Goal: Task Accomplishment & Management: Use online tool/utility

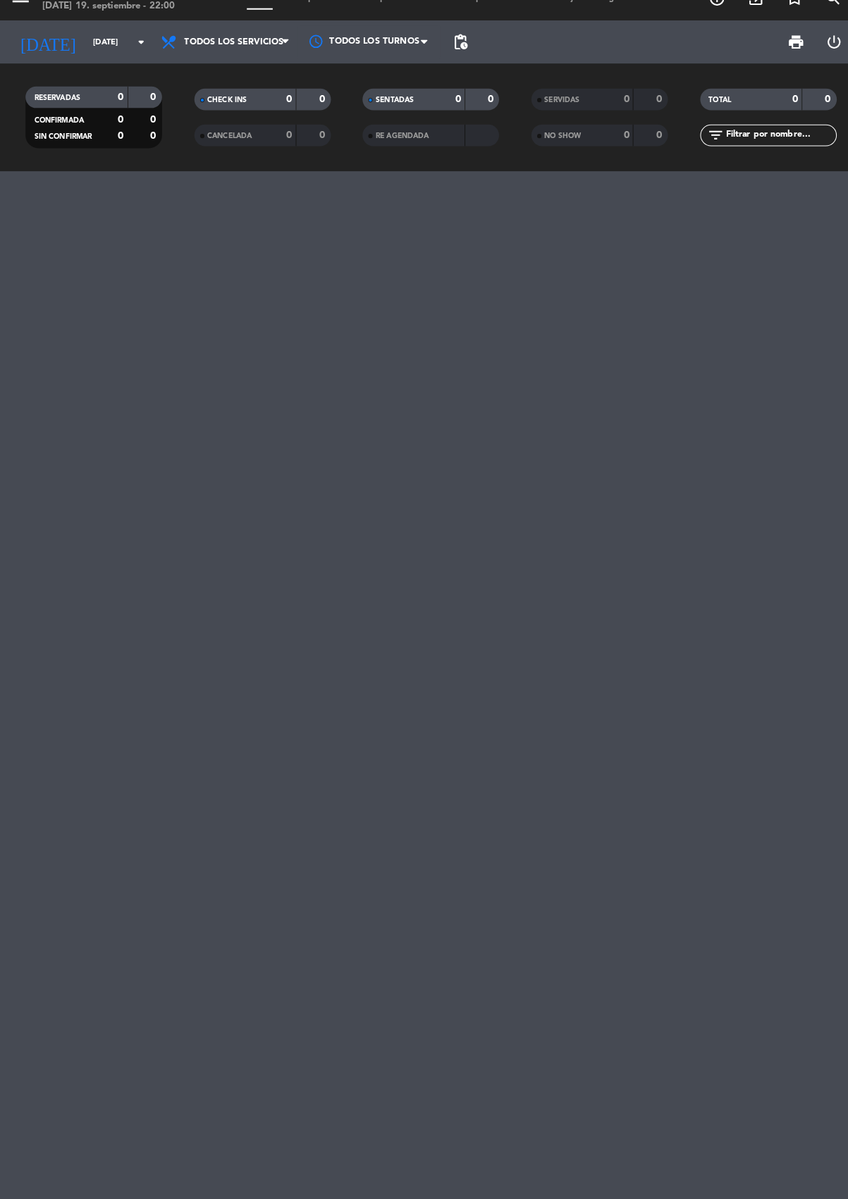
click at [133, 66] on icon "arrow_drop_down" at bounding box center [139, 63] width 17 height 17
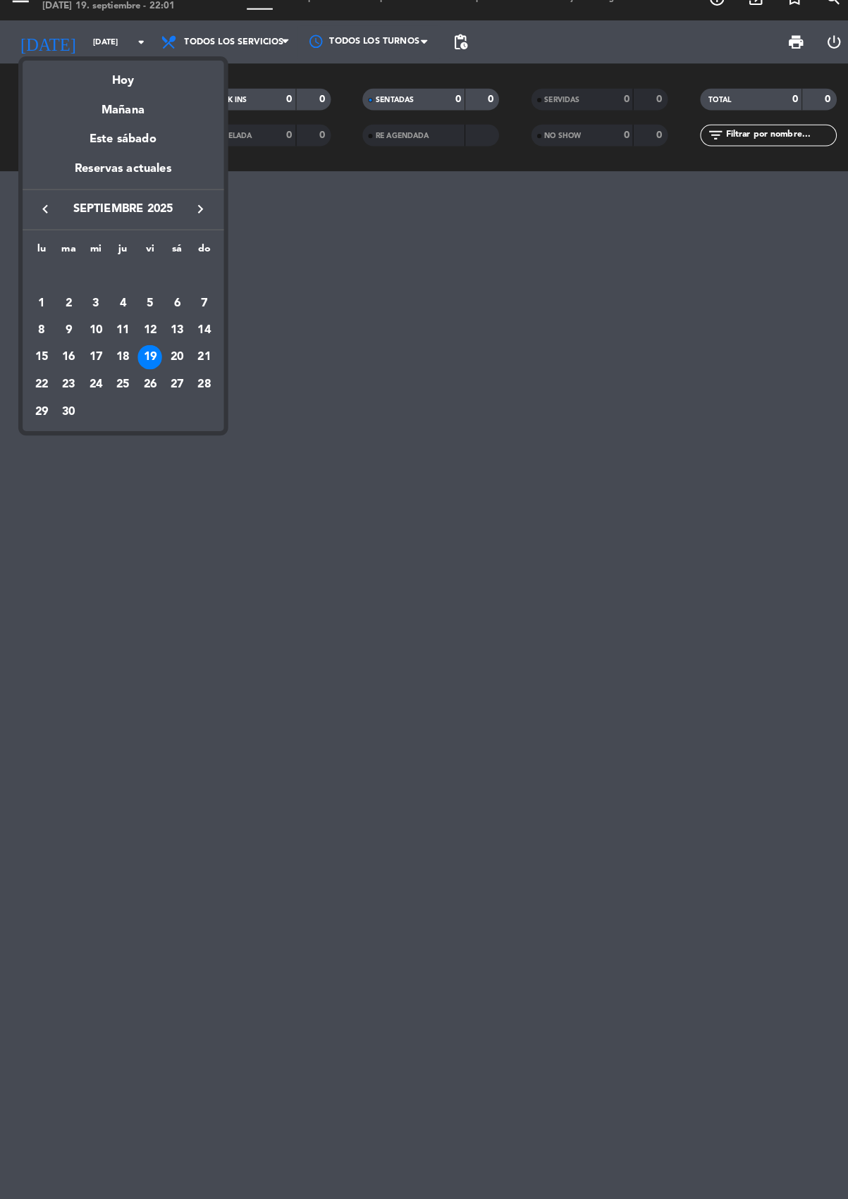
click at [190, 92] on div "Hoy" at bounding box center [121, 96] width 197 height 29
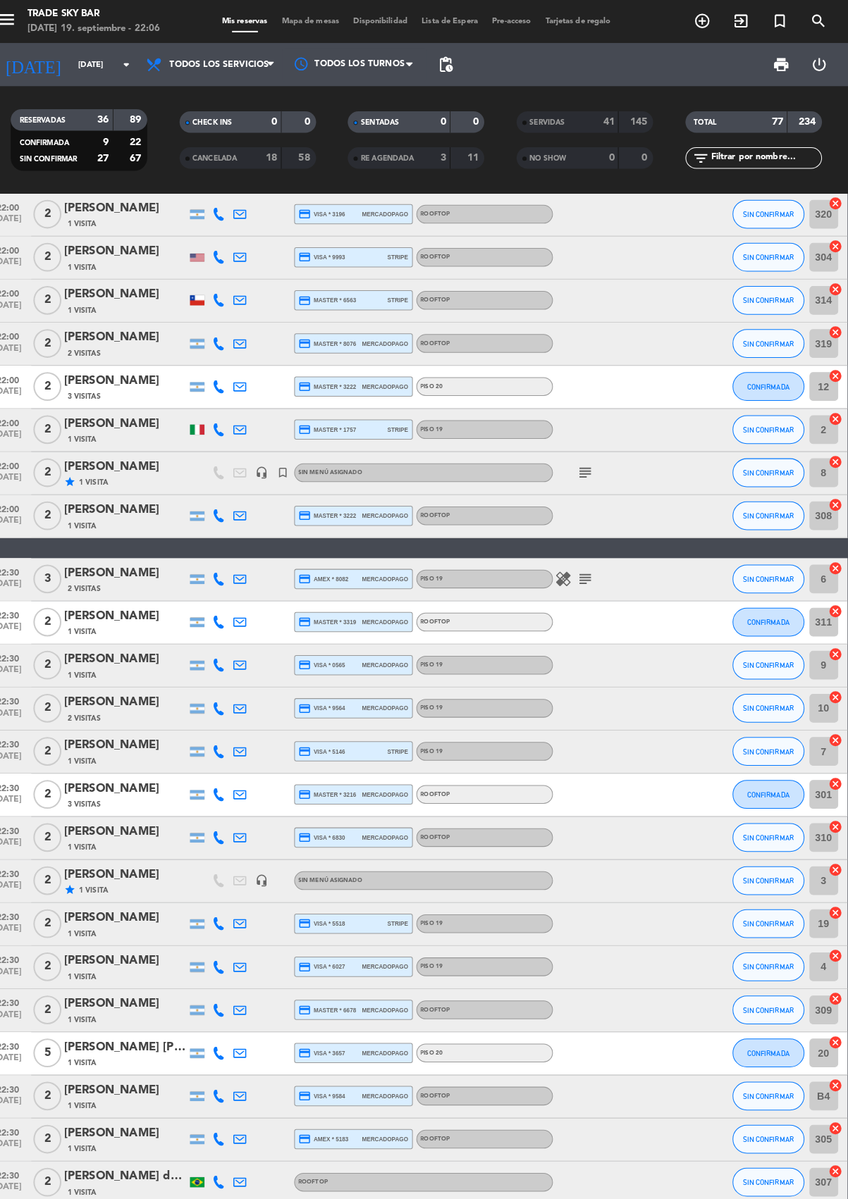
scroll to position [529, 0]
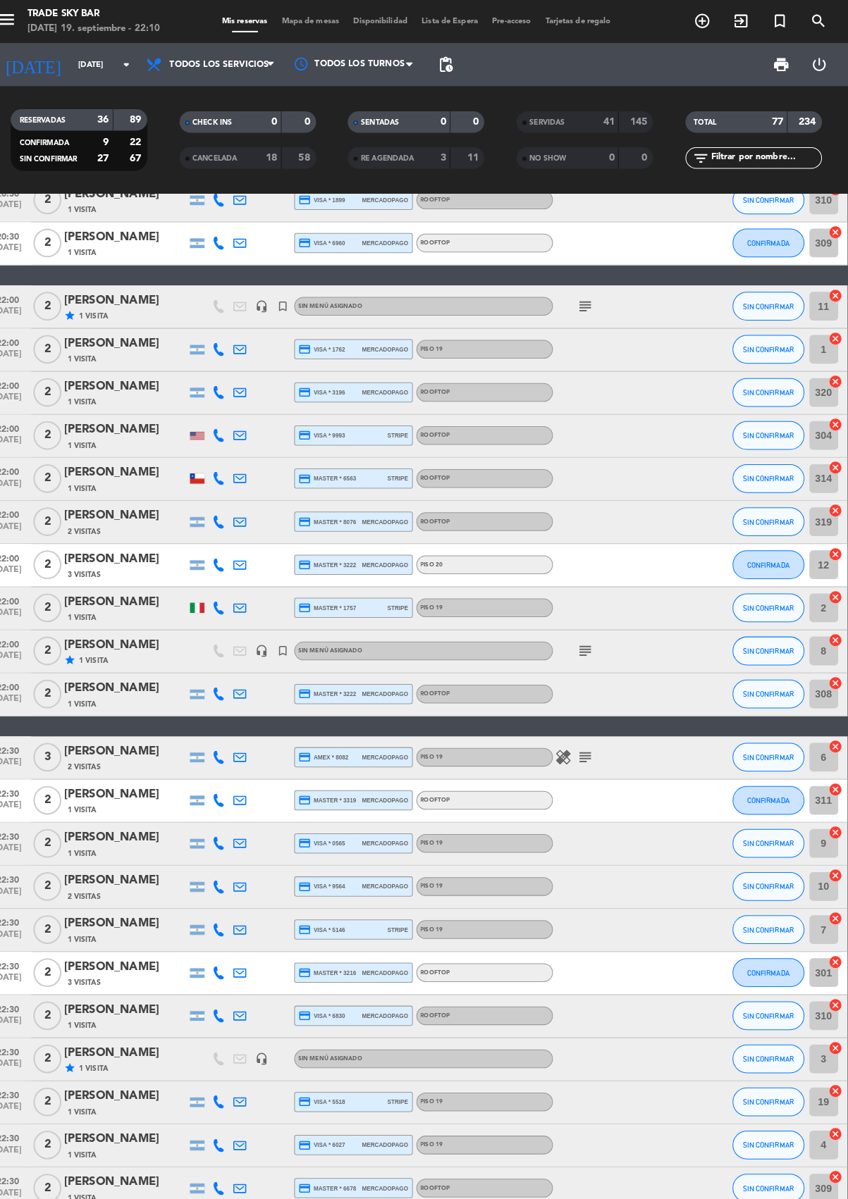
scroll to position [351, 0]
click at [774, 342] on span "SIN CONFIRMAR" at bounding box center [769, 342] width 50 height 8
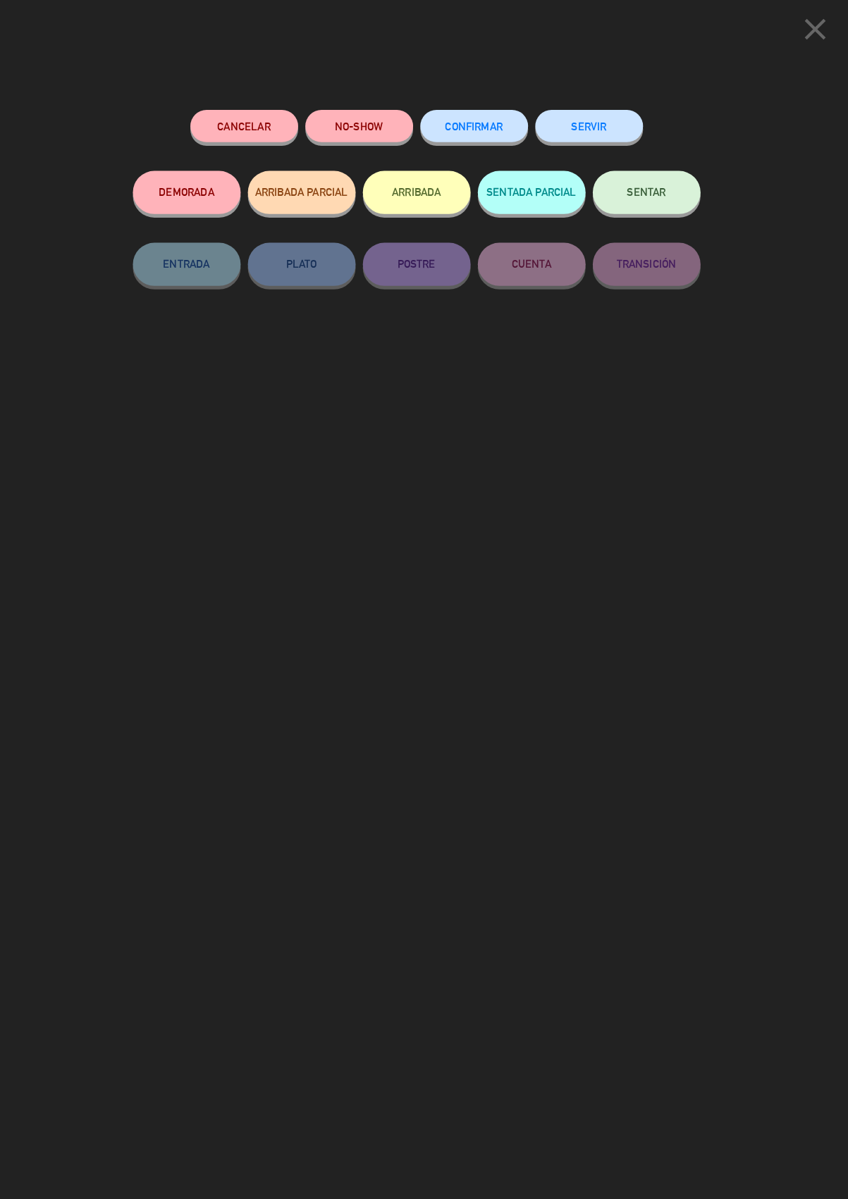
click at [602, 125] on button "SERVIR" at bounding box center [594, 124] width 106 height 32
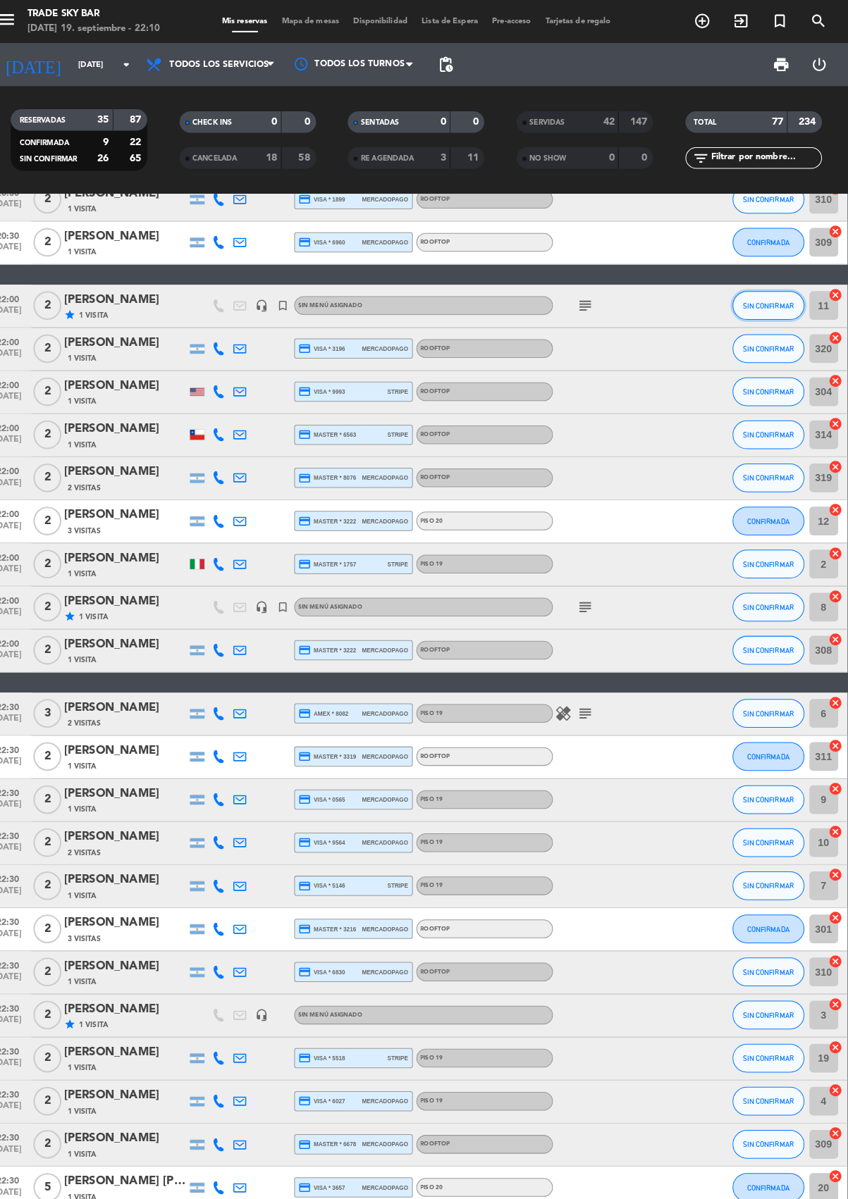
click at [780, 296] on span "SIN CONFIRMAR" at bounding box center [769, 300] width 50 height 8
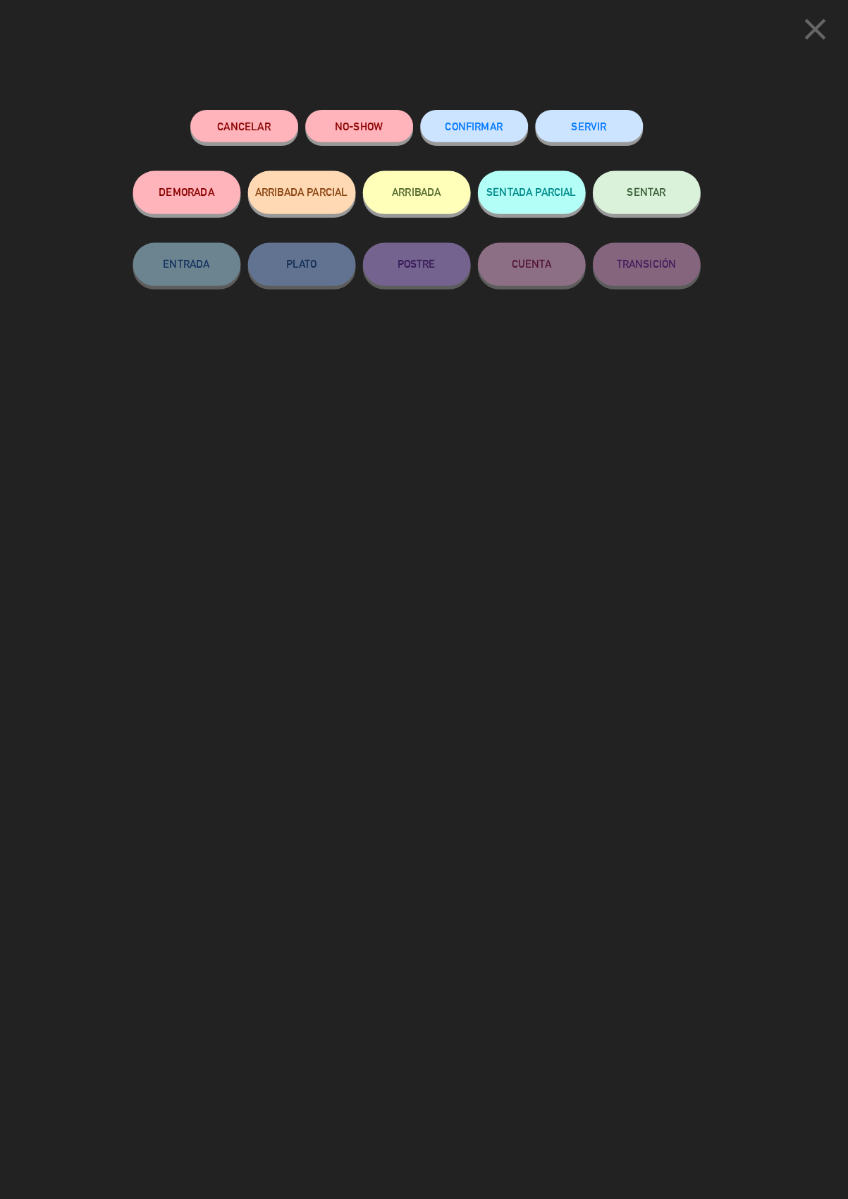
click at [606, 123] on button "SERVIR" at bounding box center [594, 124] width 106 height 32
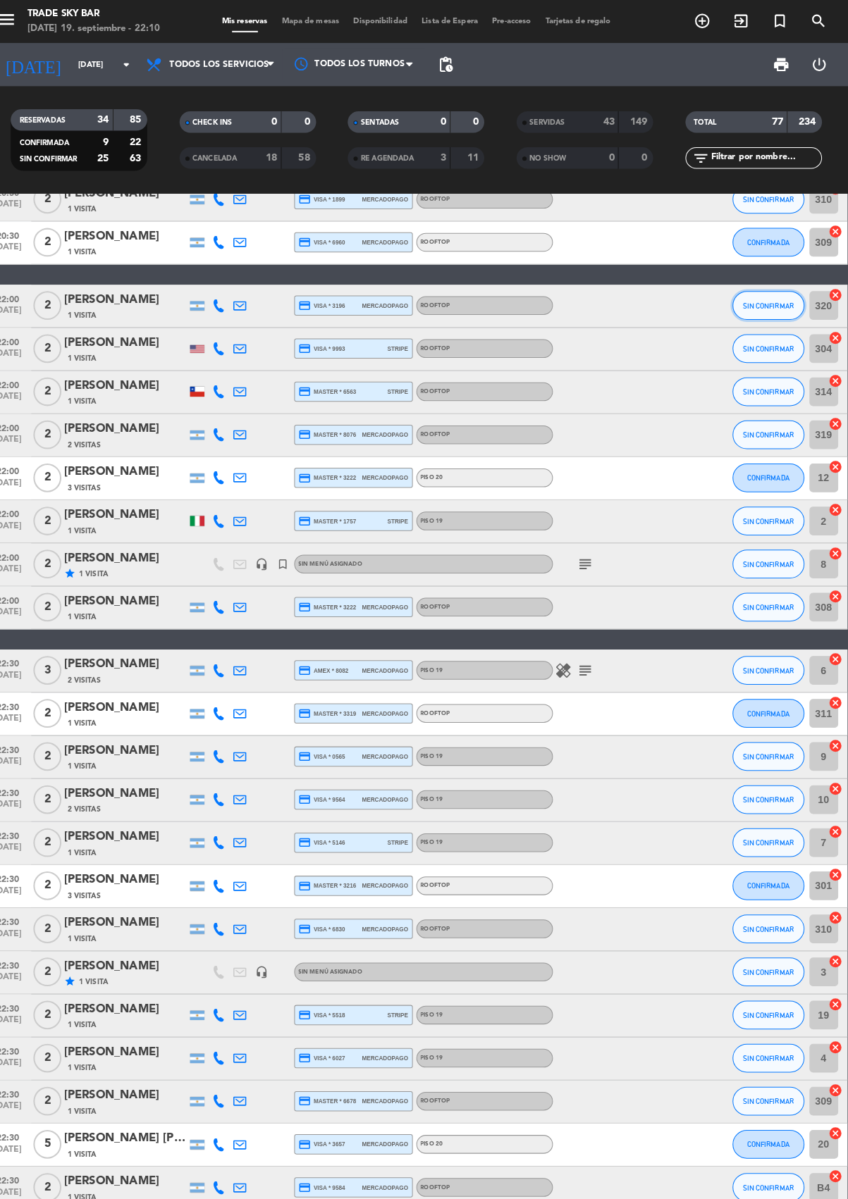
click at [774, 296] on span "SIN CONFIRMAR" at bounding box center [769, 300] width 50 height 8
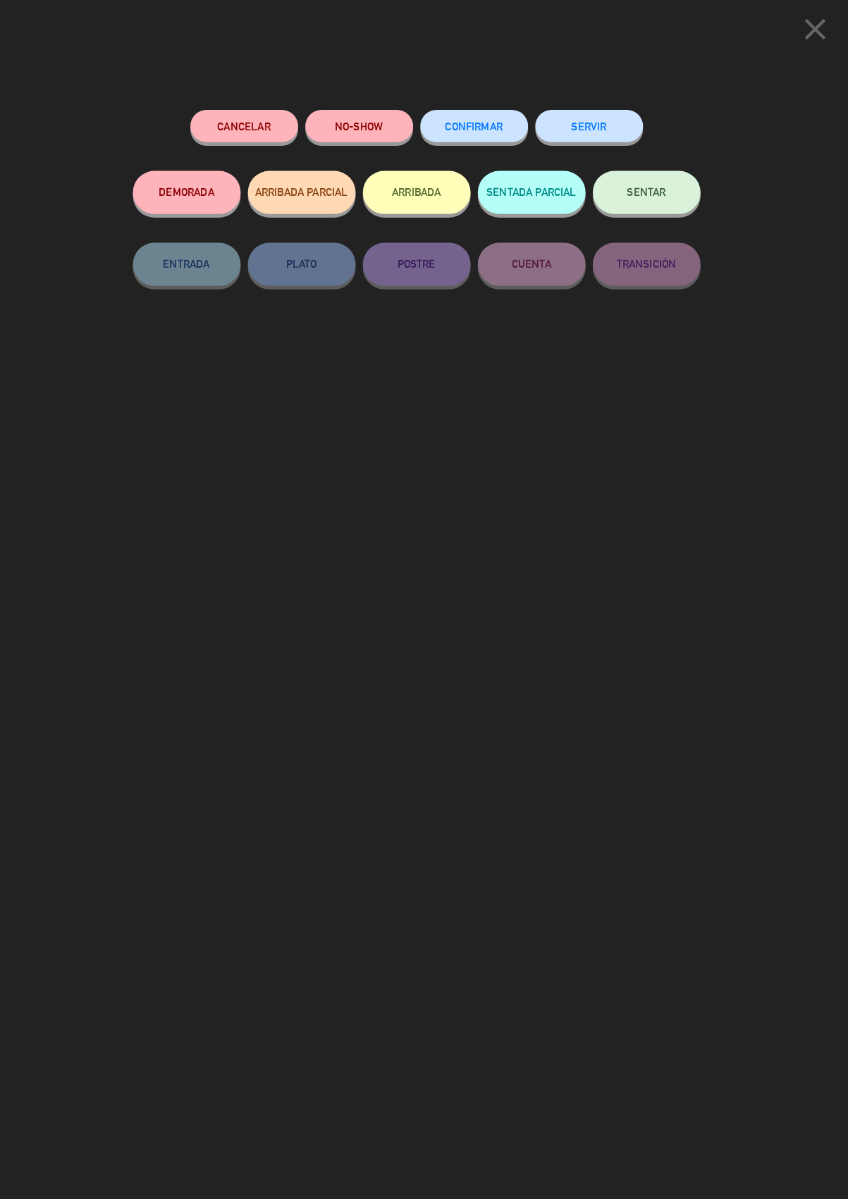
click at [595, 119] on button "SERVIR" at bounding box center [594, 124] width 106 height 32
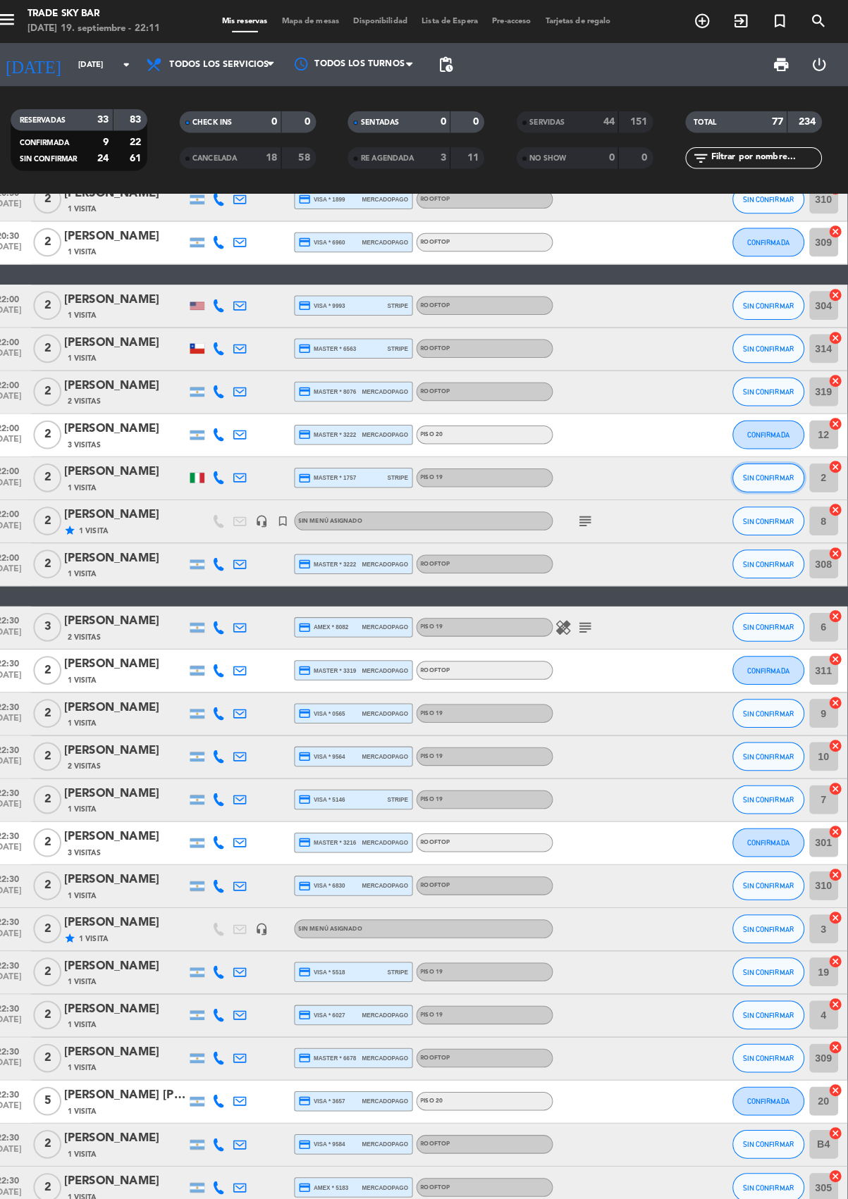
click at [774, 467] on span "SIN CONFIRMAR" at bounding box center [769, 469] width 50 height 8
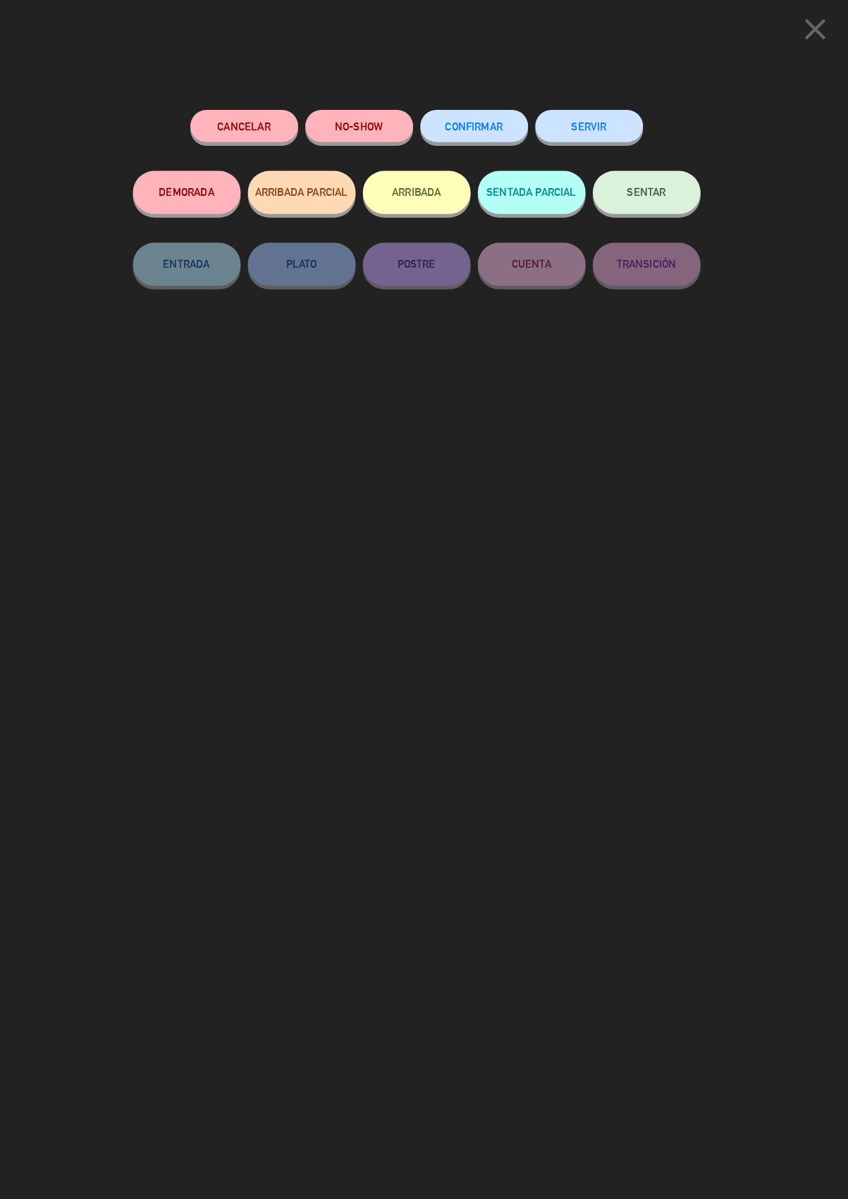
click at [598, 118] on button "SERVIR" at bounding box center [594, 124] width 106 height 32
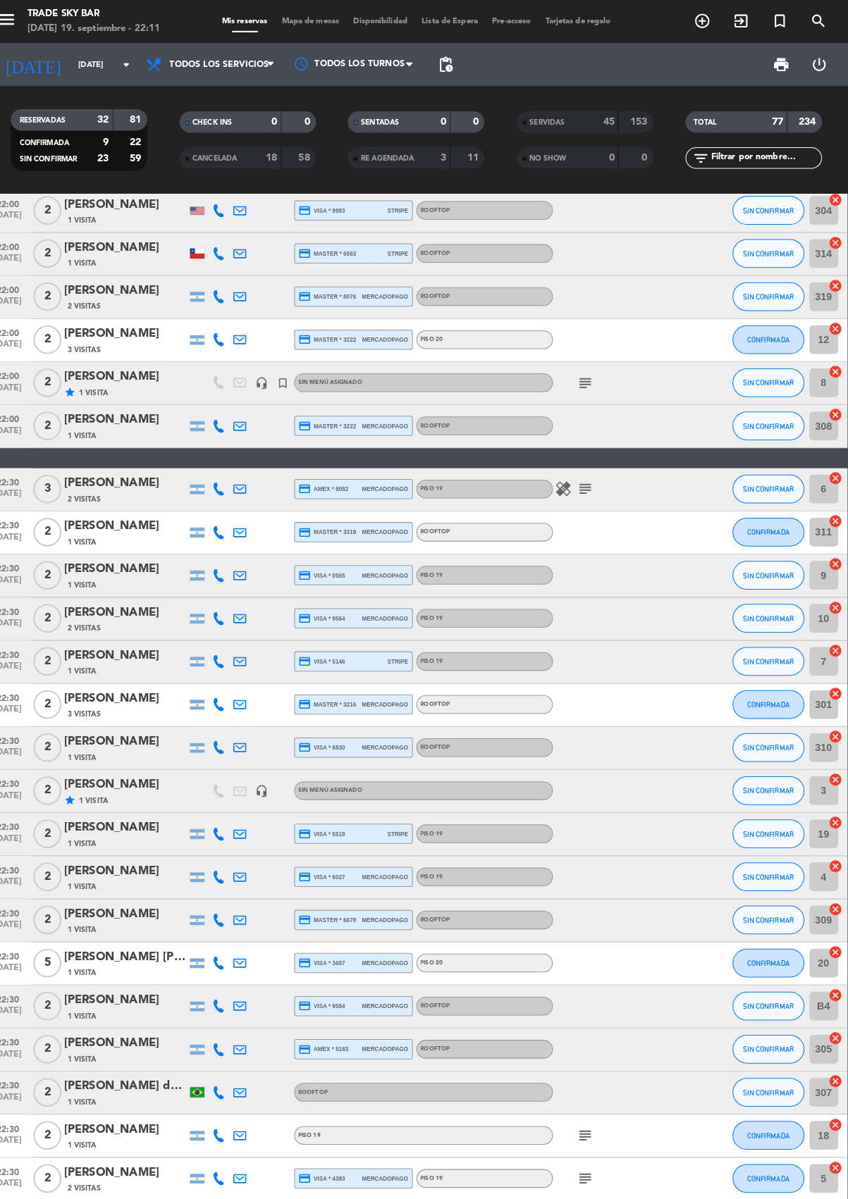
scroll to position [458, 0]
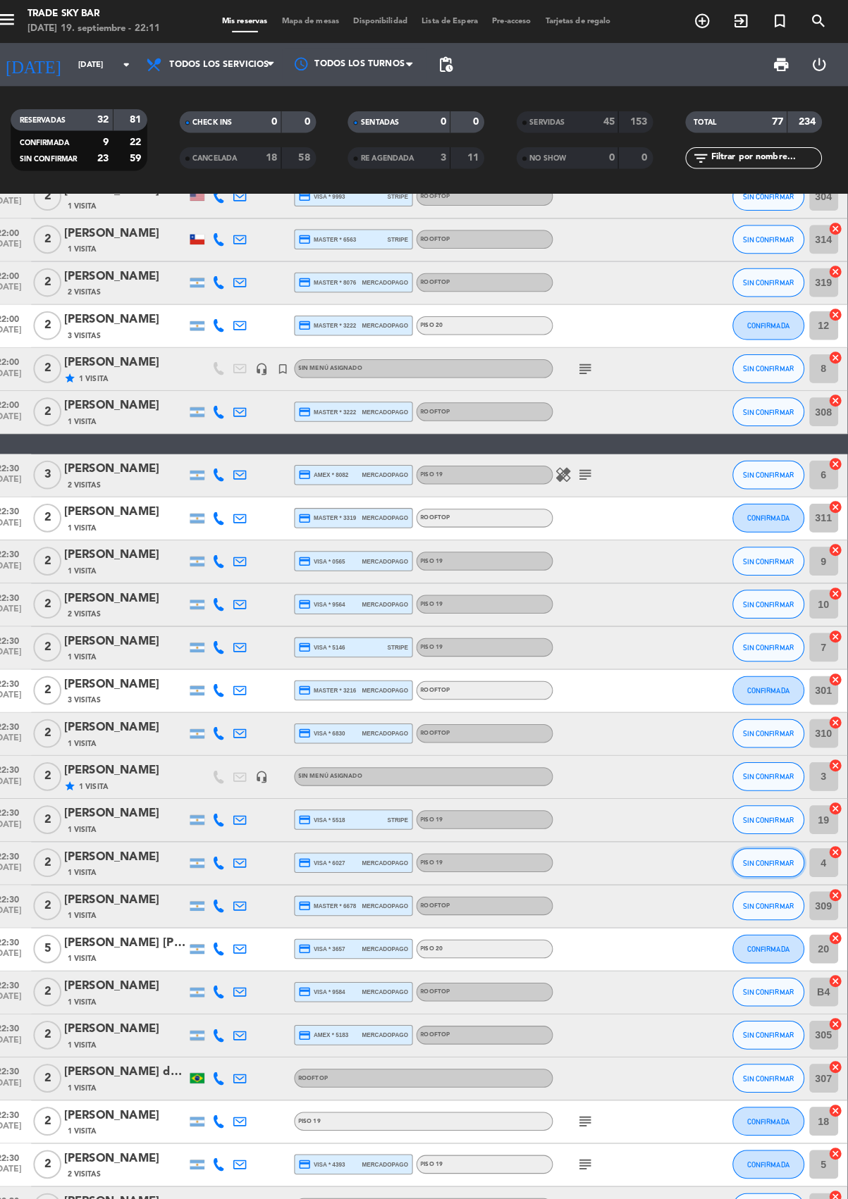
click at [787, 843] on span "SIN CONFIRMAR" at bounding box center [769, 847] width 50 height 8
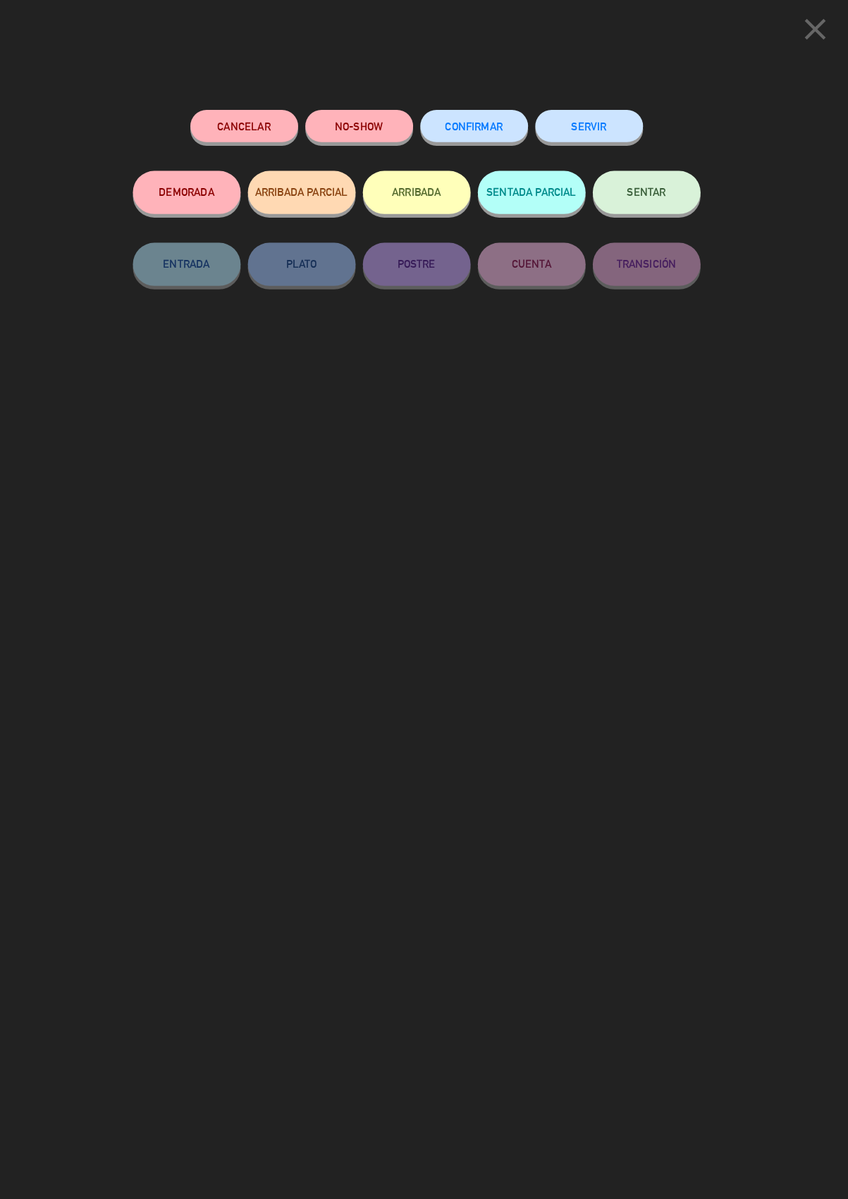
click at [601, 117] on button "SERVIR" at bounding box center [594, 124] width 106 height 32
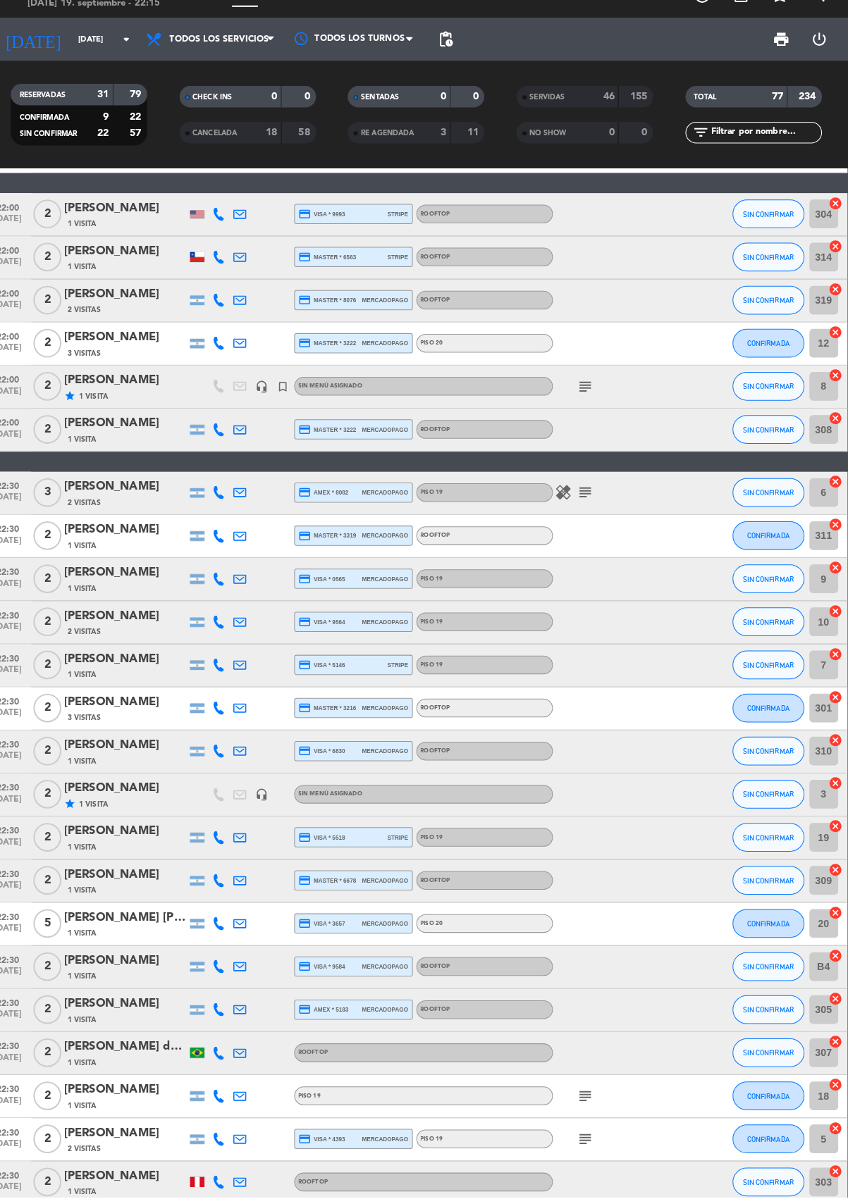
scroll to position [0, 0]
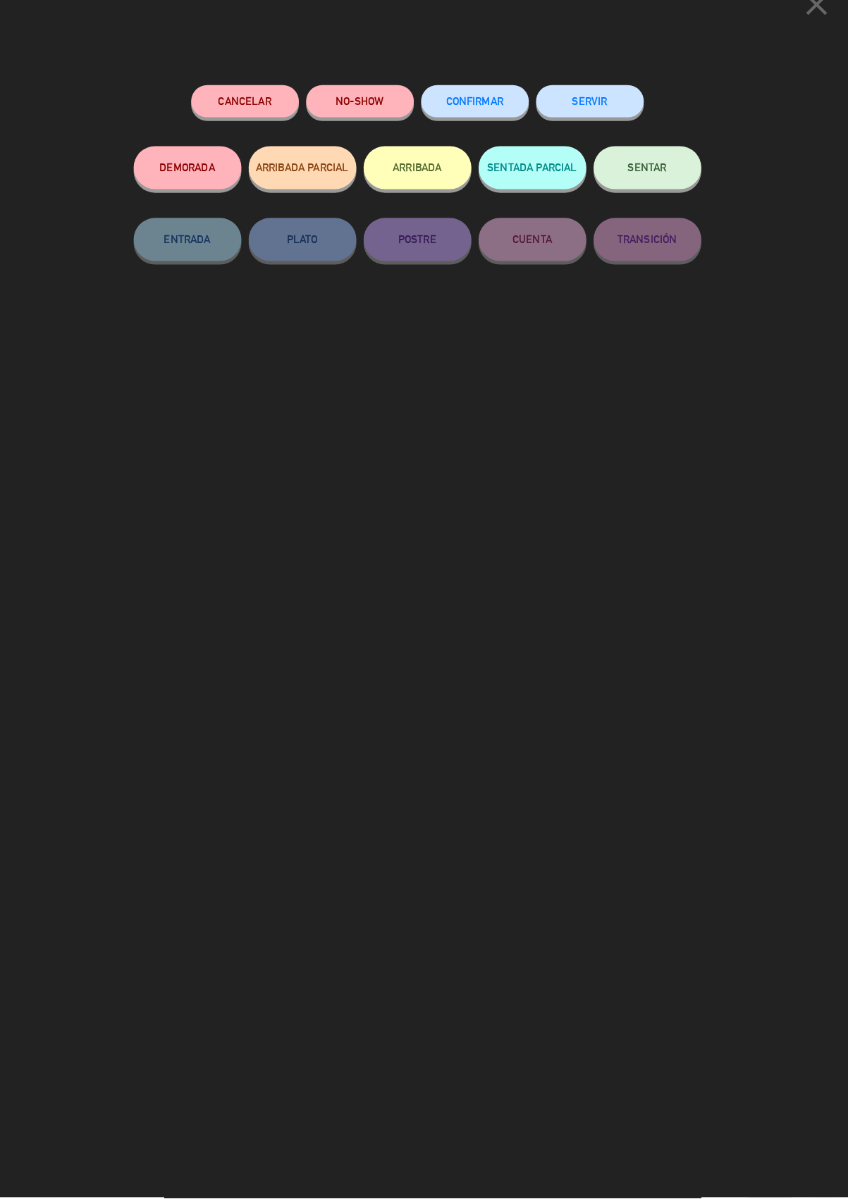
click at [618, 109] on button "SERVIR" at bounding box center [594, 124] width 106 height 32
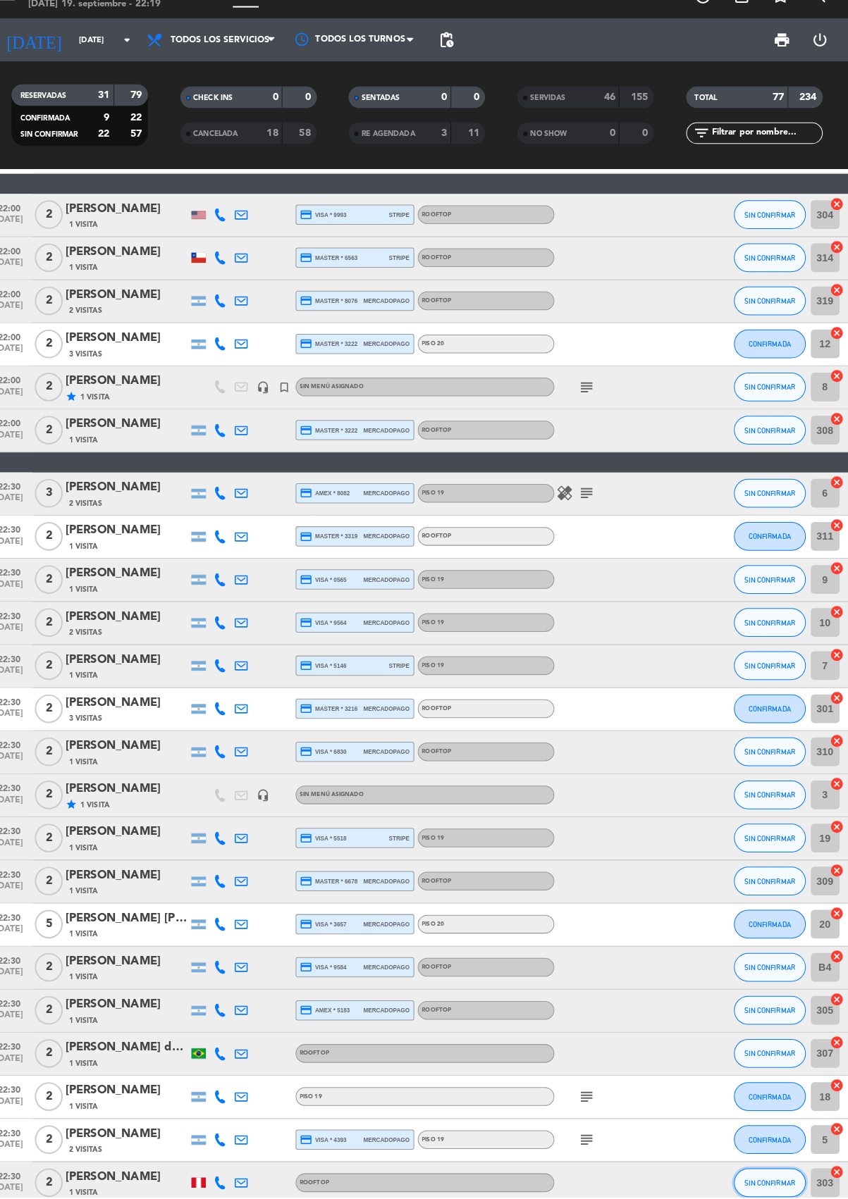
click at [780, 1185] on span "SIN CONFIRMAR" at bounding box center [769, 1185] width 50 height 8
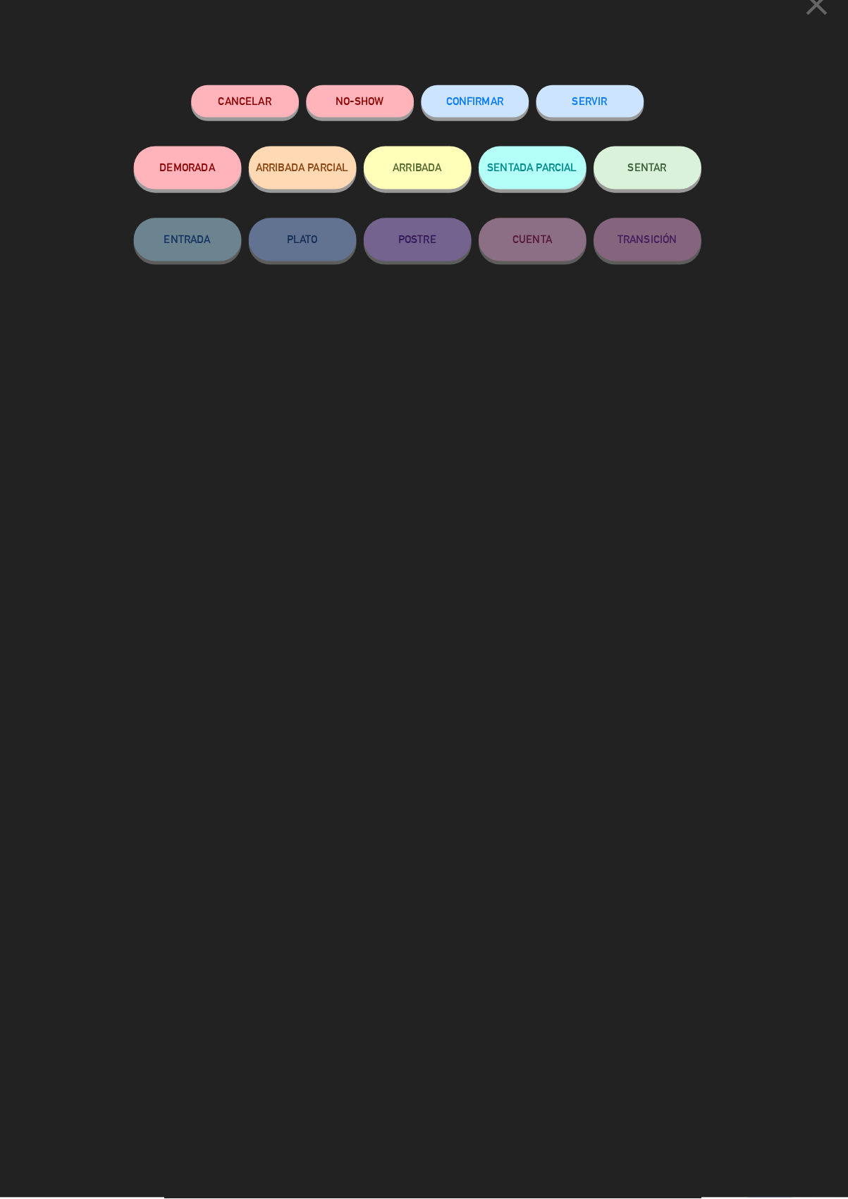
scroll to position [373, 0]
click at [593, 119] on button "SERVIR" at bounding box center [594, 124] width 106 height 32
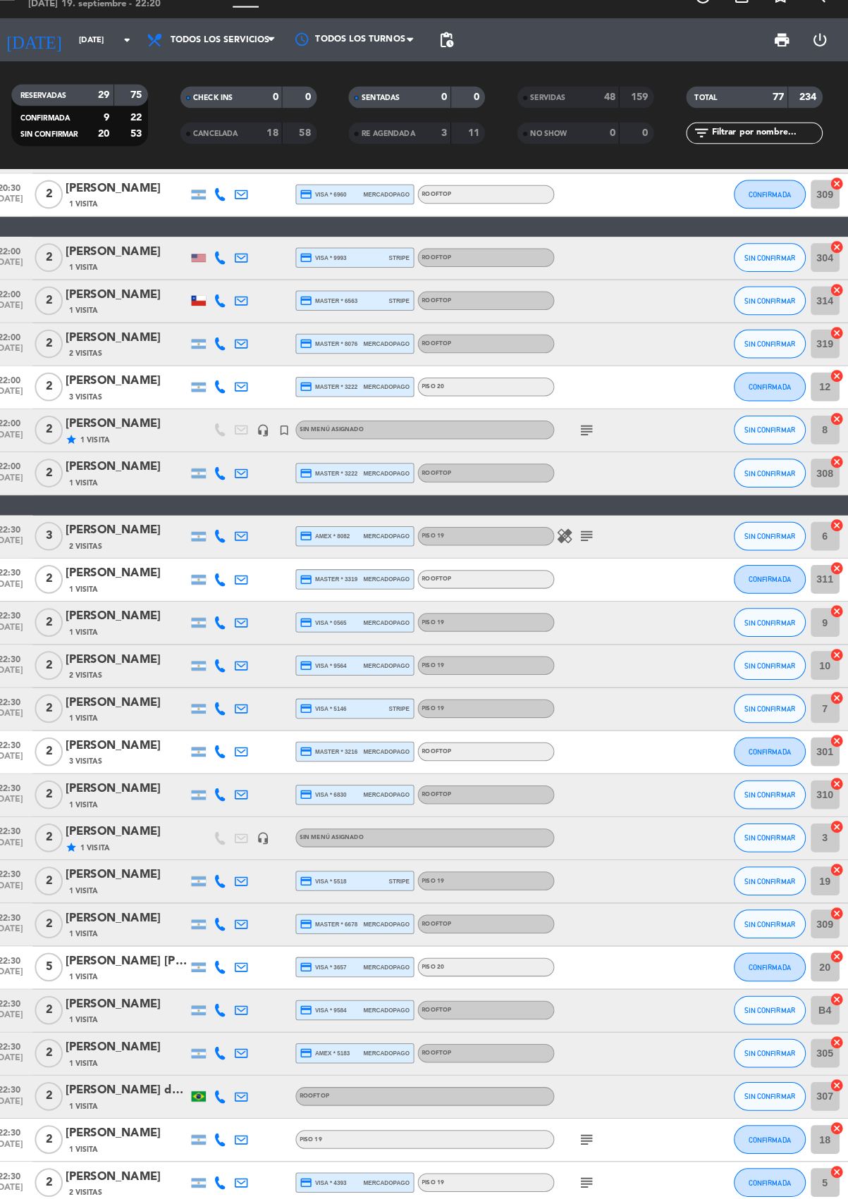
scroll to position [331, 0]
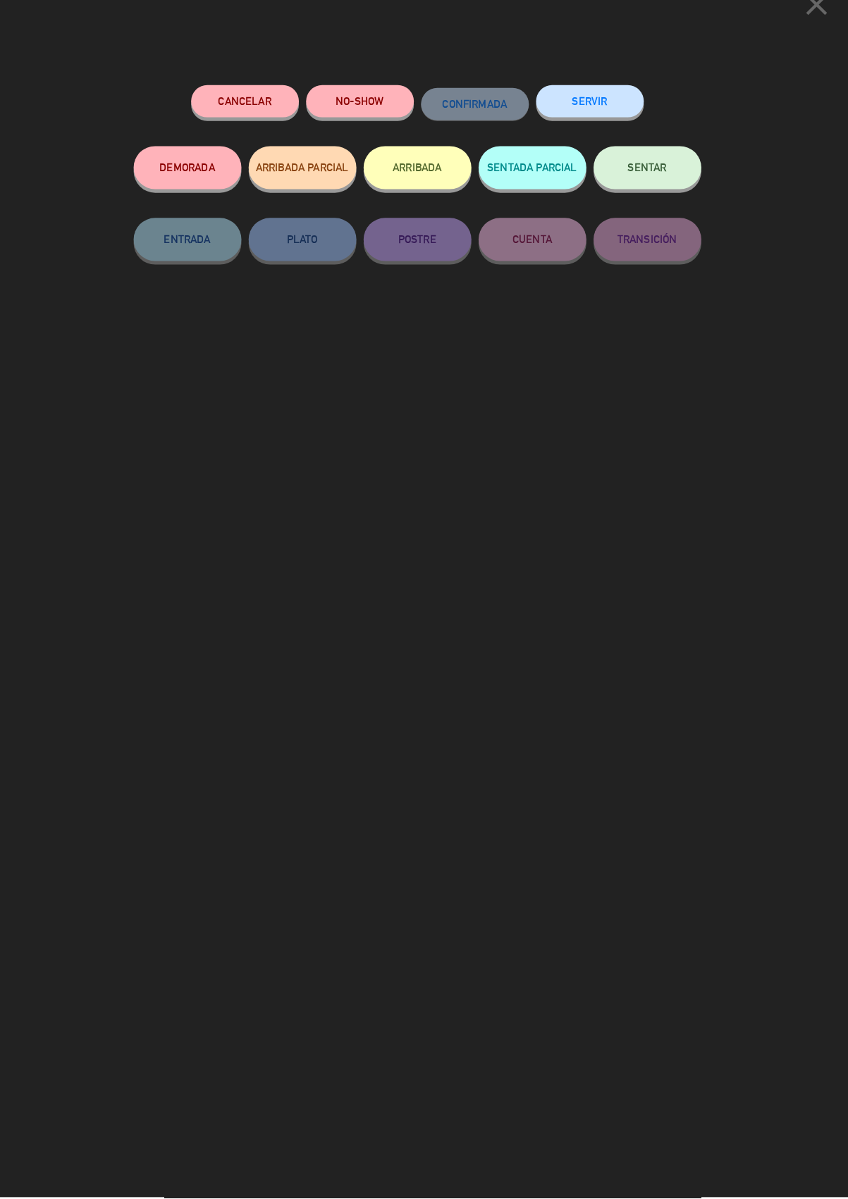
click at [589, 121] on button "SERVIR" at bounding box center [594, 124] width 106 height 32
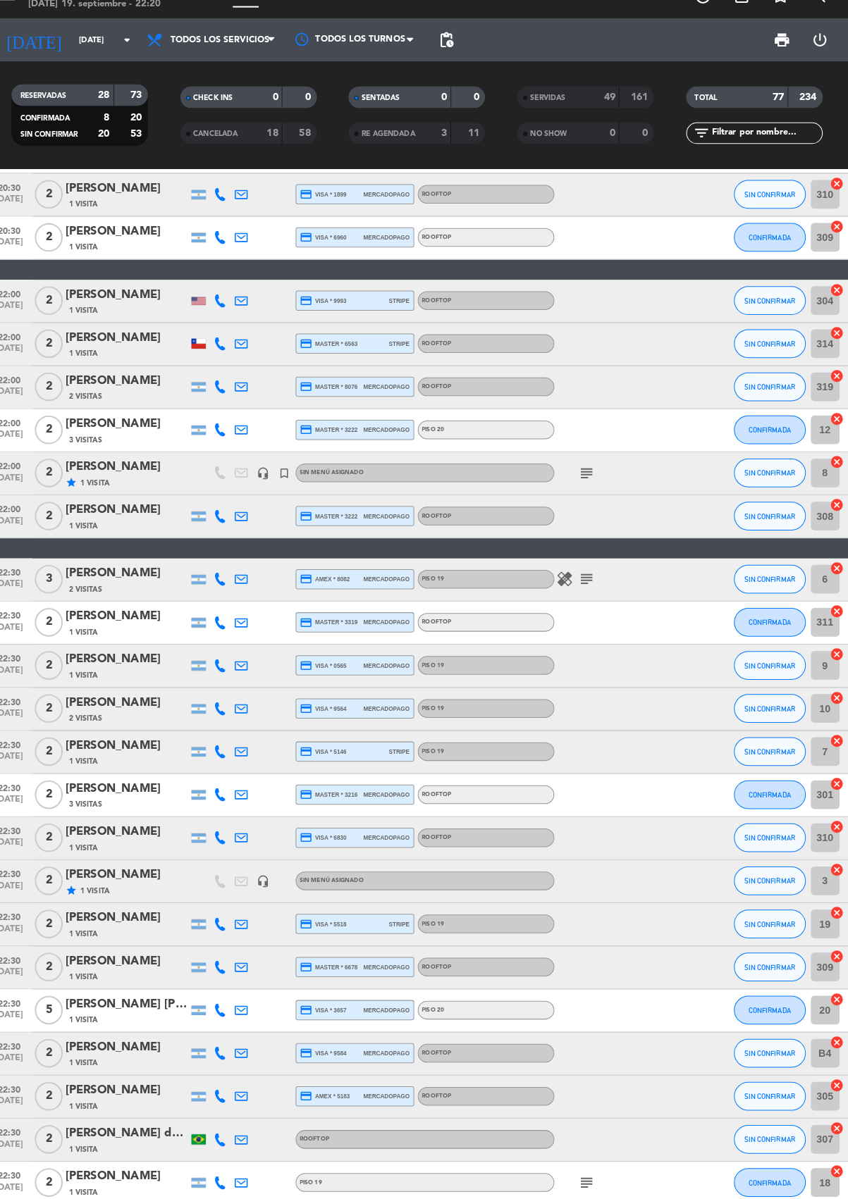
scroll to position [289, 0]
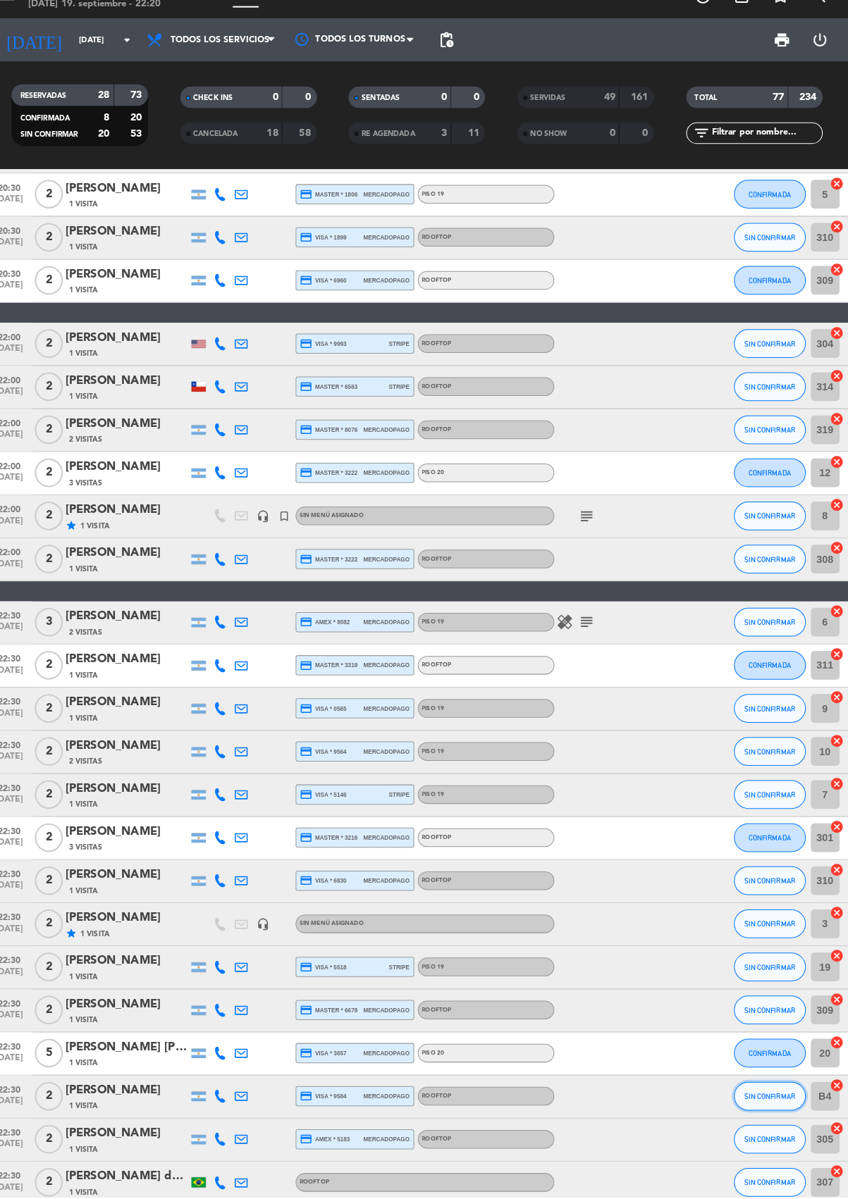
click at [777, 1099] on span "SIN CONFIRMAR" at bounding box center [769, 1101] width 50 height 8
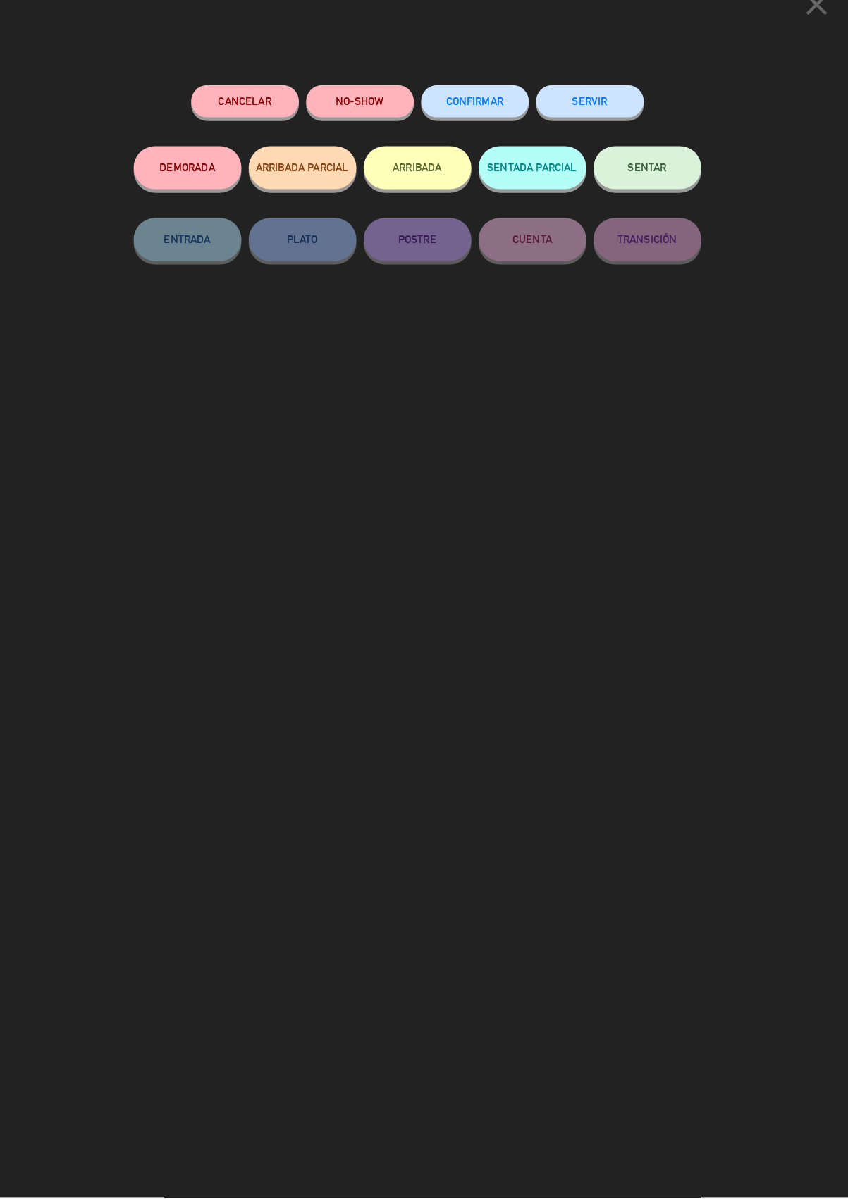
click at [602, 115] on button "SERVIR" at bounding box center [594, 124] width 106 height 32
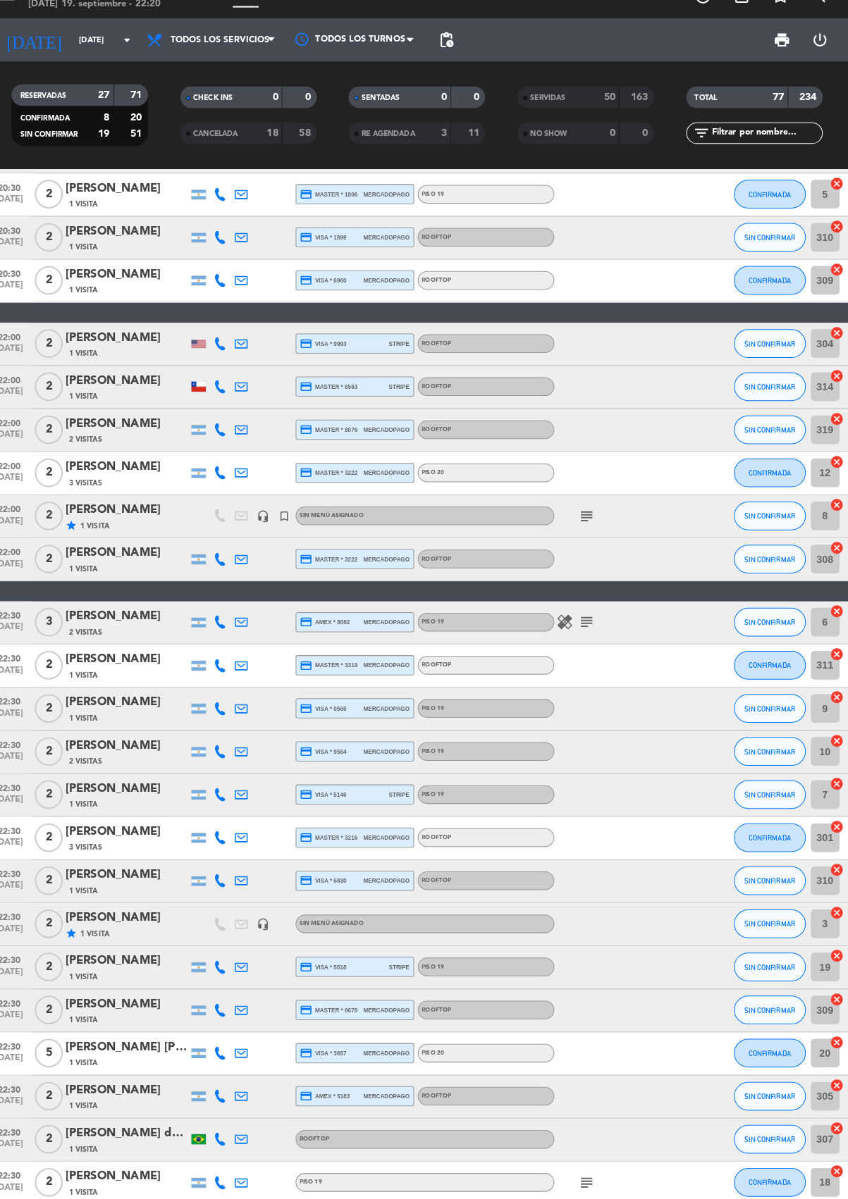
scroll to position [247, 0]
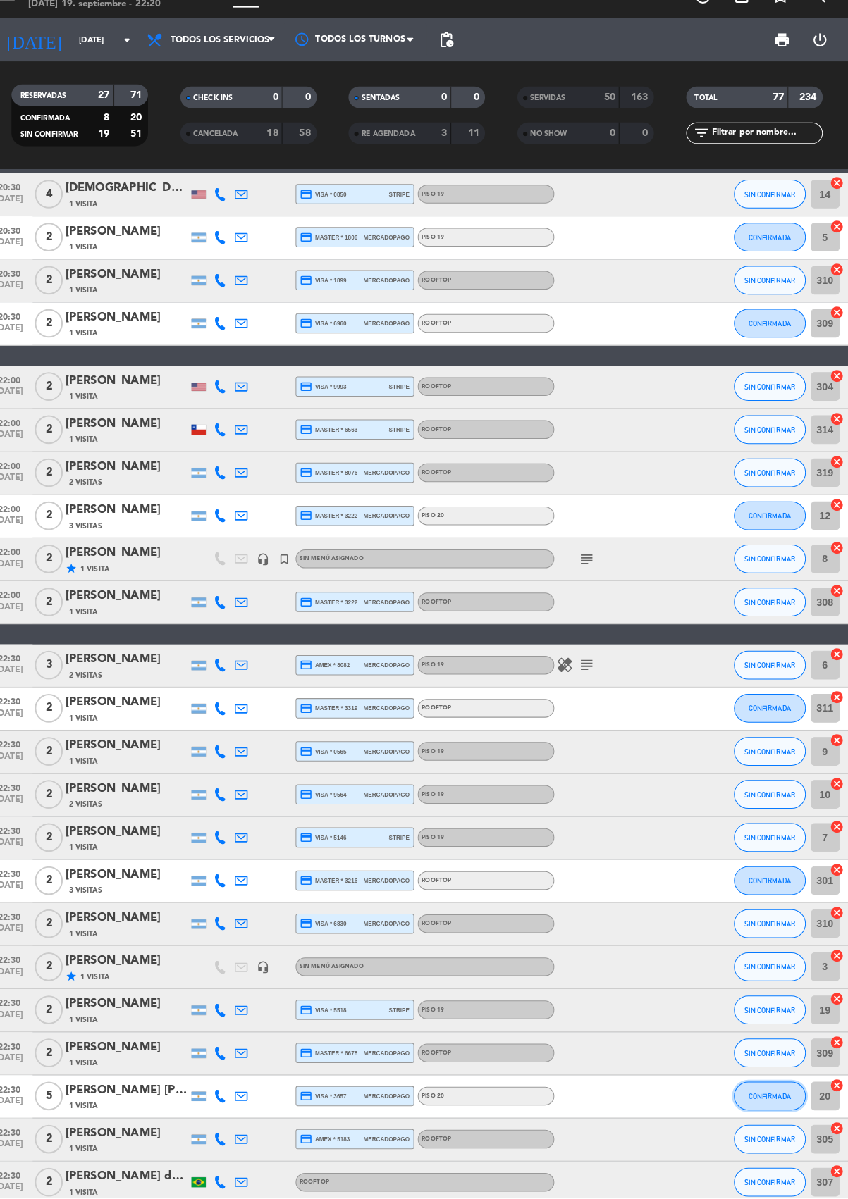
click at [774, 1097] on span "CONFIRMADA" at bounding box center [769, 1101] width 42 height 8
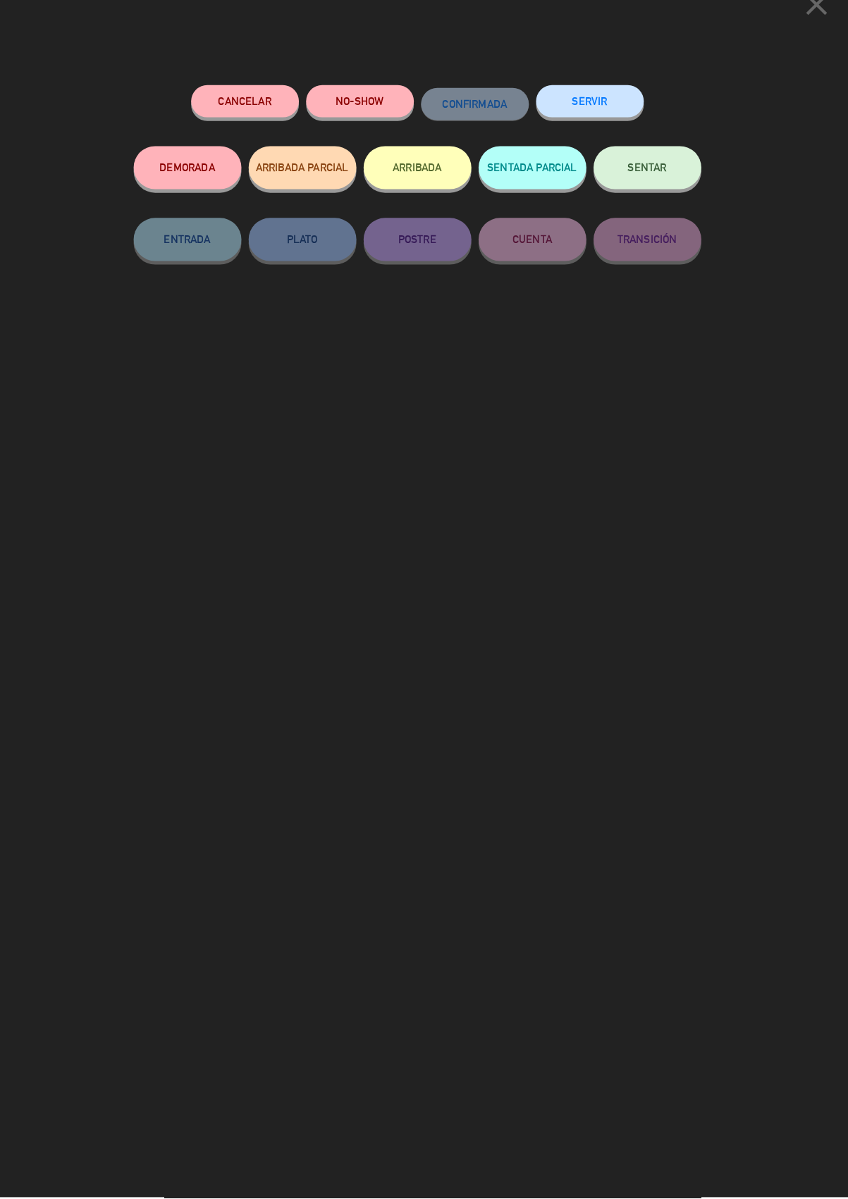
click at [595, 118] on button "SERVIR" at bounding box center [594, 124] width 106 height 32
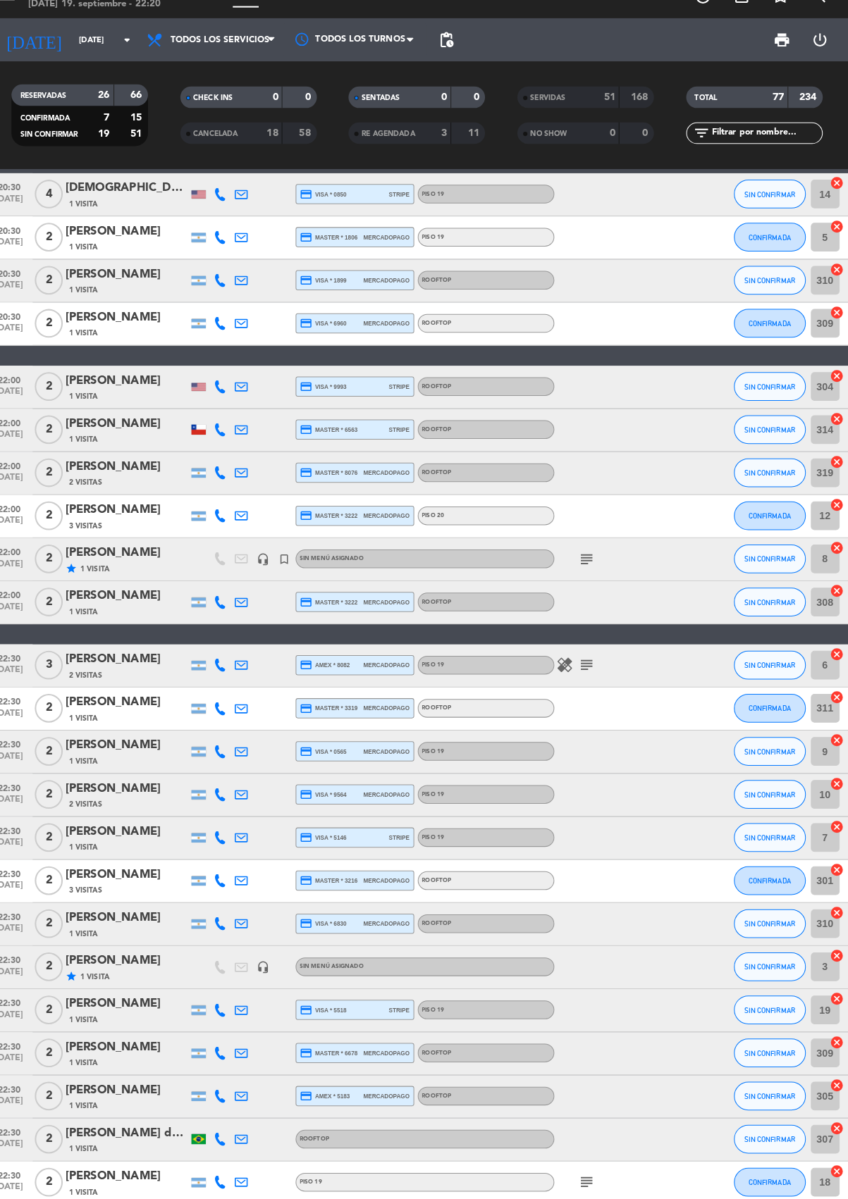
scroll to position [204, 0]
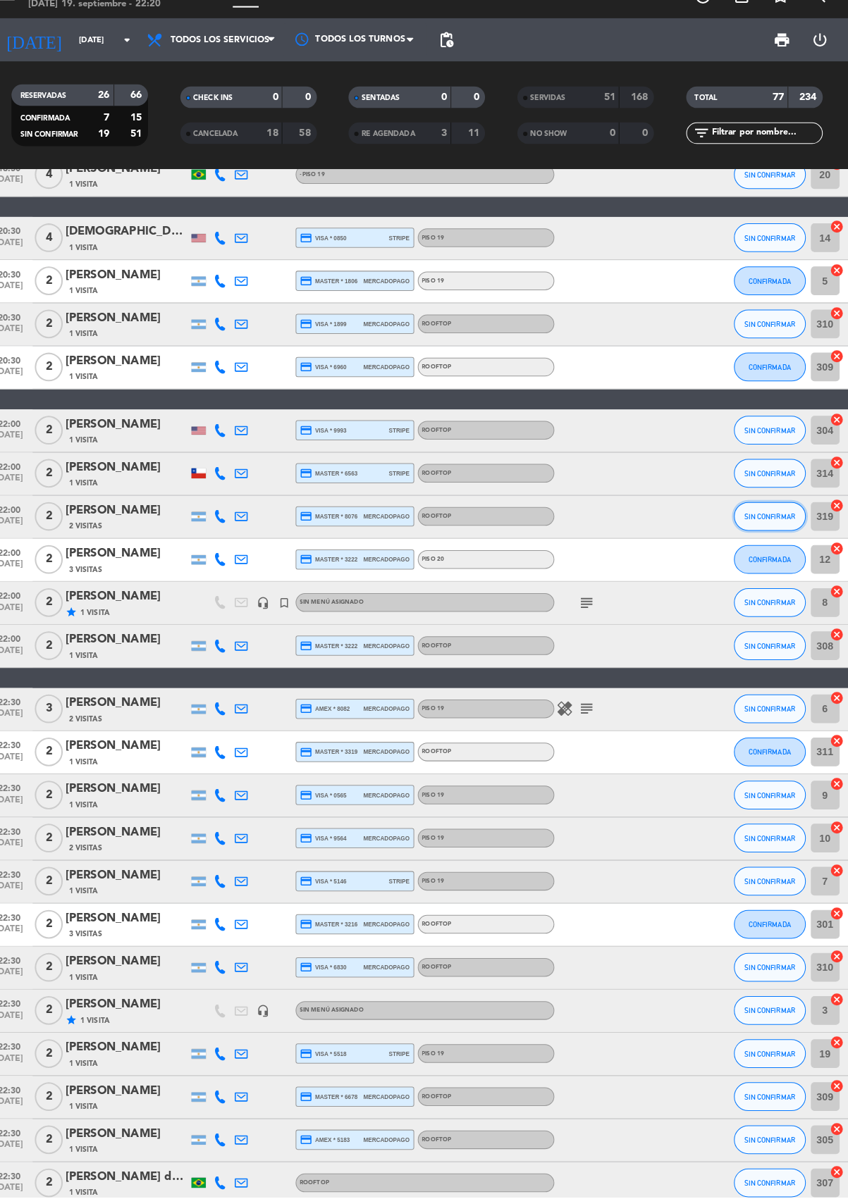
click at [772, 528] on span "SIN CONFIRMAR" at bounding box center [769, 532] width 50 height 8
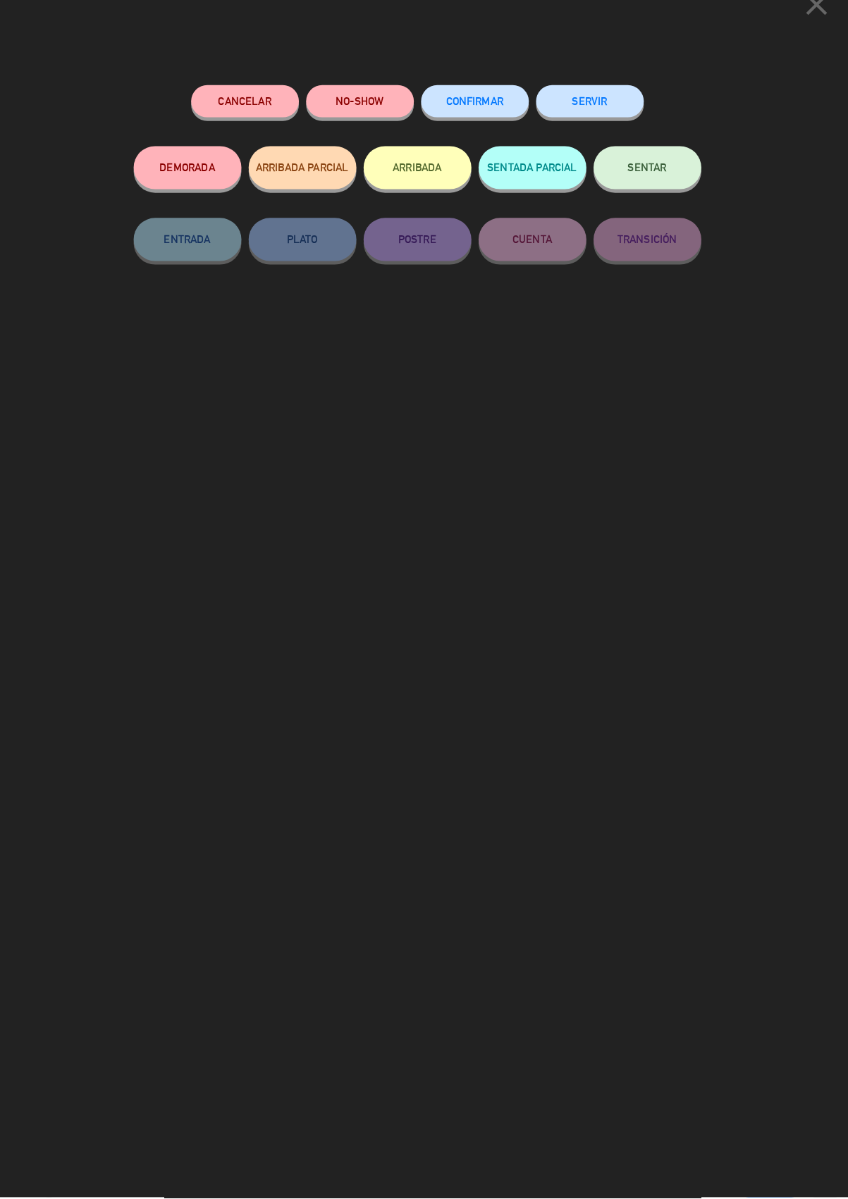
click at [595, 121] on button "SERVIR" at bounding box center [594, 124] width 106 height 32
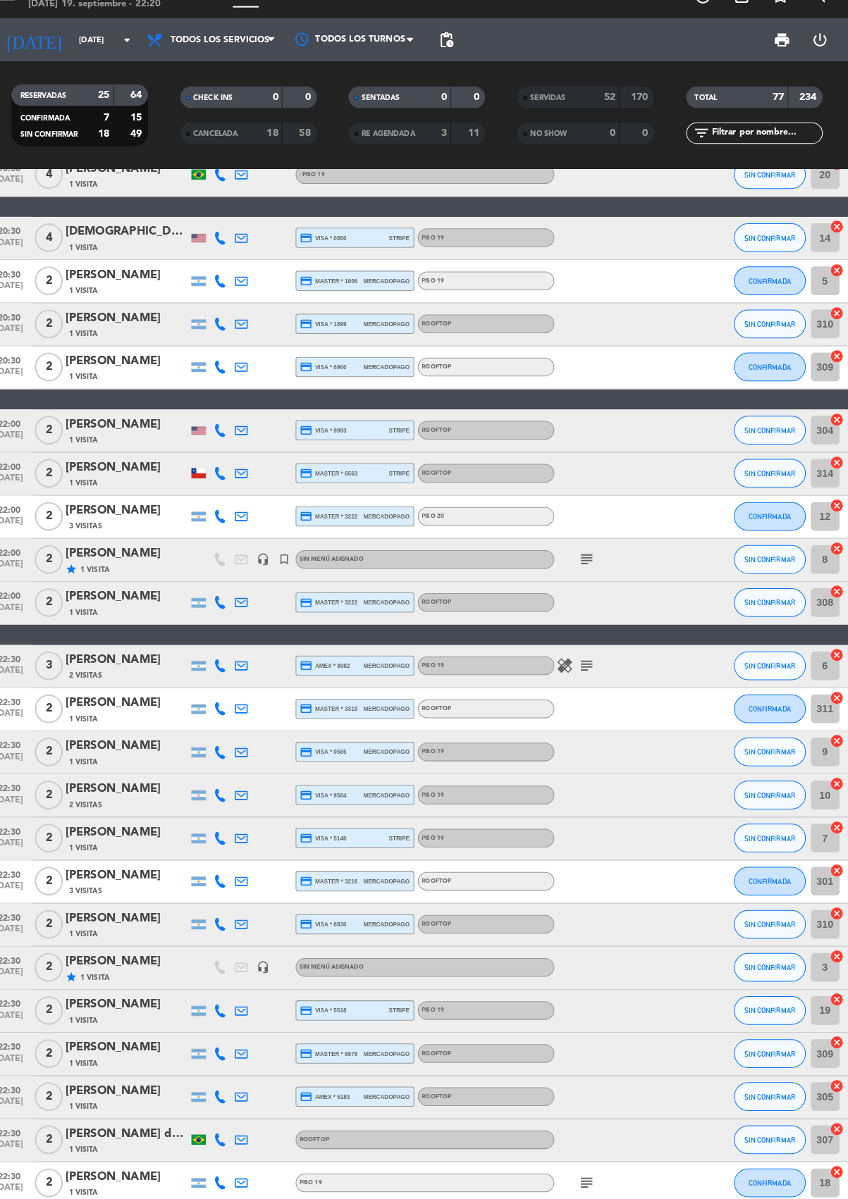
scroll to position [161, 0]
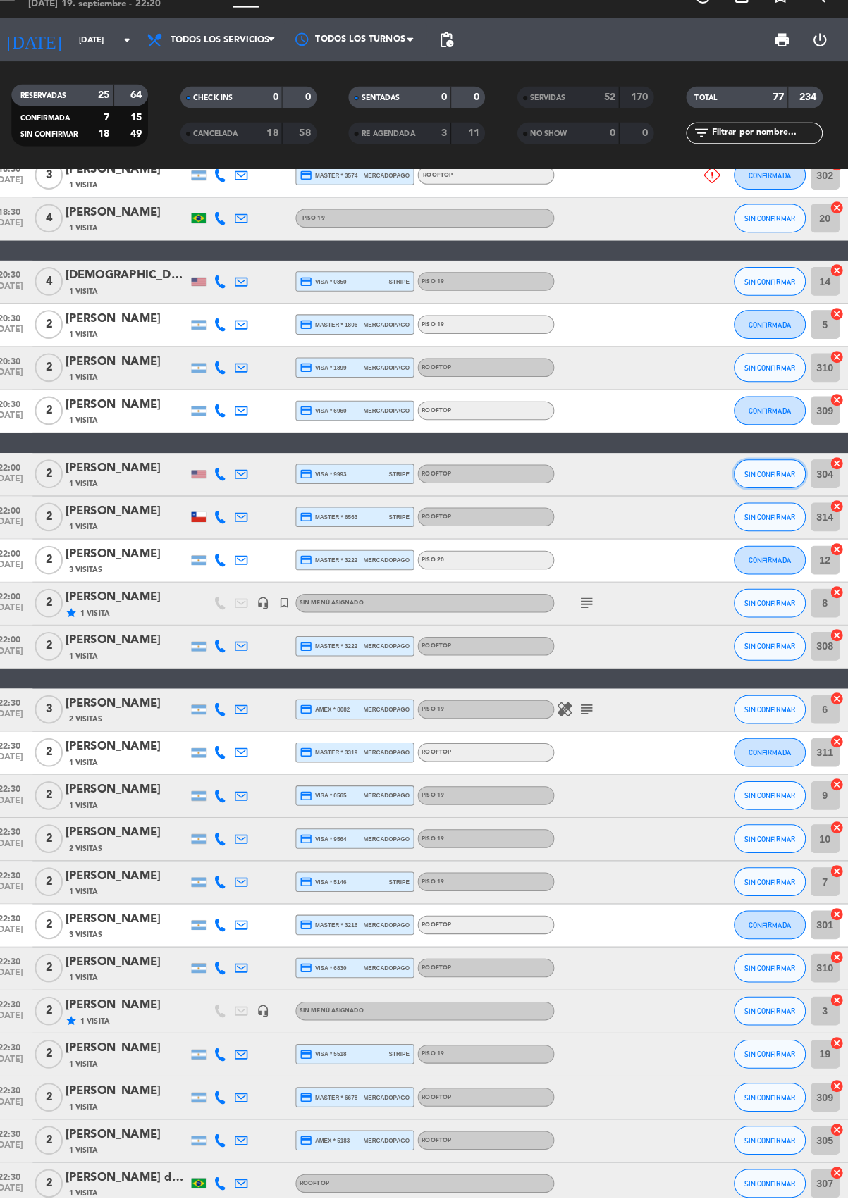
click at [772, 487] on span "SIN CONFIRMAR" at bounding box center [769, 490] width 50 height 8
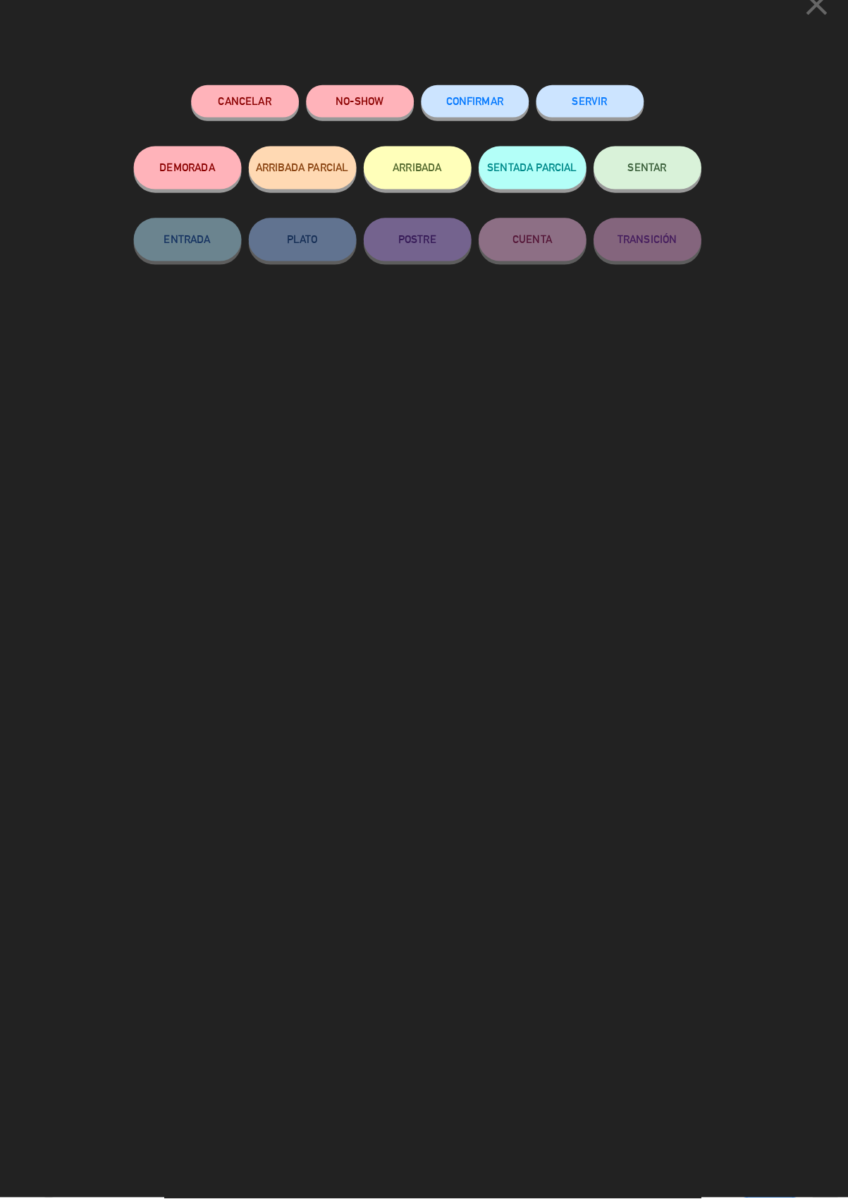
click at [591, 118] on button "SERVIR" at bounding box center [594, 124] width 106 height 32
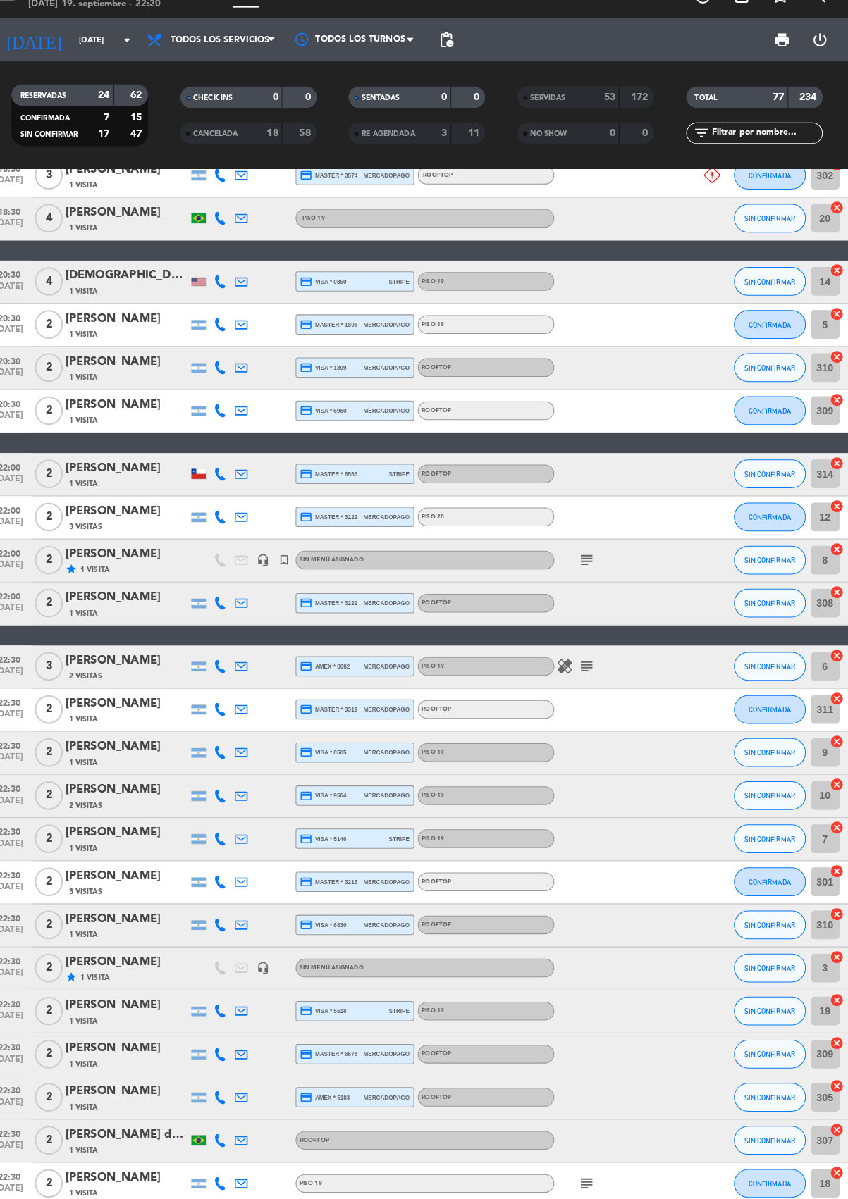
scroll to position [119, 0]
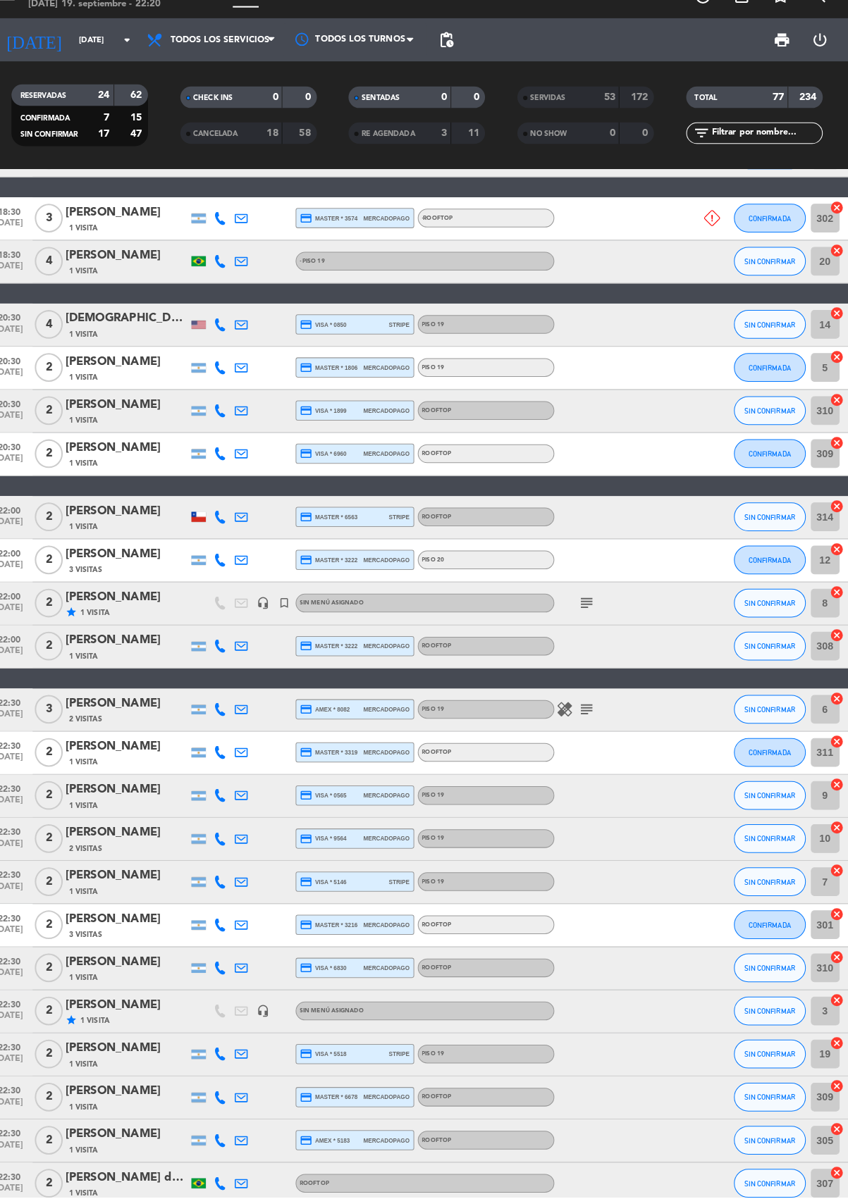
click at [617, 629] on div "subject" at bounding box center [621, 616] width 127 height 42
click at [593, 620] on icon "subject" at bounding box center [589, 615] width 17 height 17
click at [778, 1182] on span "SIN CONFIRMAR" at bounding box center [769, 1186] width 50 height 8
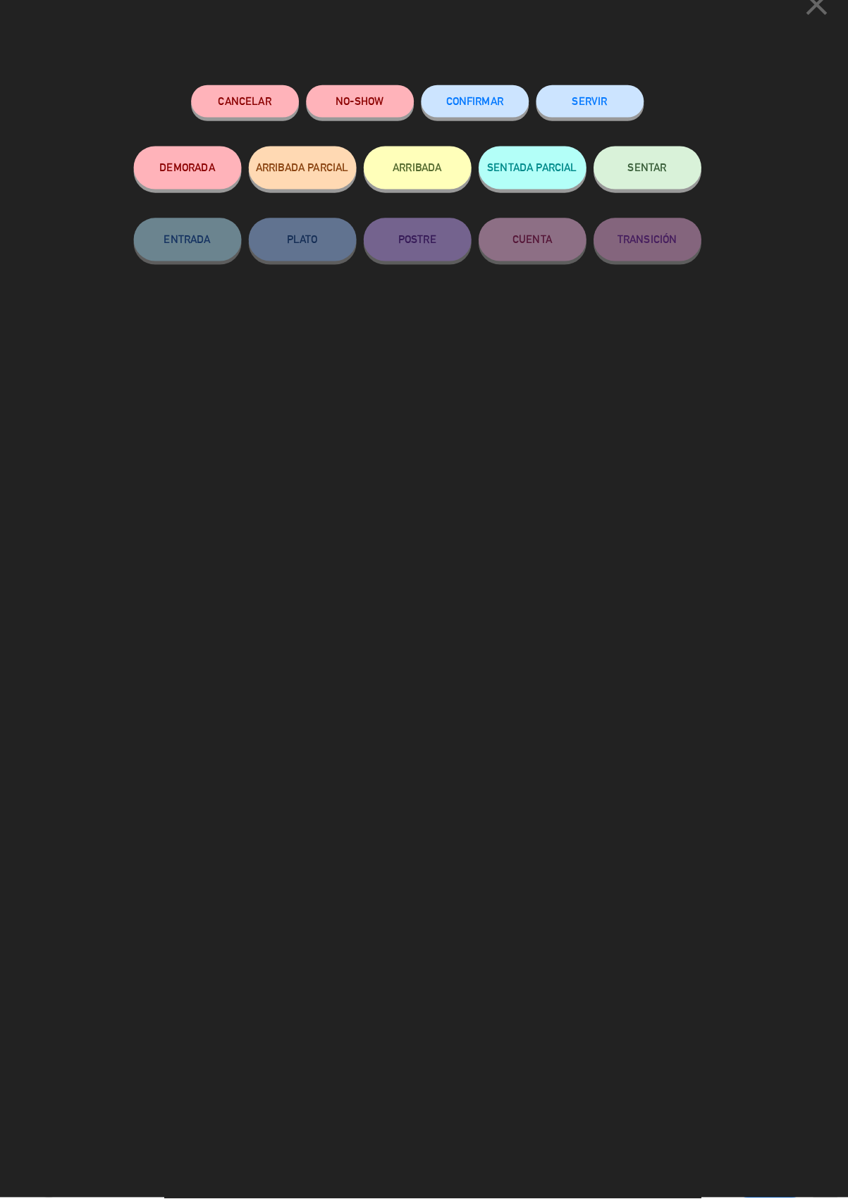
click at [603, 123] on button "SERVIR" at bounding box center [594, 124] width 106 height 32
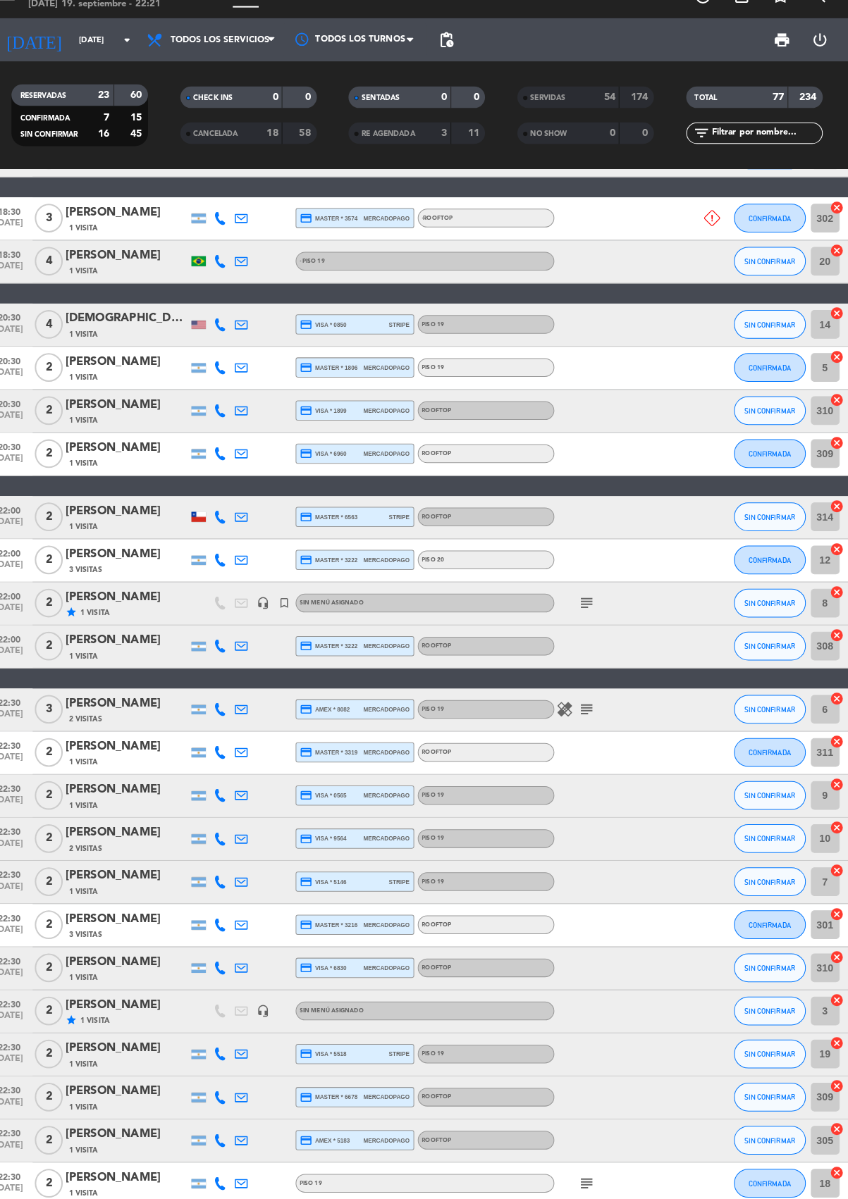
scroll to position [78, 0]
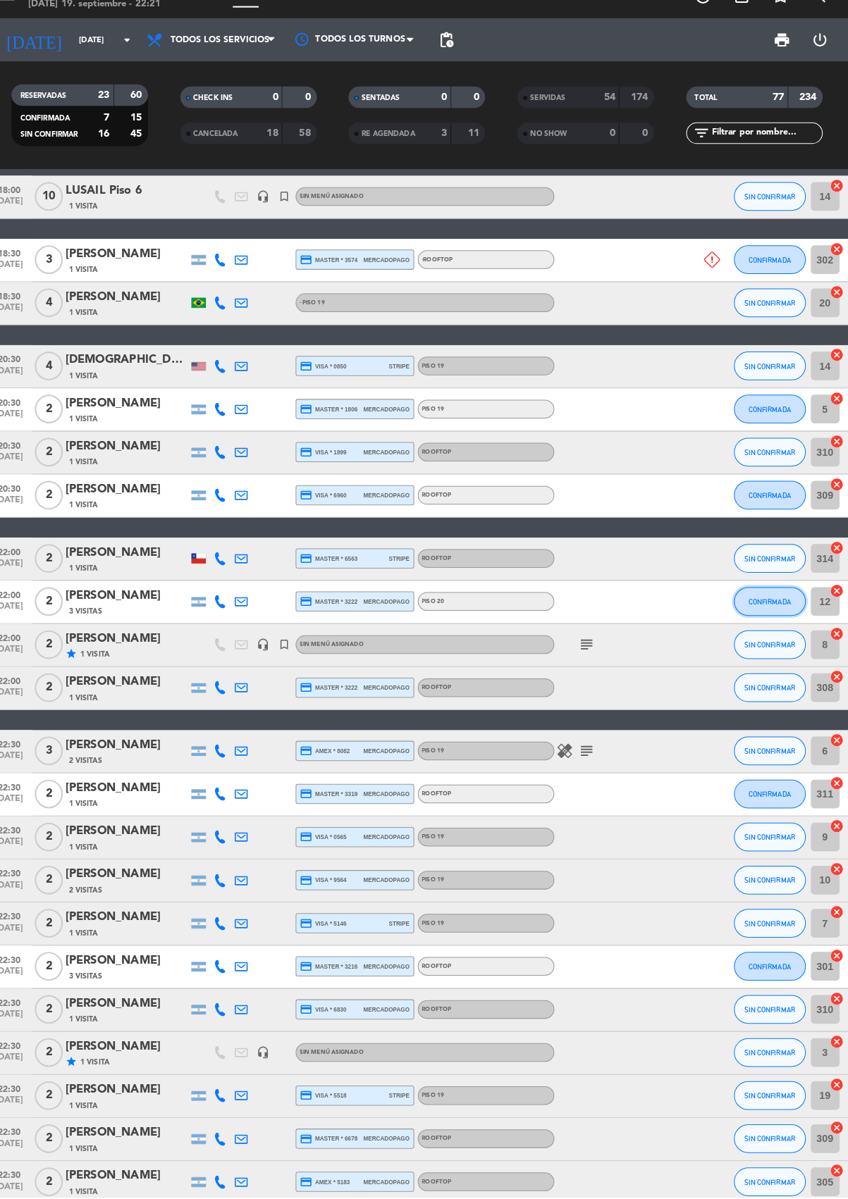
click at [784, 618] on button "CONFIRMADA" at bounding box center [769, 614] width 70 height 28
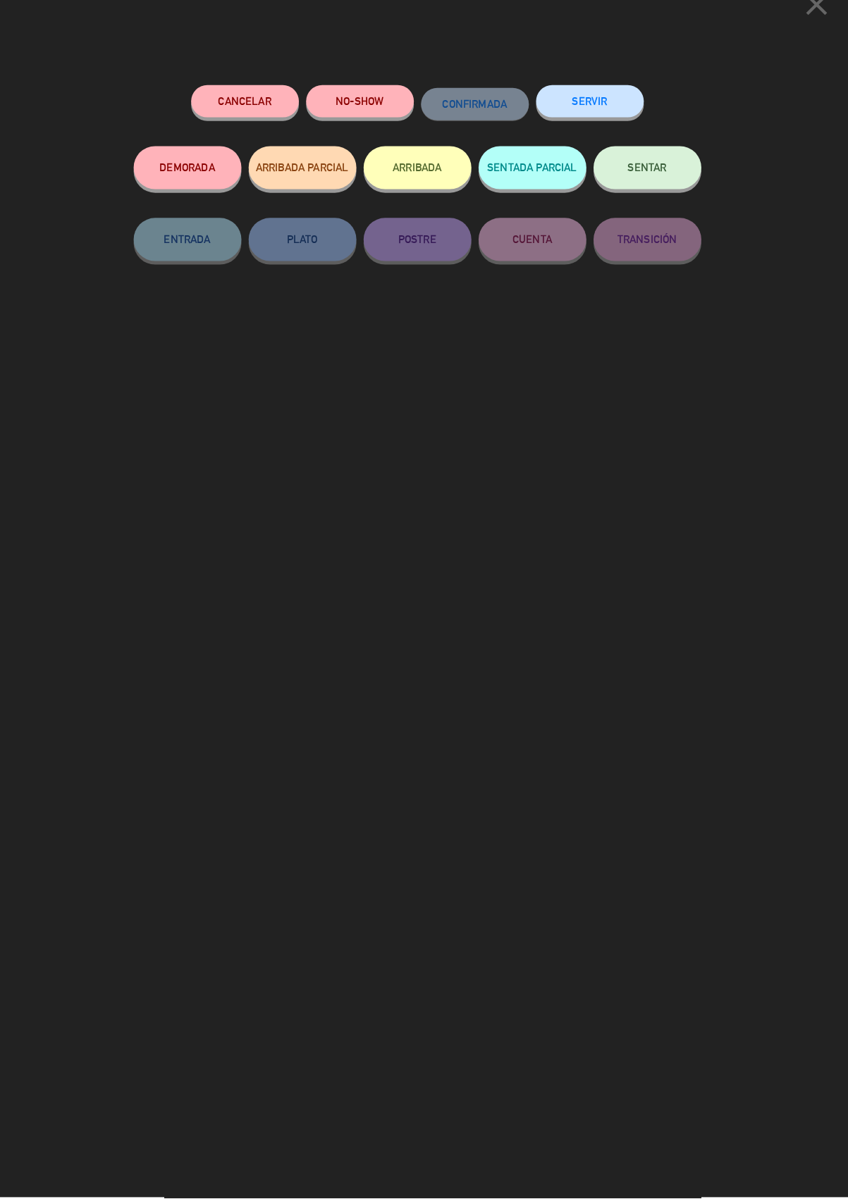
click at [622, 117] on button "SERVIR" at bounding box center [594, 124] width 106 height 32
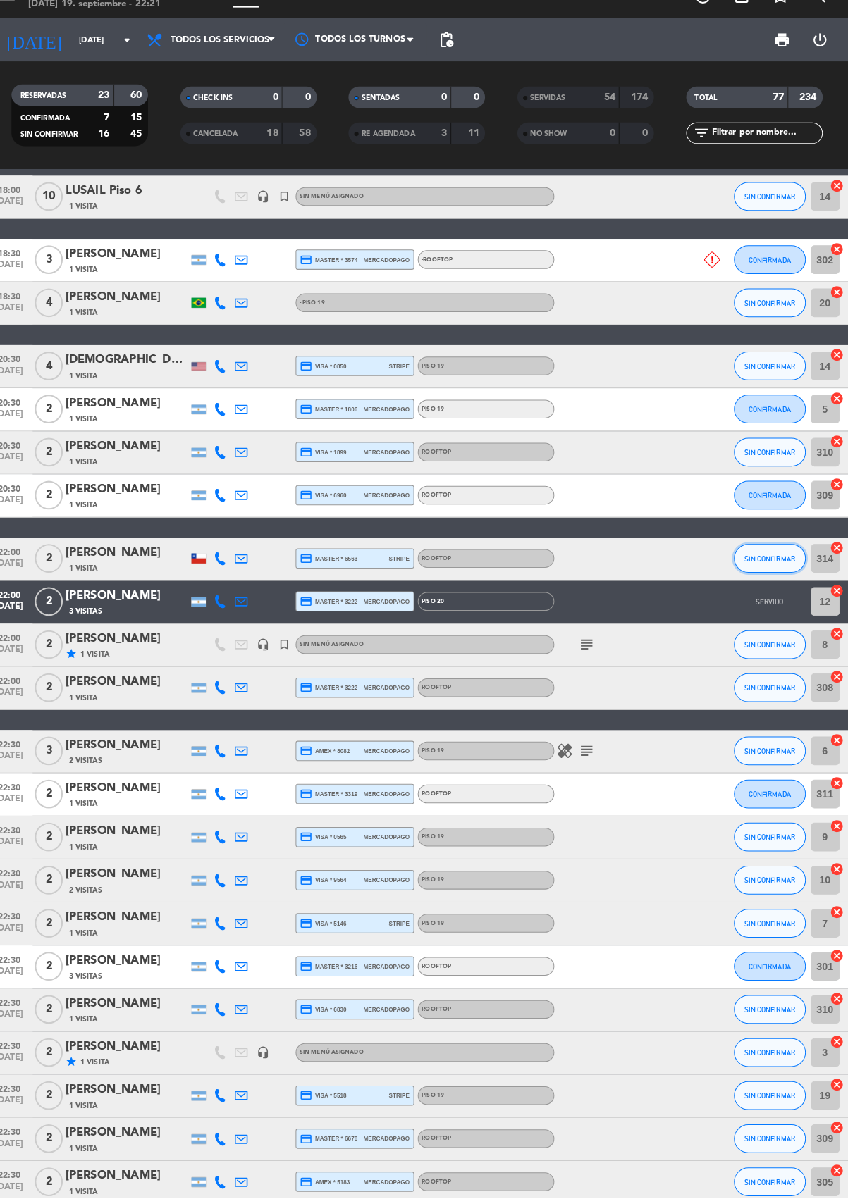
click at [765, 574] on span "SIN CONFIRMAR" at bounding box center [769, 573] width 50 height 8
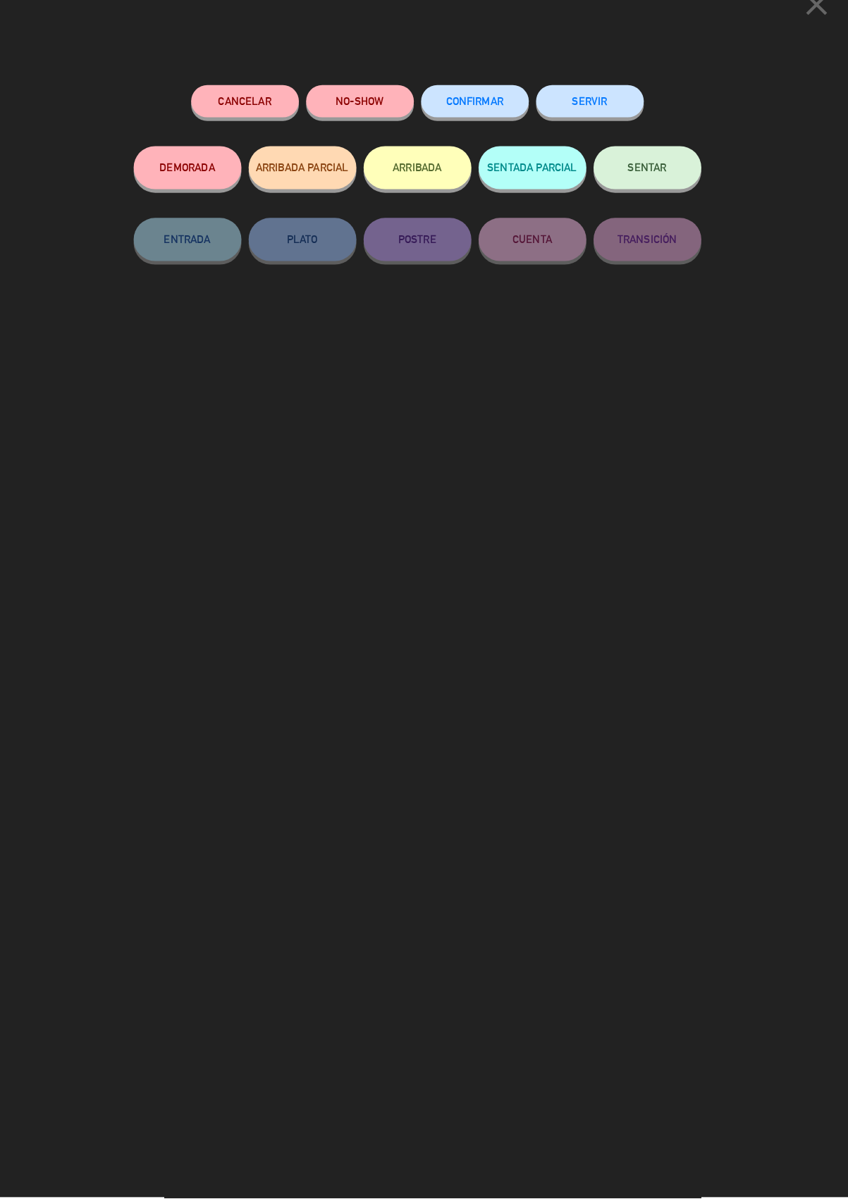
click at [578, 70] on div "close Cancelar NO-SHOW CONFIRMAR SERVIR DEMORADA ARRIBADA PARCIAL ARRIBADA SENT…" at bounding box center [424, 599] width 848 height 1199
click at [601, 119] on button "SERVIR" at bounding box center [594, 124] width 106 height 32
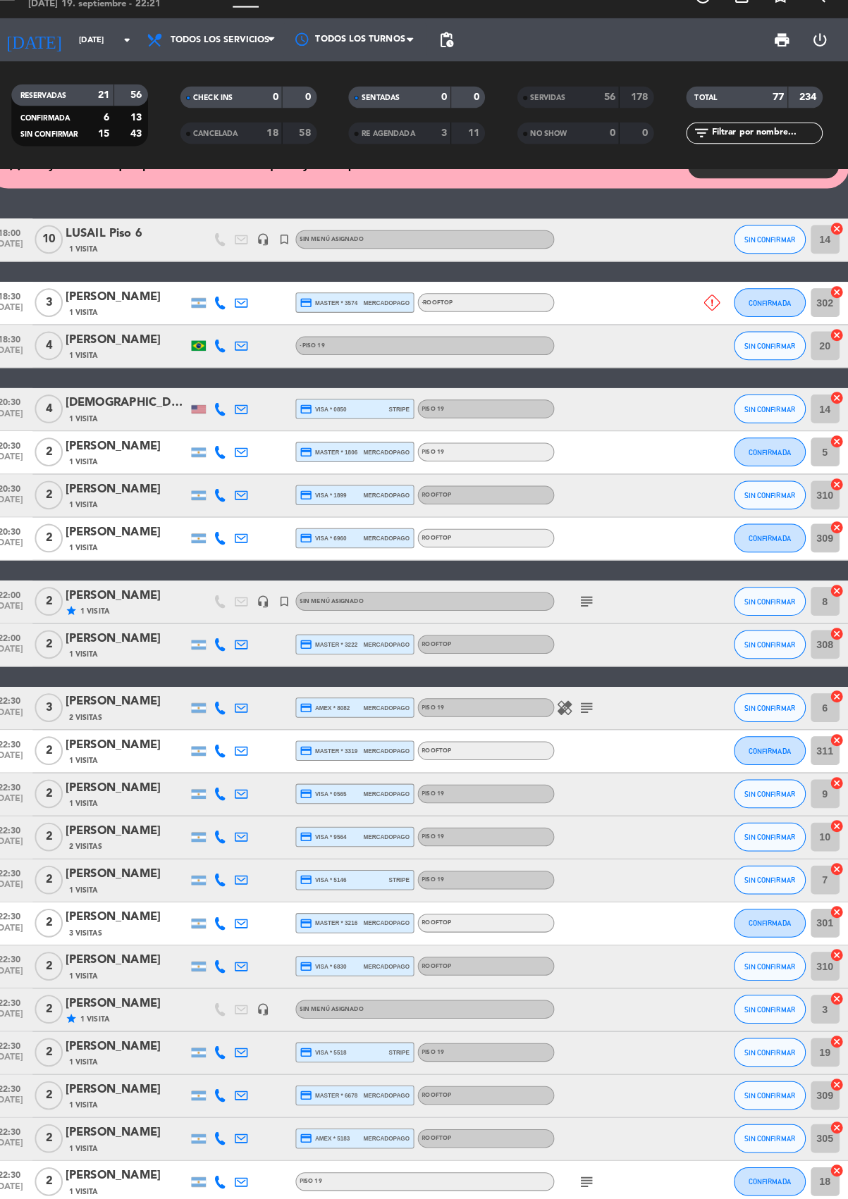
scroll to position [0, 0]
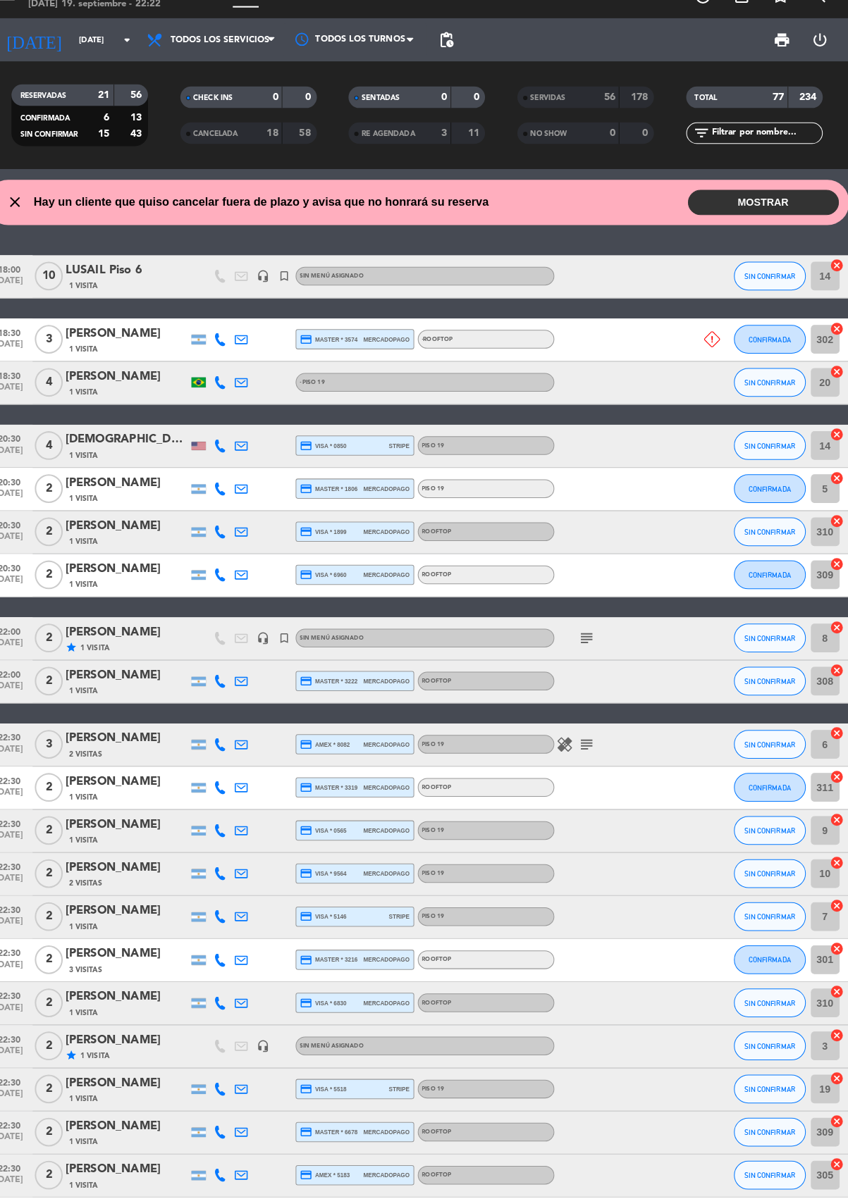
click at [582, 648] on icon "subject" at bounding box center [589, 650] width 17 height 17
click at [774, 964] on span "CONFIRMADA" at bounding box center [769, 967] width 42 height 8
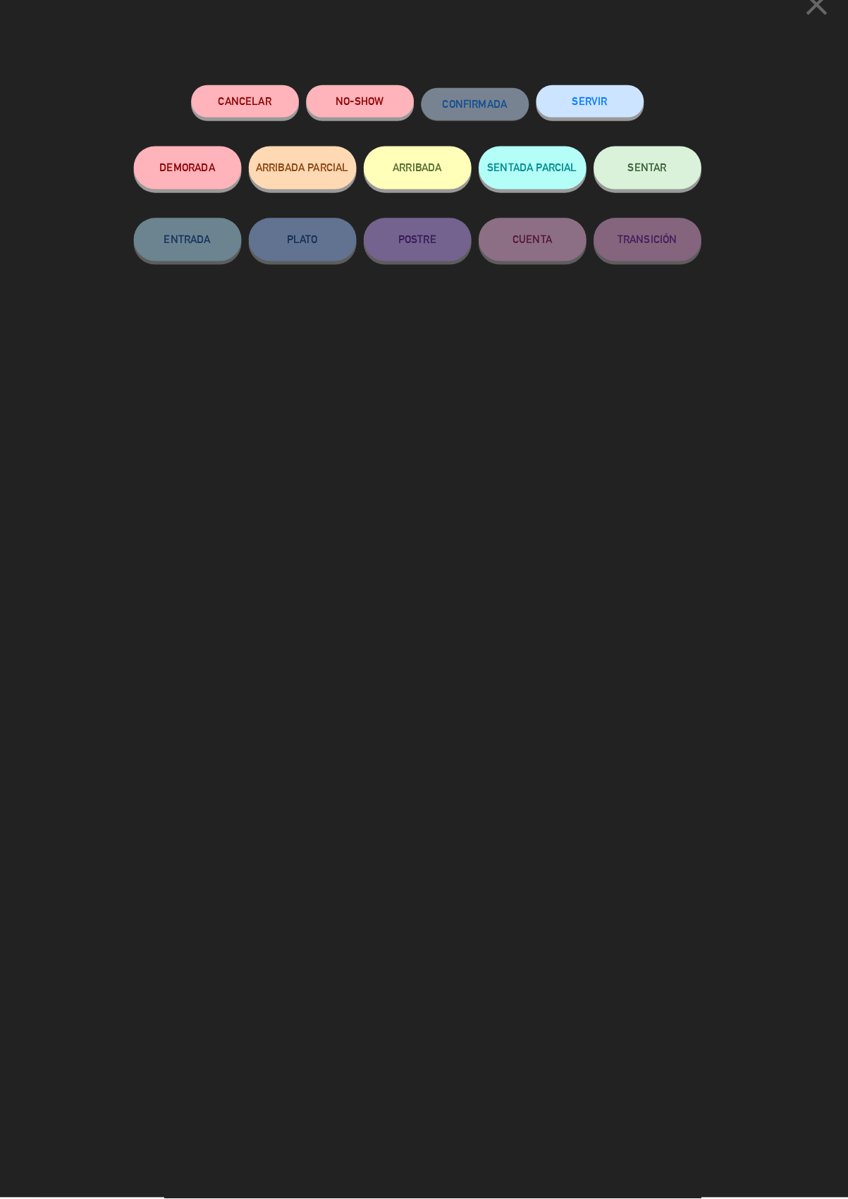
click at [597, 121] on button "SERVIR" at bounding box center [594, 124] width 106 height 32
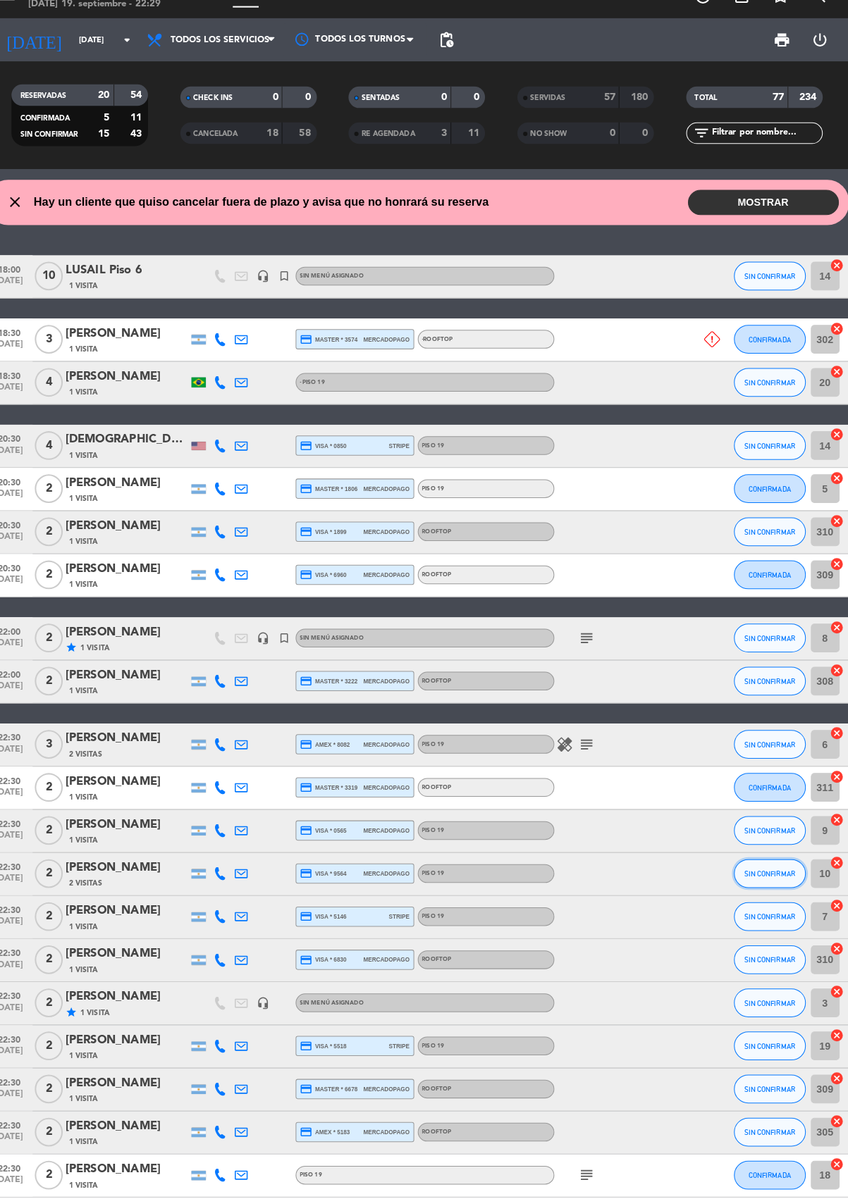
click at [786, 878] on span "SIN CONFIRMAR" at bounding box center [769, 882] width 50 height 8
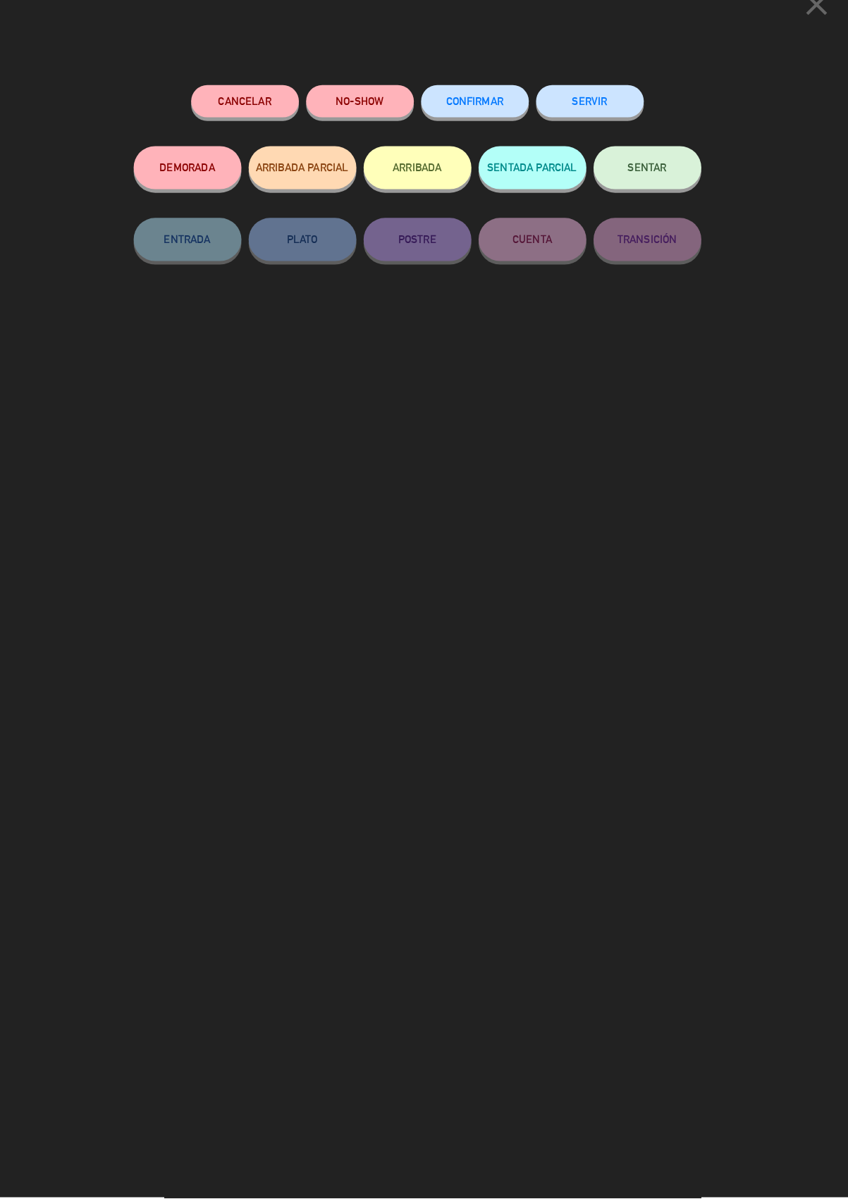
click at [601, 121] on button "SERVIR" at bounding box center [594, 124] width 106 height 32
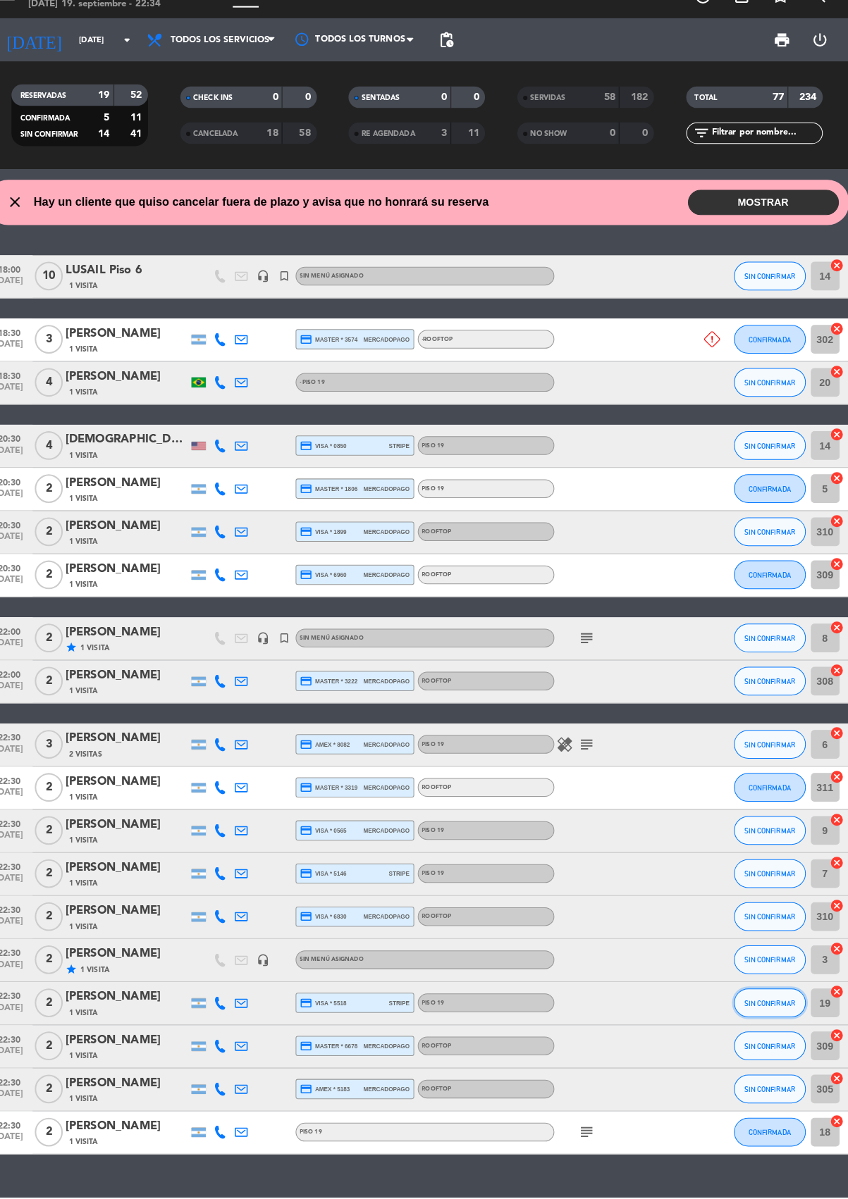
click at [783, 1008] on span "SIN CONFIRMAR" at bounding box center [769, 1009] width 50 height 8
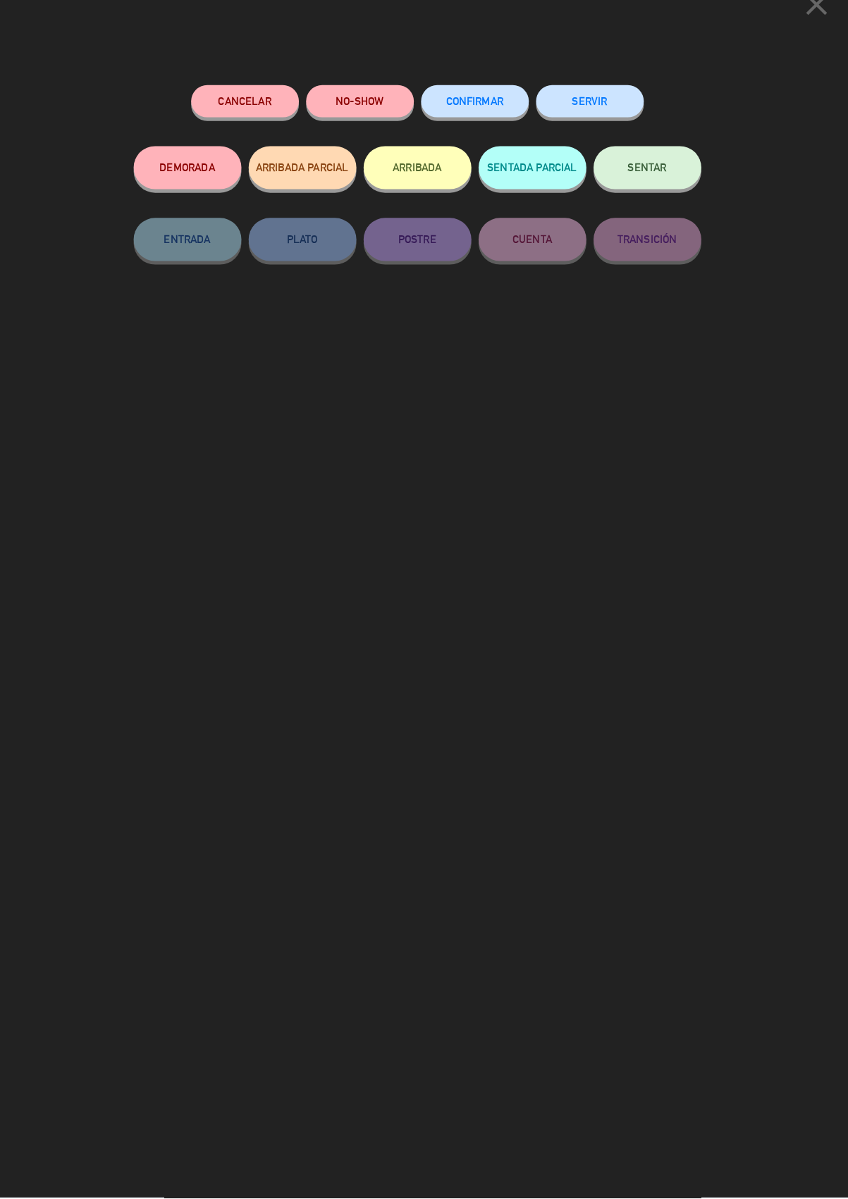
click at [598, 118] on button "SERVIR" at bounding box center [594, 124] width 106 height 32
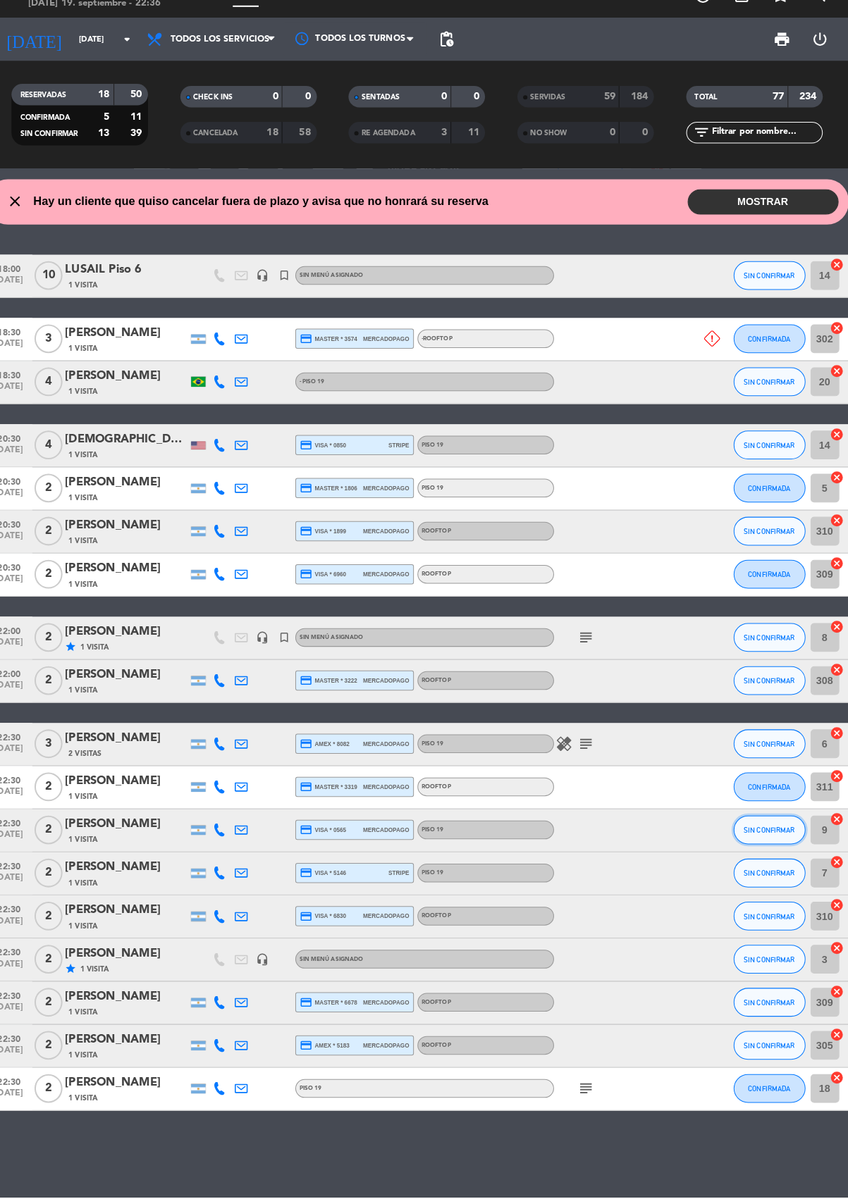
click at [779, 836] on span "SIN CONFIRMAR" at bounding box center [769, 840] width 50 height 8
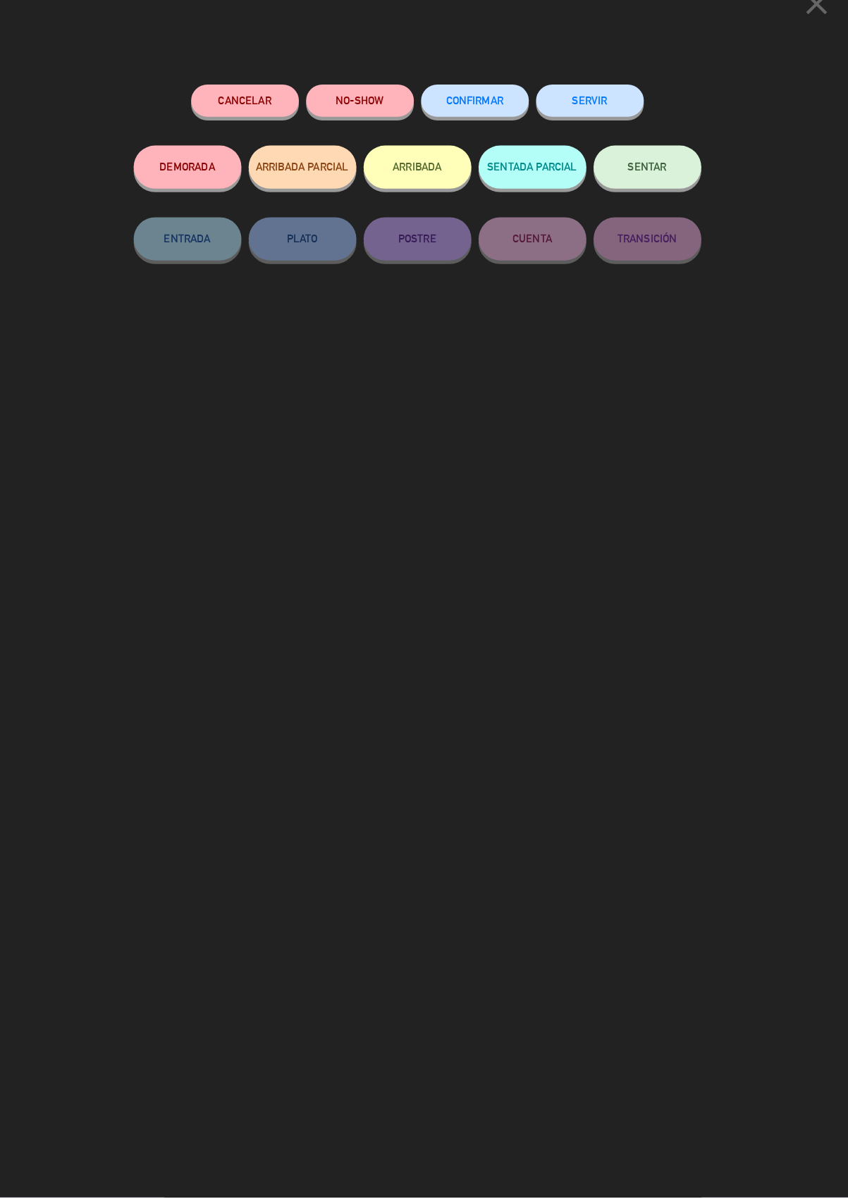
click at [606, 121] on button "SERVIR" at bounding box center [594, 124] width 106 height 32
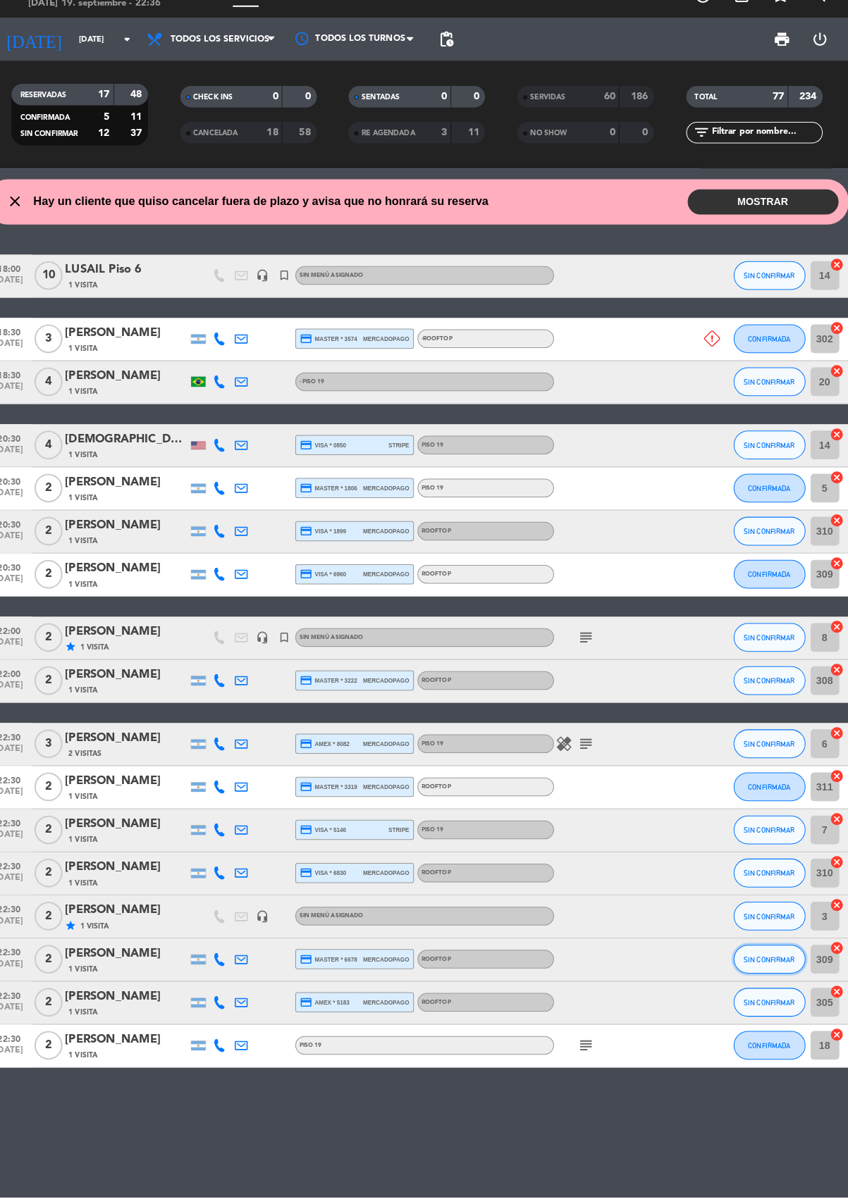
click at [786, 970] on button "SIN CONFIRMAR" at bounding box center [769, 966] width 70 height 28
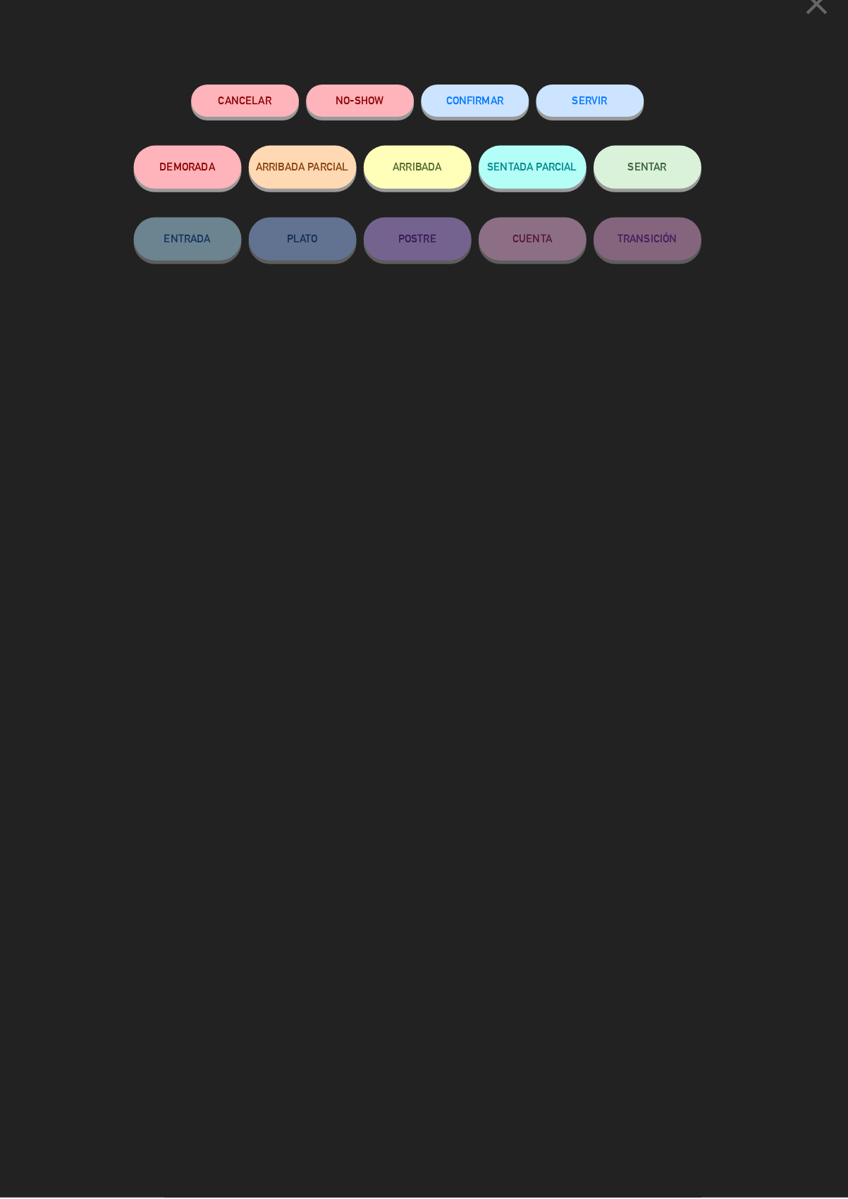
click at [588, 108] on button "SERVIR" at bounding box center [594, 124] width 106 height 32
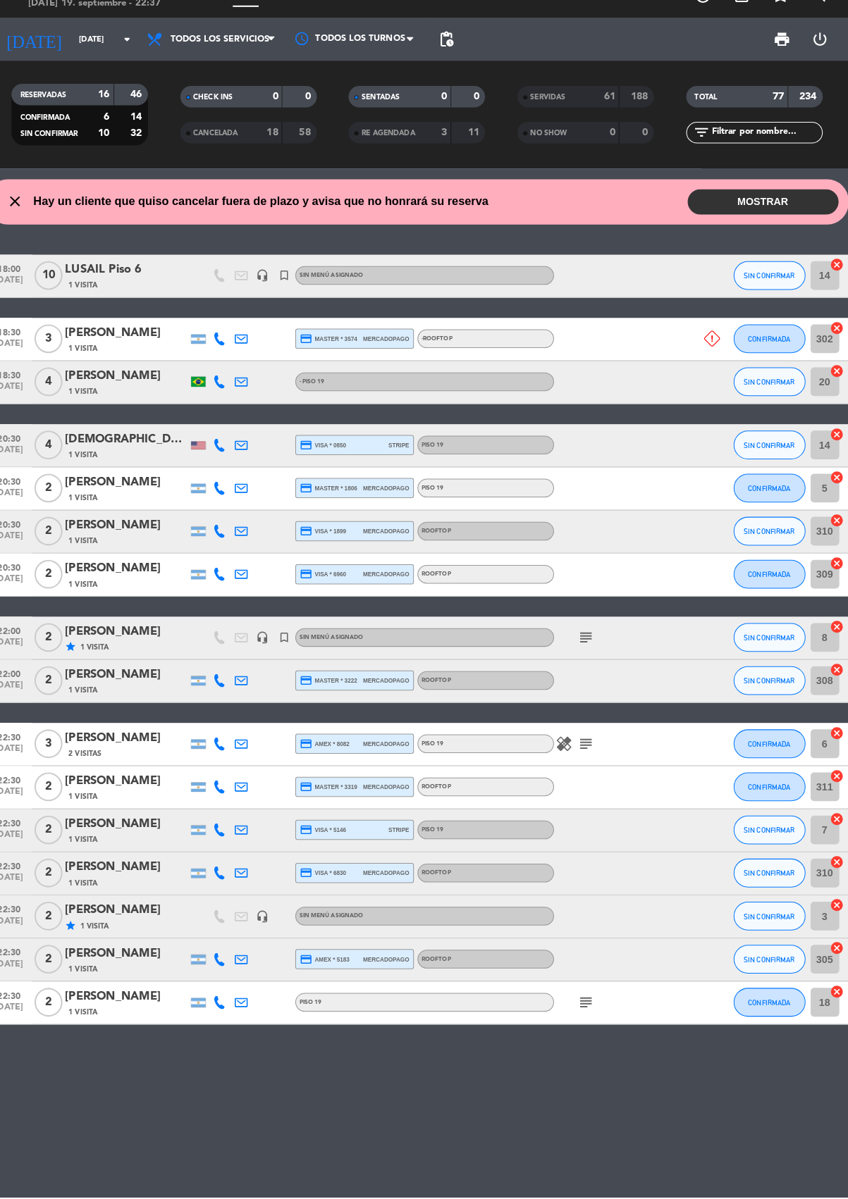
click at [563, 149] on div "NO SHOW" at bounding box center [558, 155] width 65 height 16
click at [548, 118] on span "SERVIDAS" at bounding box center [552, 120] width 35 height 7
click at [576, 123] on div "SERVIDAS" at bounding box center [558, 120] width 65 height 16
click at [565, 117] on span "SERVIDAS" at bounding box center [552, 120] width 35 height 7
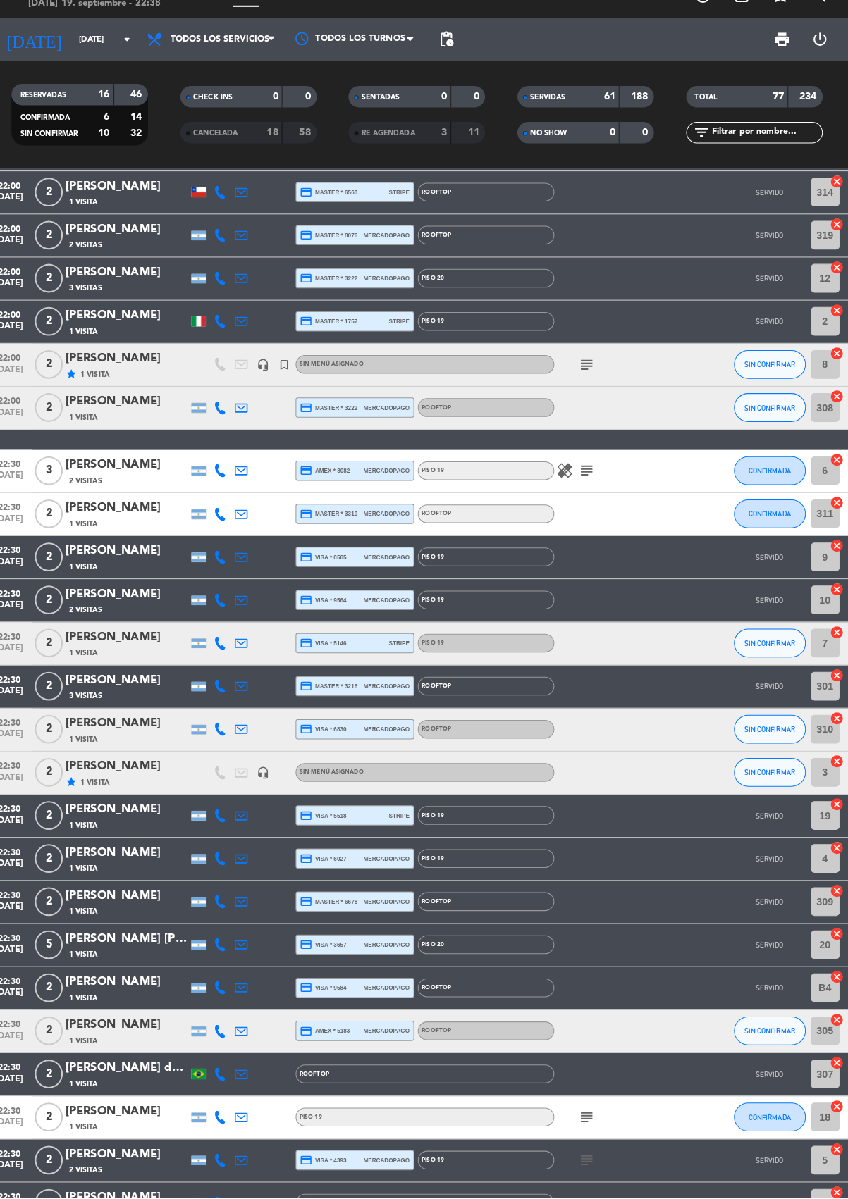
scroll to position [2381, 0]
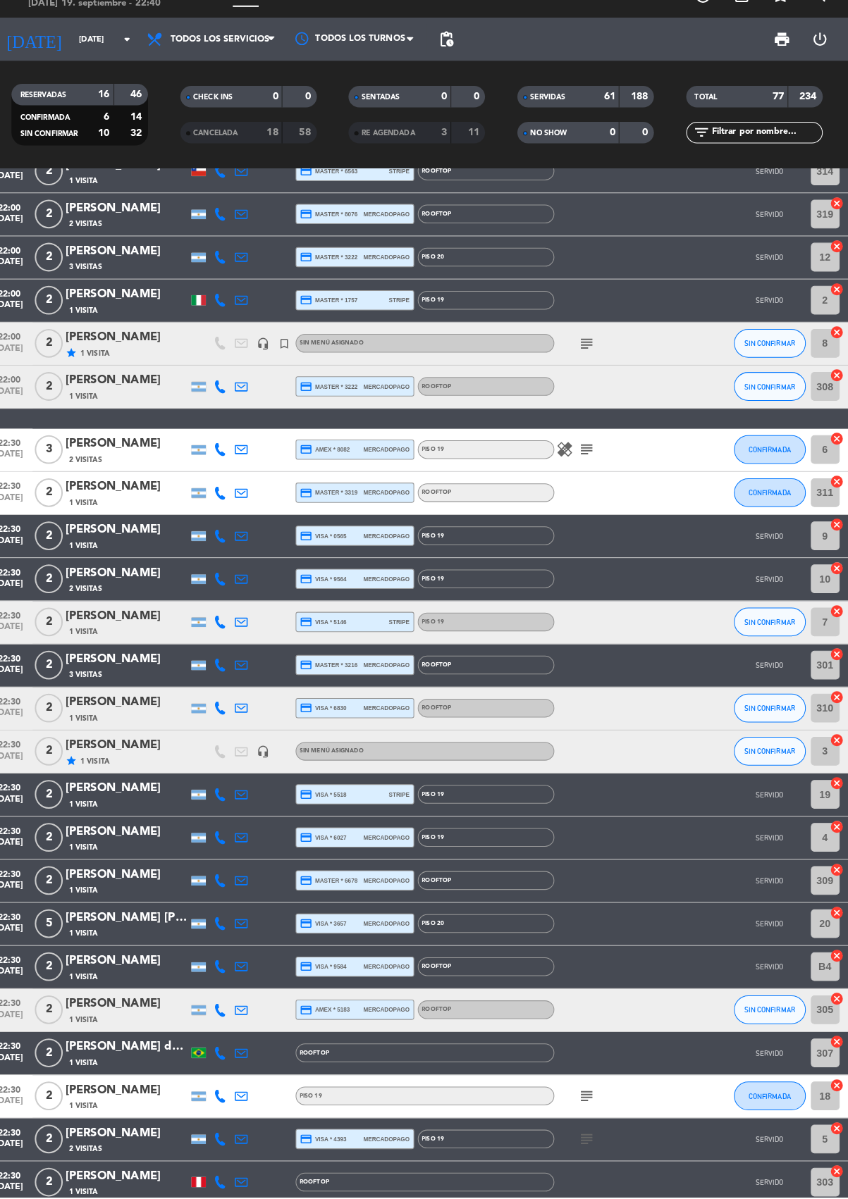
click at [595, 464] on icon "subject" at bounding box center [589, 465] width 17 height 17
click at [774, 462] on span "CONFIRMADA" at bounding box center [769, 466] width 42 height 8
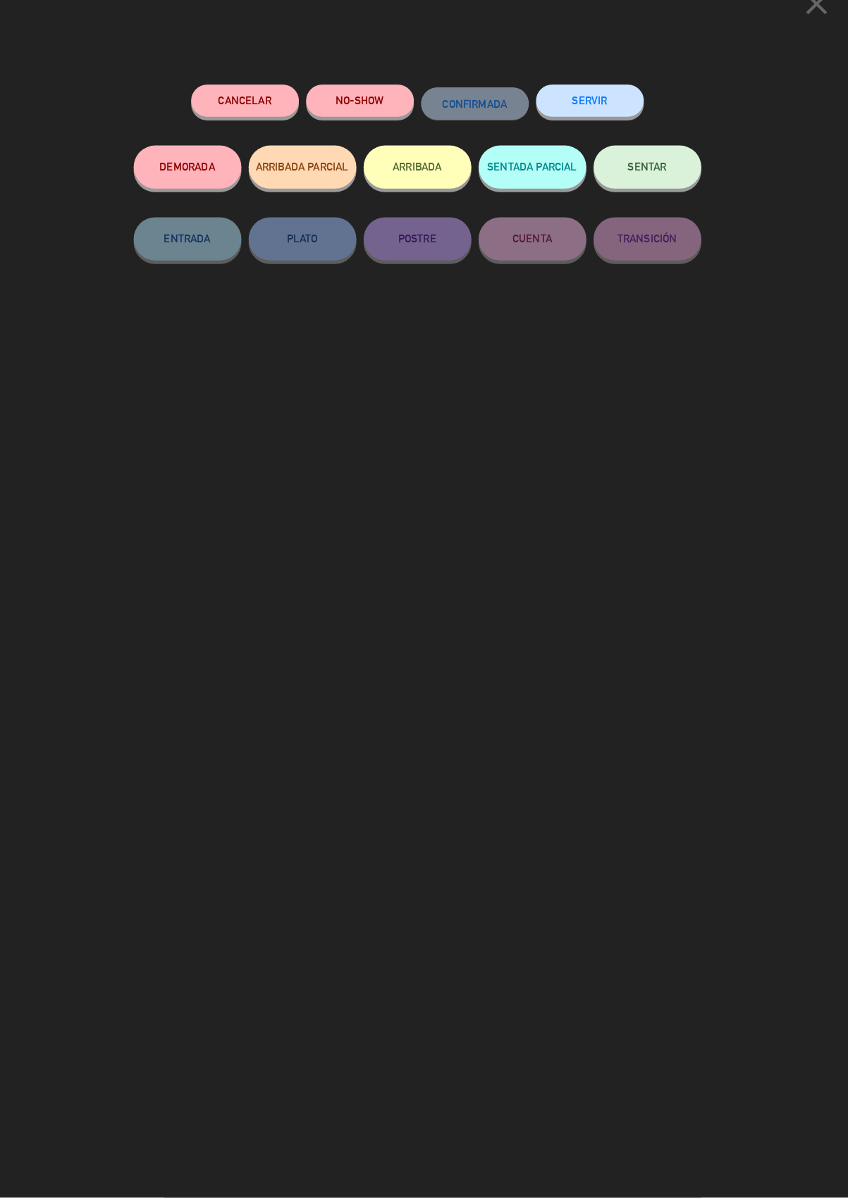
click at [601, 115] on button "SERVIR" at bounding box center [594, 124] width 106 height 32
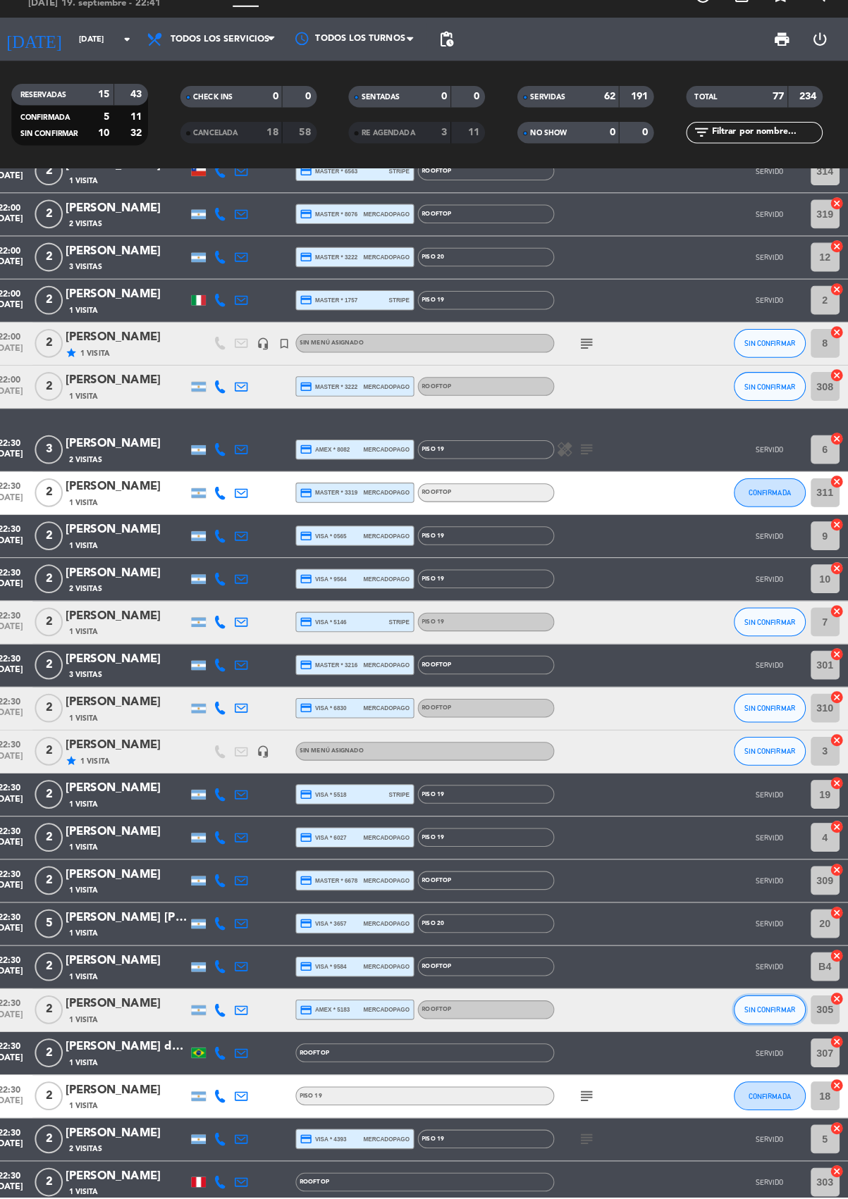
click at [774, 1016] on span "SIN CONFIRMAR" at bounding box center [769, 1016] width 50 height 8
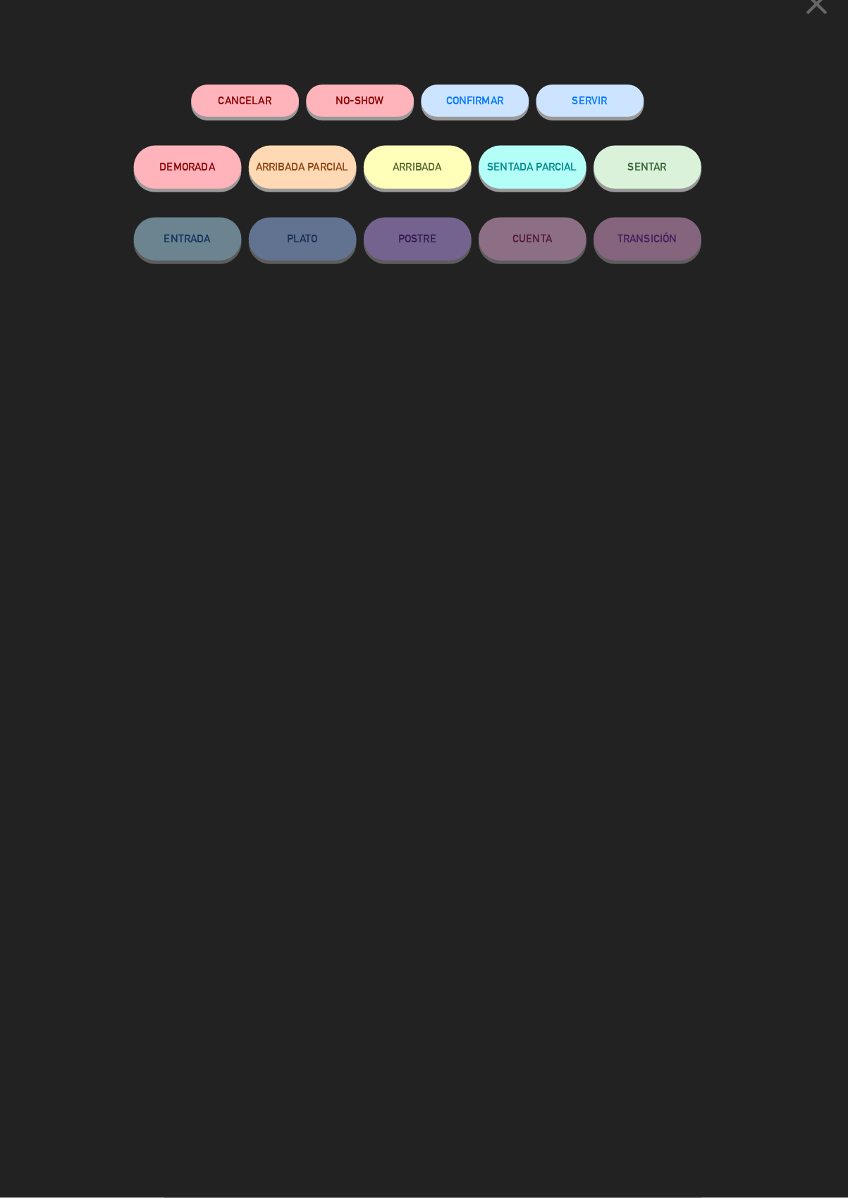
click at [598, 119] on button "SERVIR" at bounding box center [594, 124] width 106 height 32
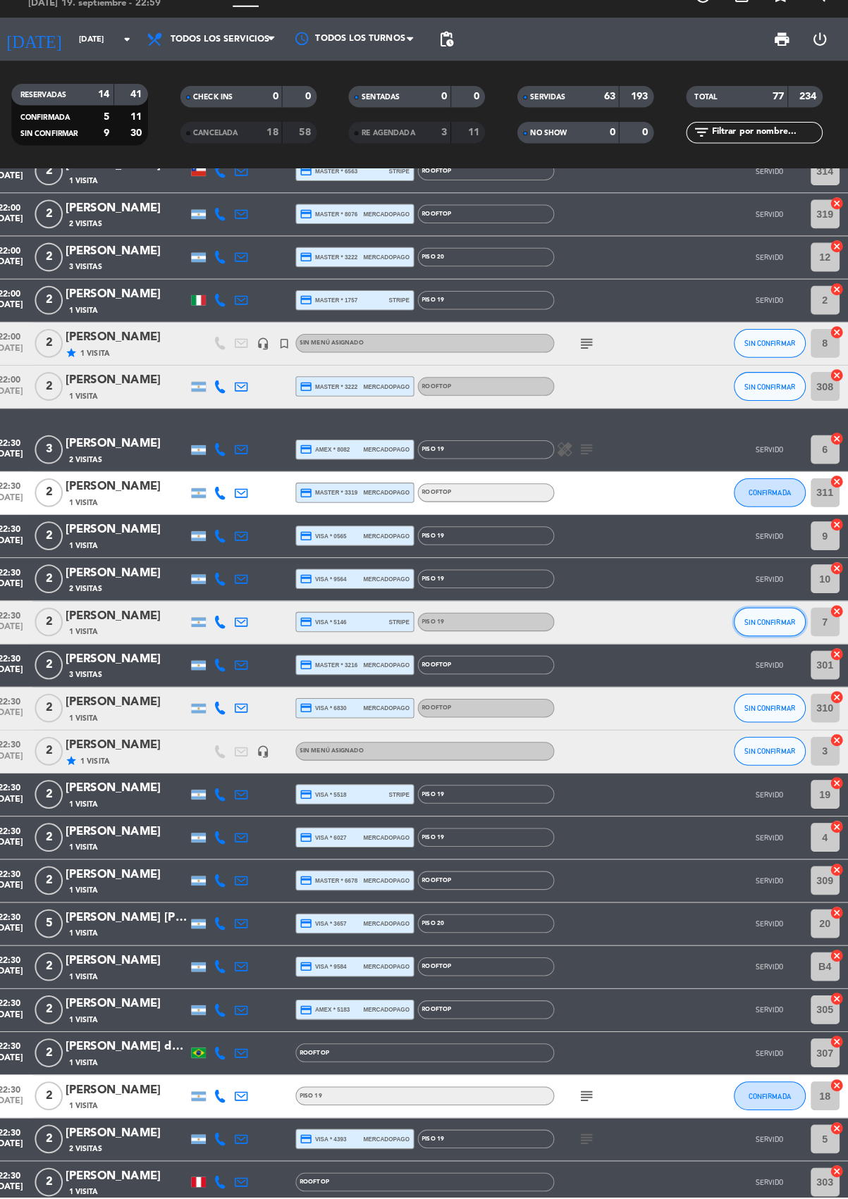
click at [774, 631] on span "SIN CONFIRMAR" at bounding box center [769, 635] width 50 height 8
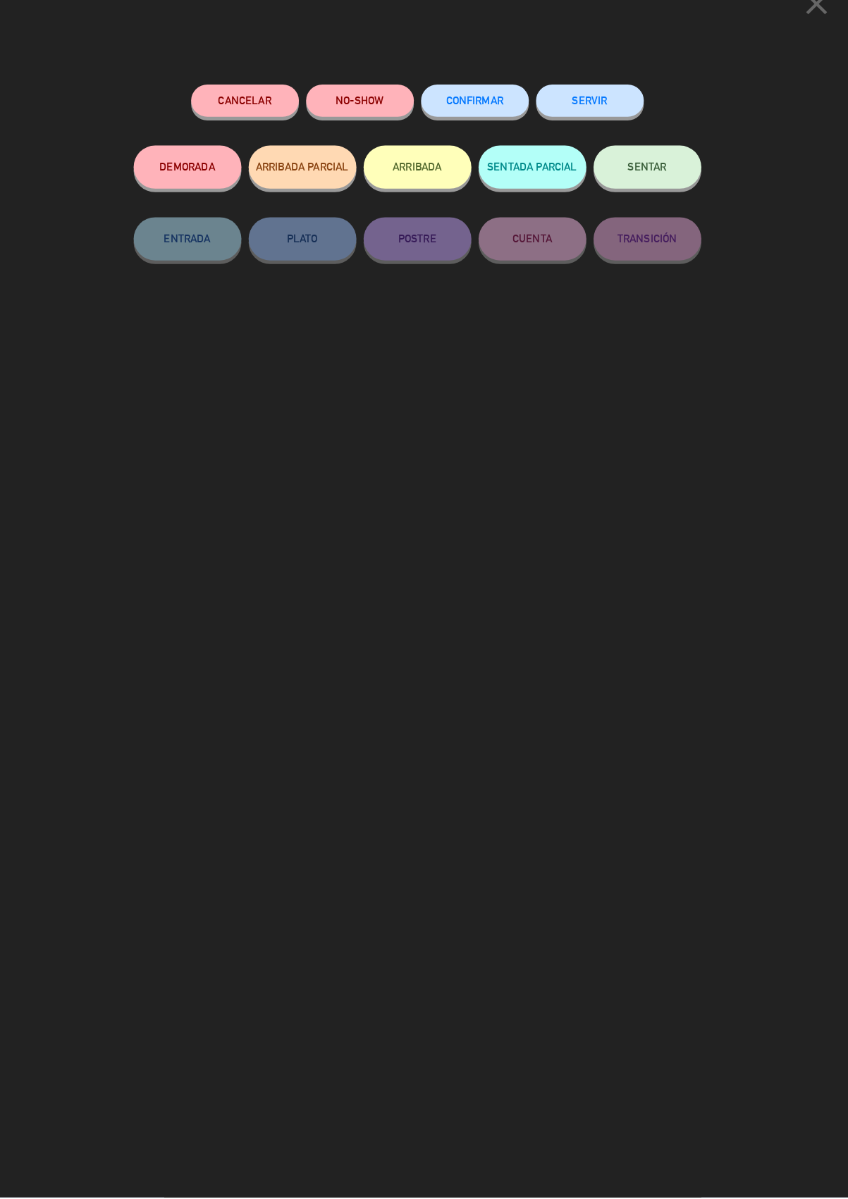
click at [603, 121] on button "SERVIR" at bounding box center [594, 124] width 106 height 32
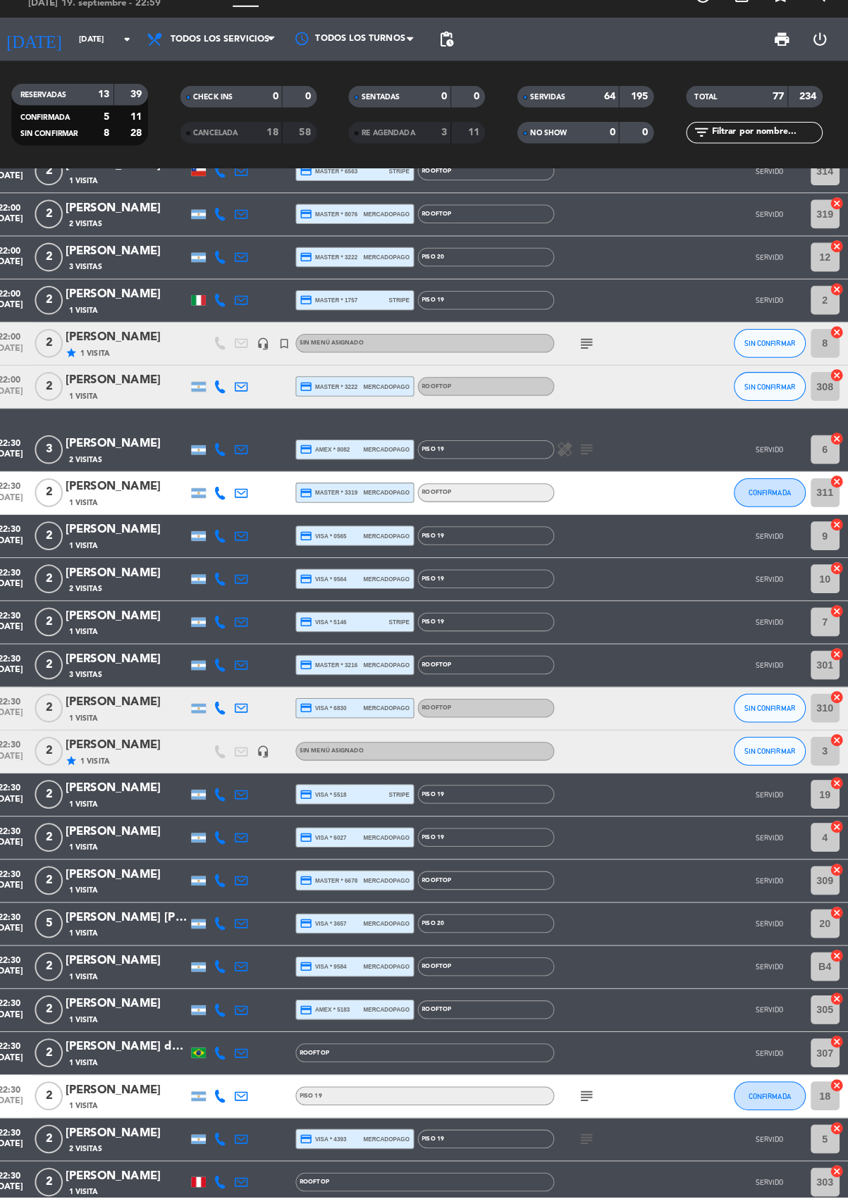
click at [595, 1099] on icon "subject" at bounding box center [589, 1100] width 17 height 17
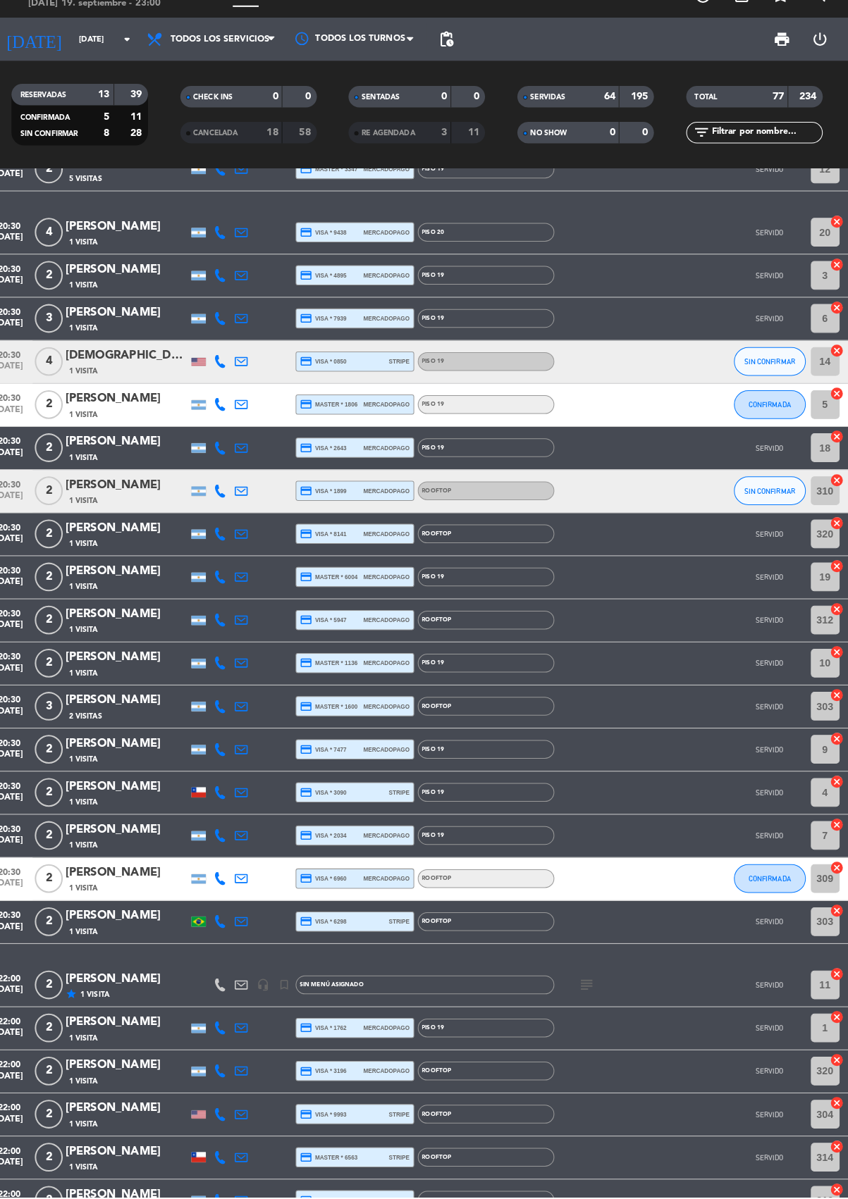
scroll to position [1411, 0]
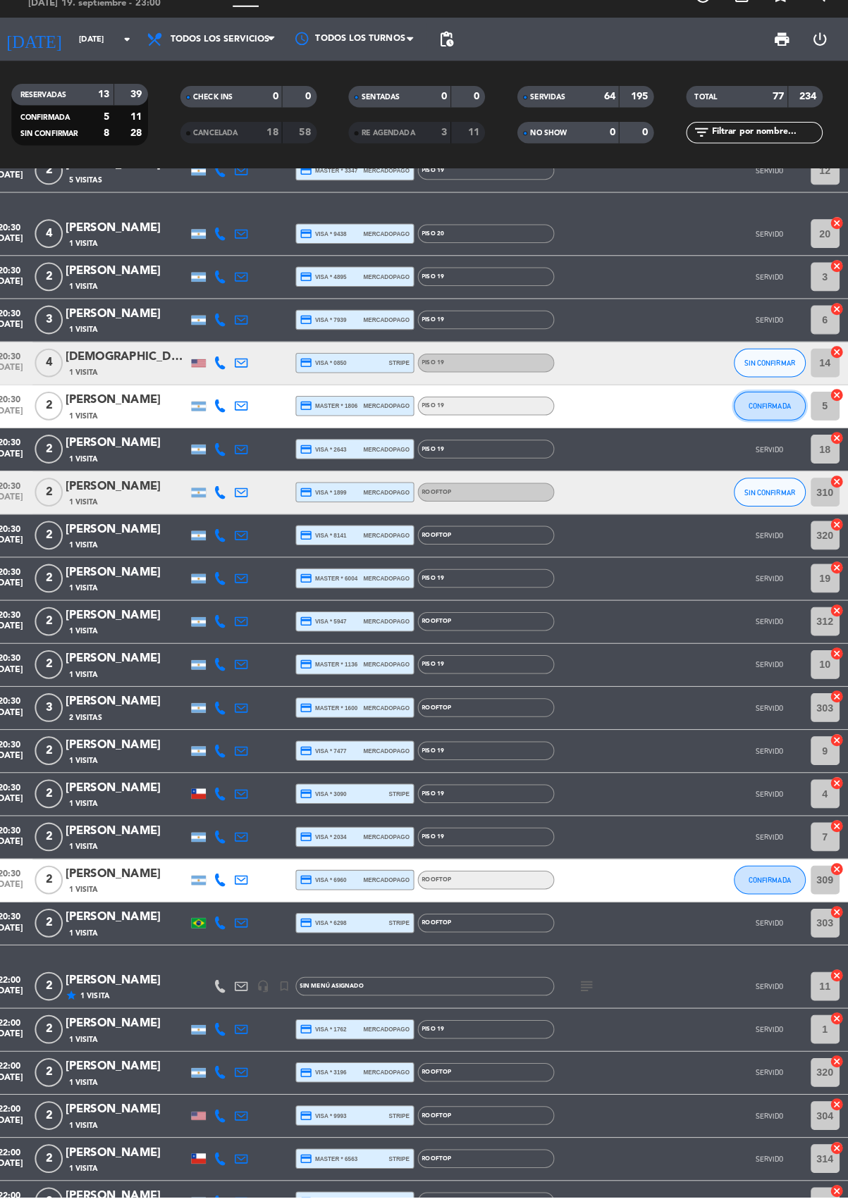
click at [784, 425] on button "CONFIRMADA" at bounding box center [769, 423] width 70 height 28
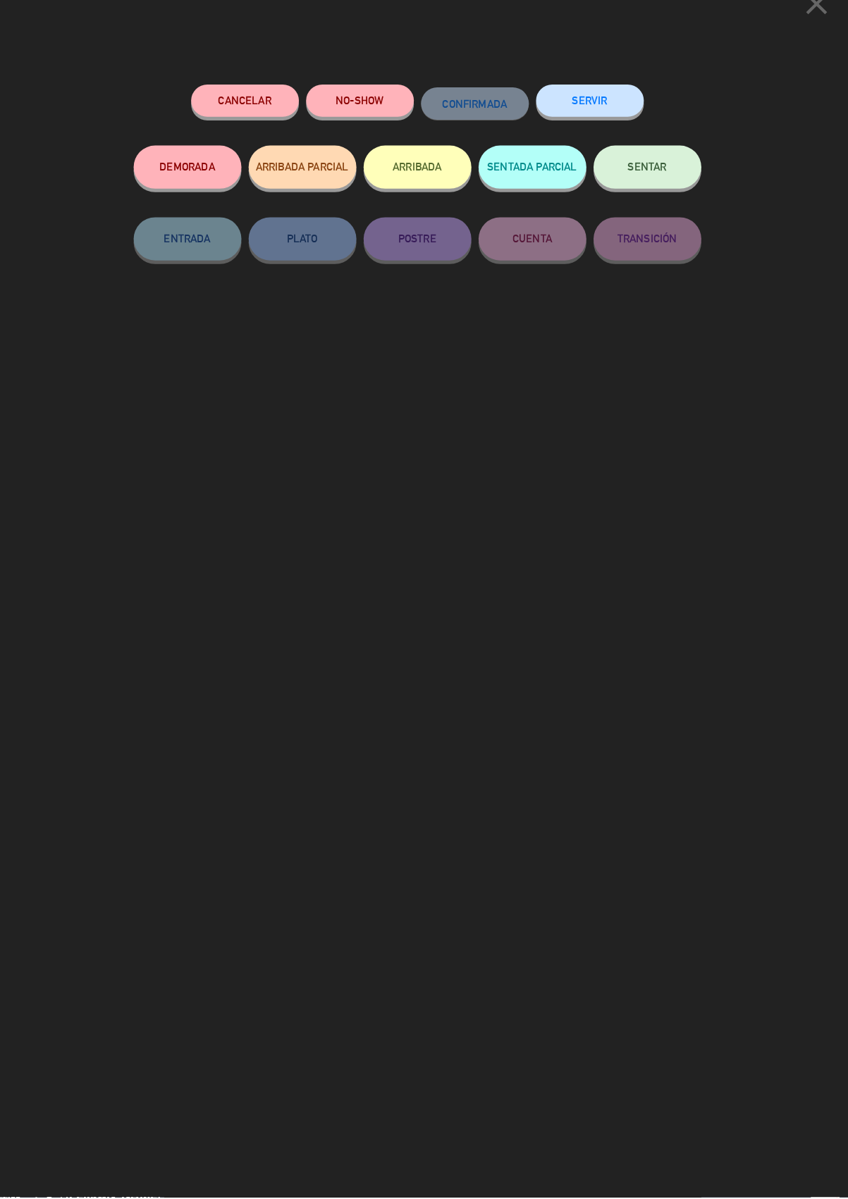
click at [604, 109] on button "SERVIR" at bounding box center [594, 124] width 106 height 32
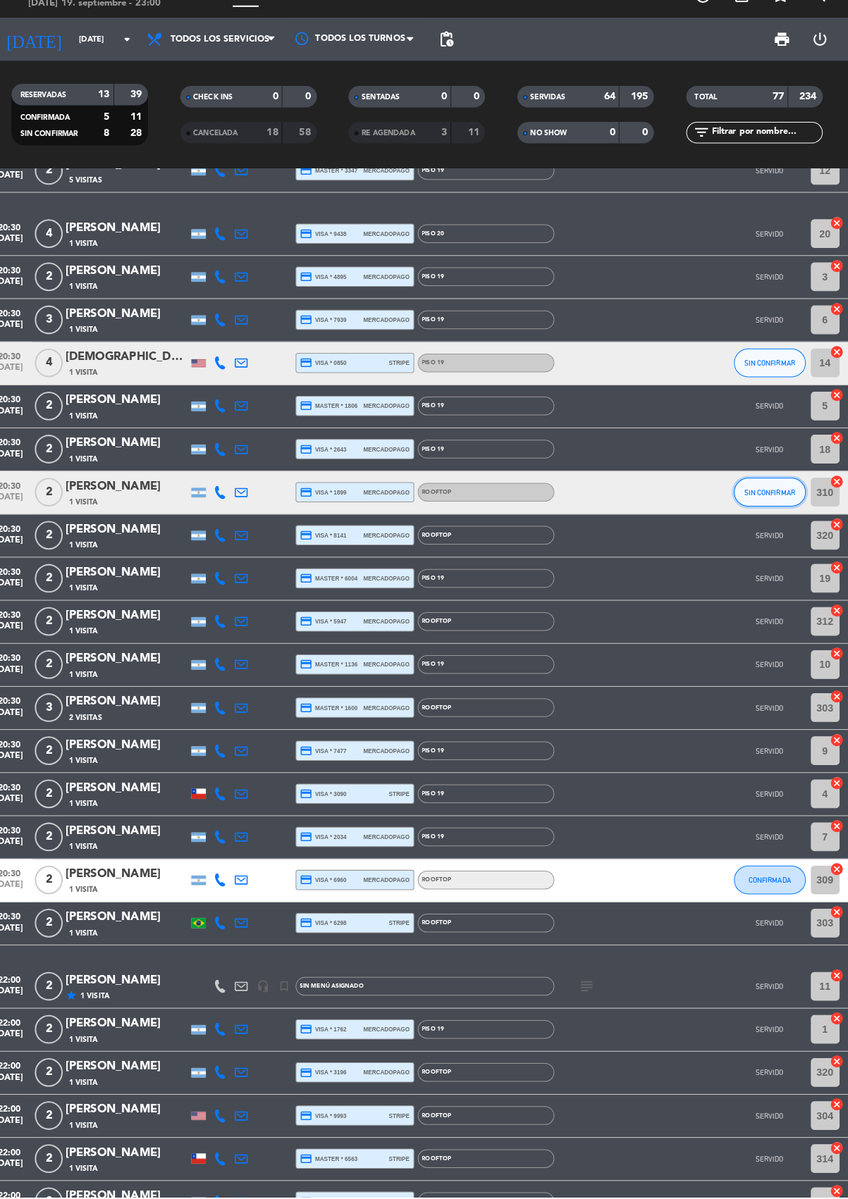
click at [748, 514] on button "SIN CONFIRMAR" at bounding box center [769, 508] width 70 height 28
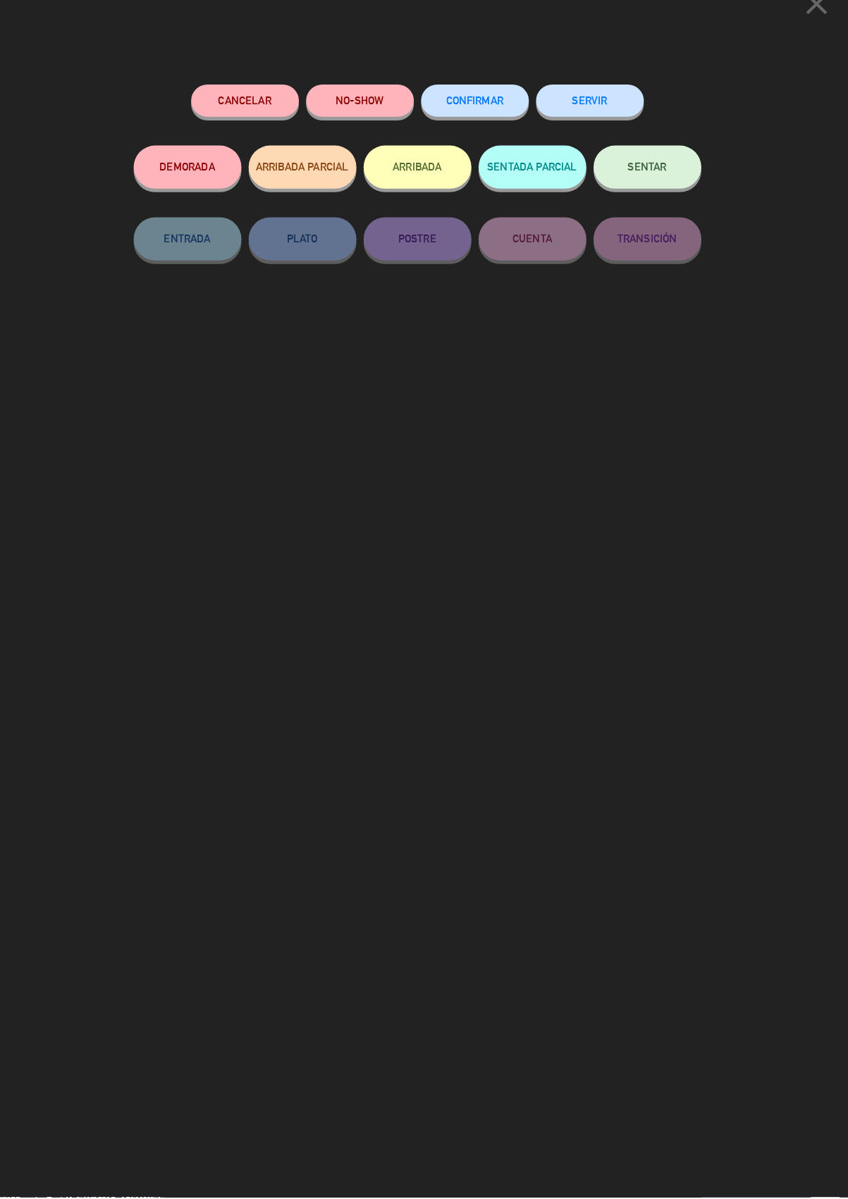
click at [629, 114] on button "SERVIR" at bounding box center [594, 124] width 106 height 32
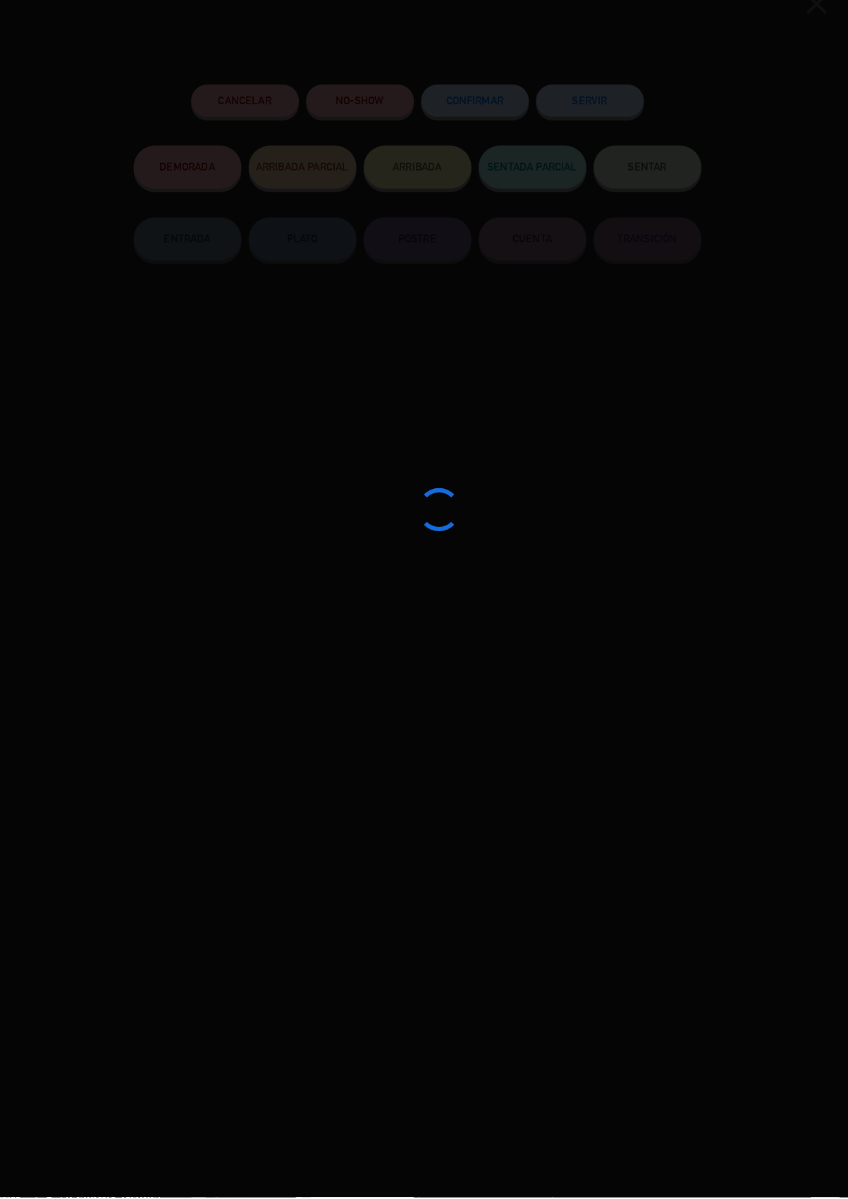
click at [605, 106] on div at bounding box center [424, 599] width 848 height 1199
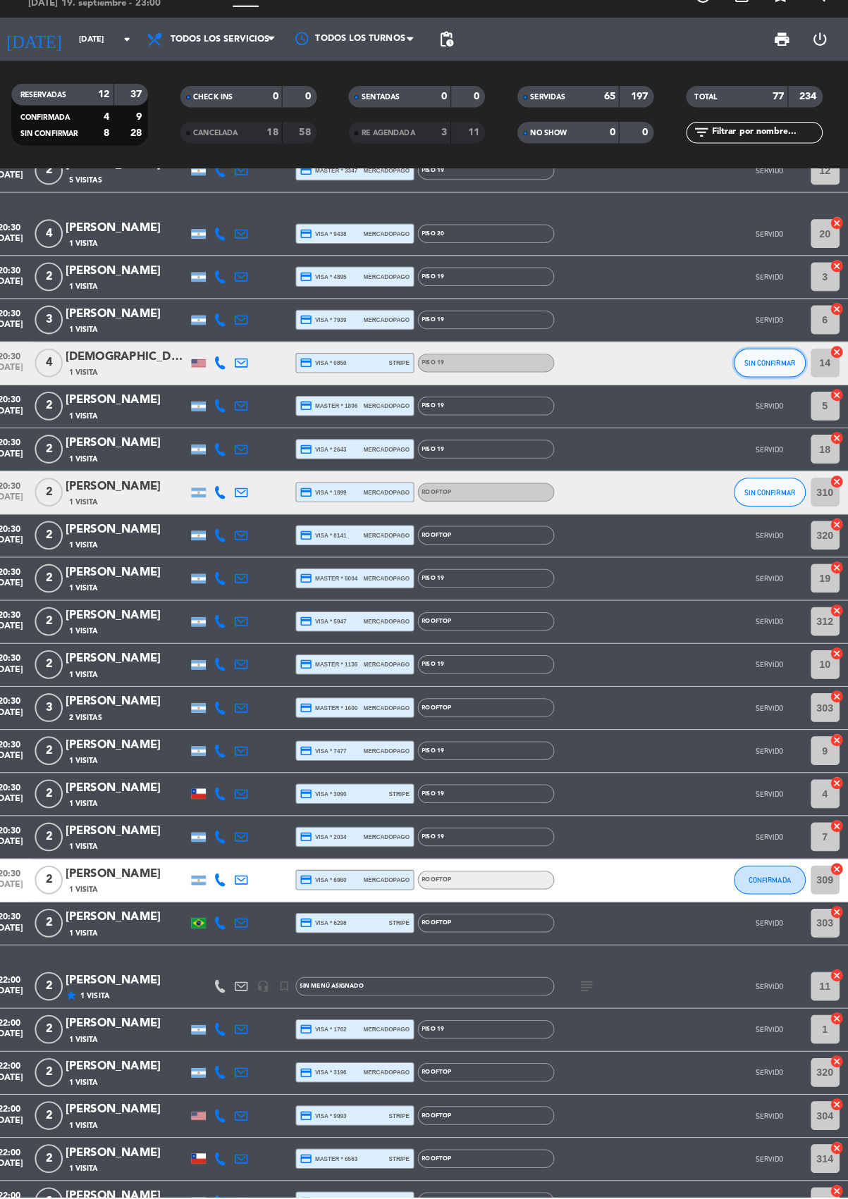
click at [766, 378] on span "SIN CONFIRMAR" at bounding box center [769, 382] width 50 height 8
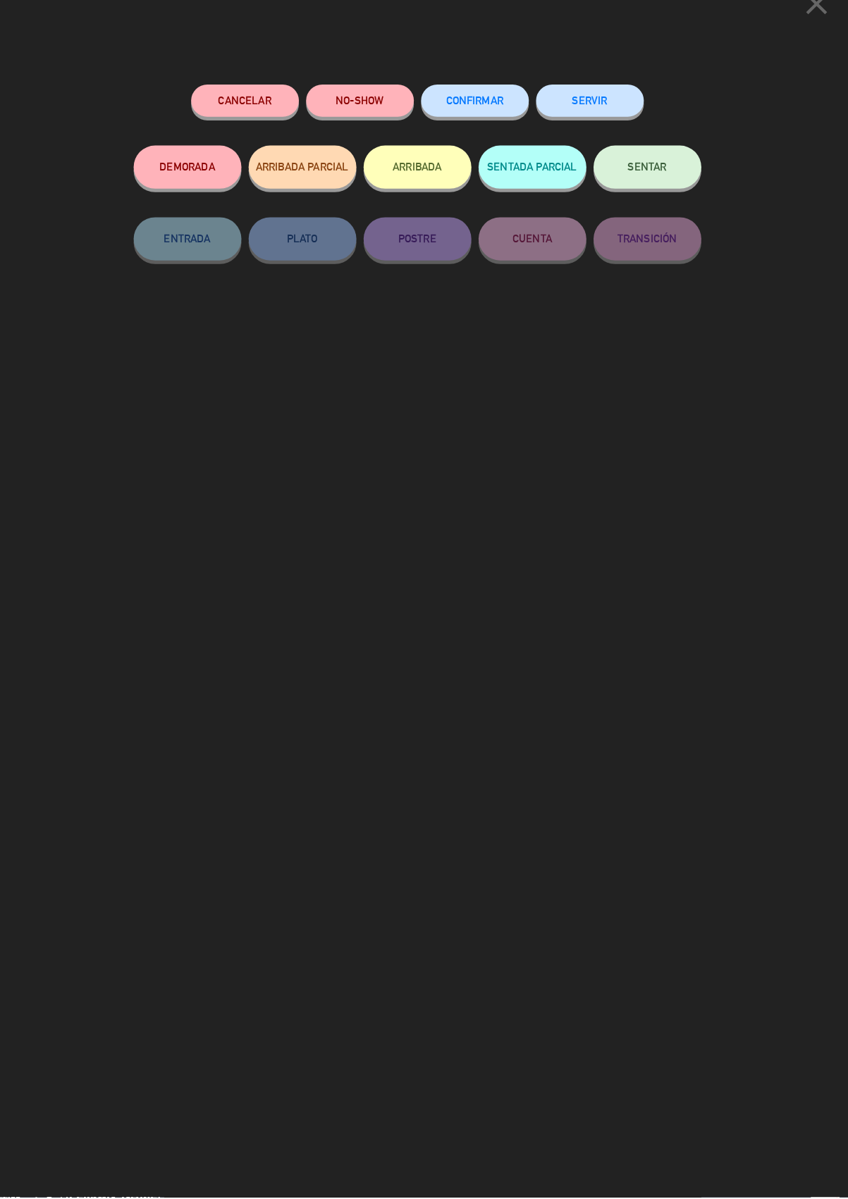
click at [606, 121] on button "SERVIR" at bounding box center [594, 124] width 106 height 32
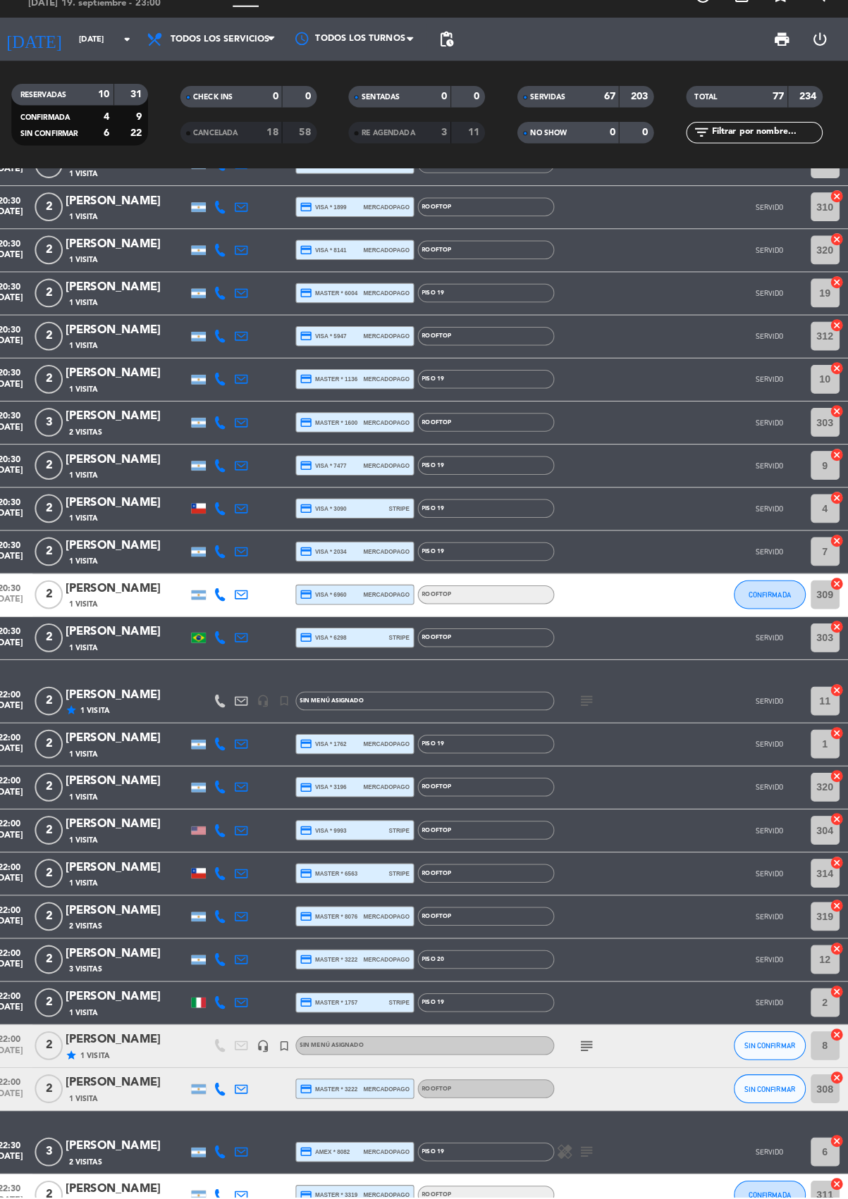
scroll to position [1691, 0]
click at [772, 606] on span "CONFIRMADA" at bounding box center [769, 609] width 42 height 8
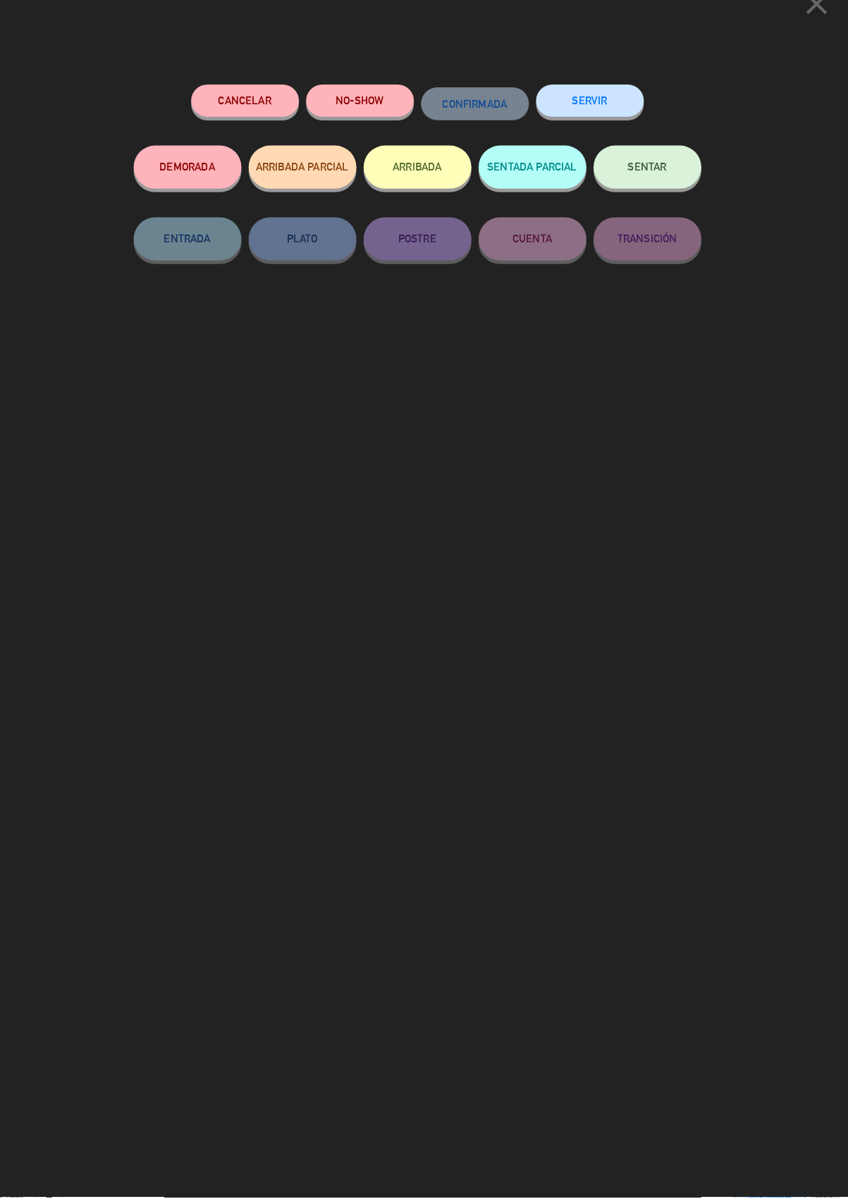
click at [559, 109] on button "SERVIR" at bounding box center [594, 124] width 106 height 32
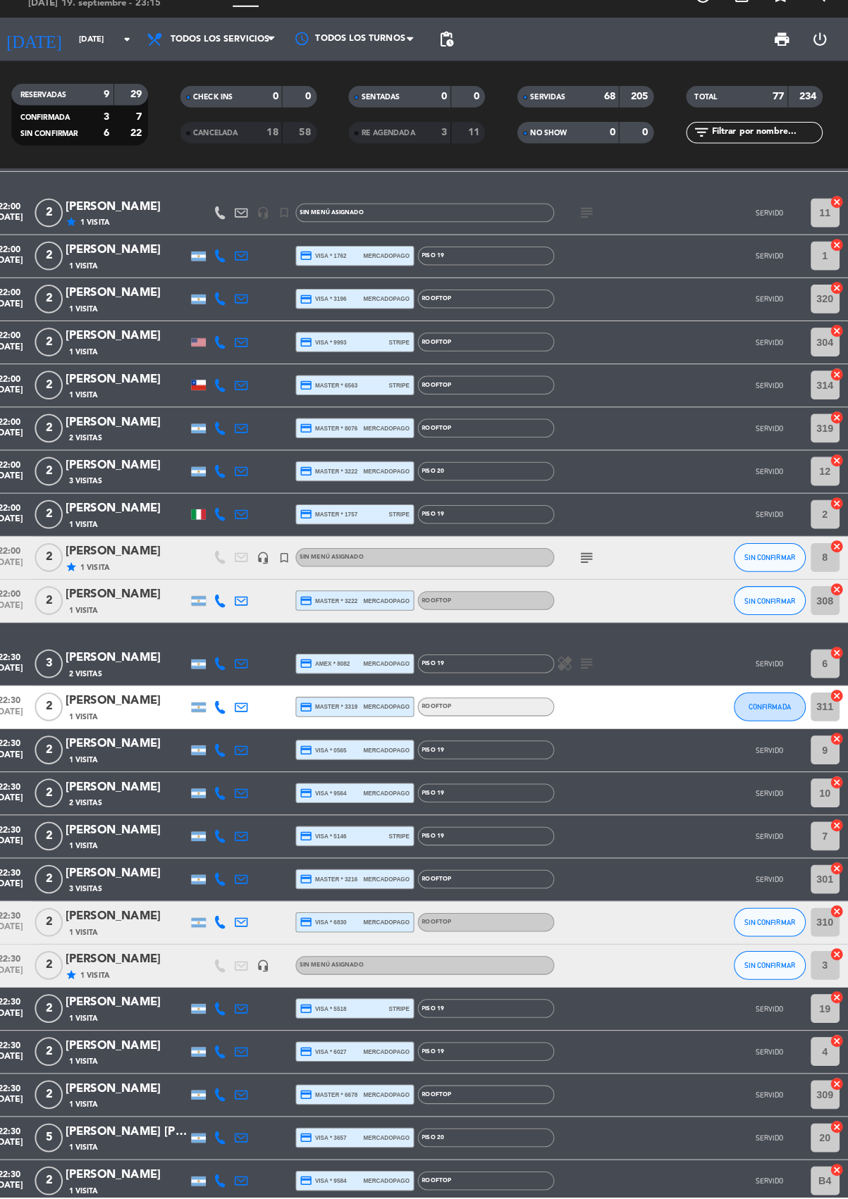
scroll to position [2381, 0]
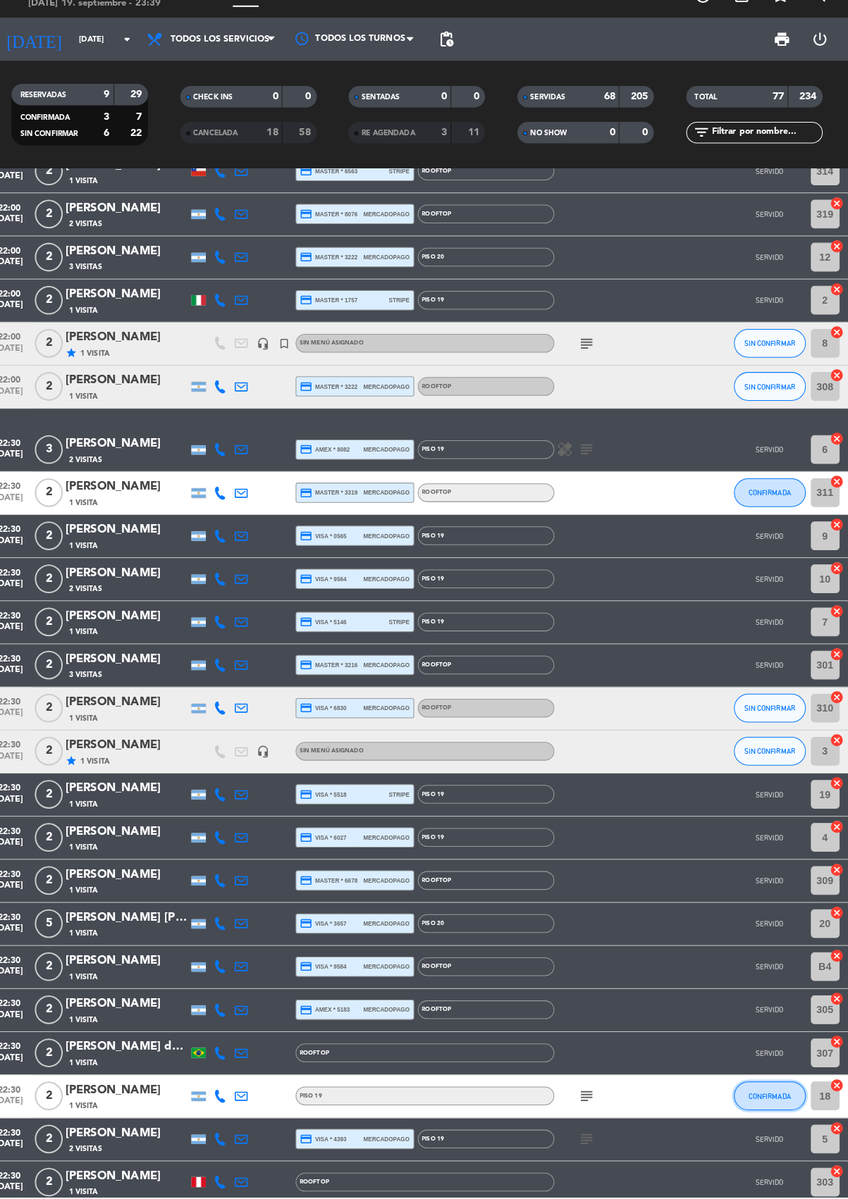
click at [770, 1097] on span "CONFIRMADA" at bounding box center [769, 1101] width 42 height 8
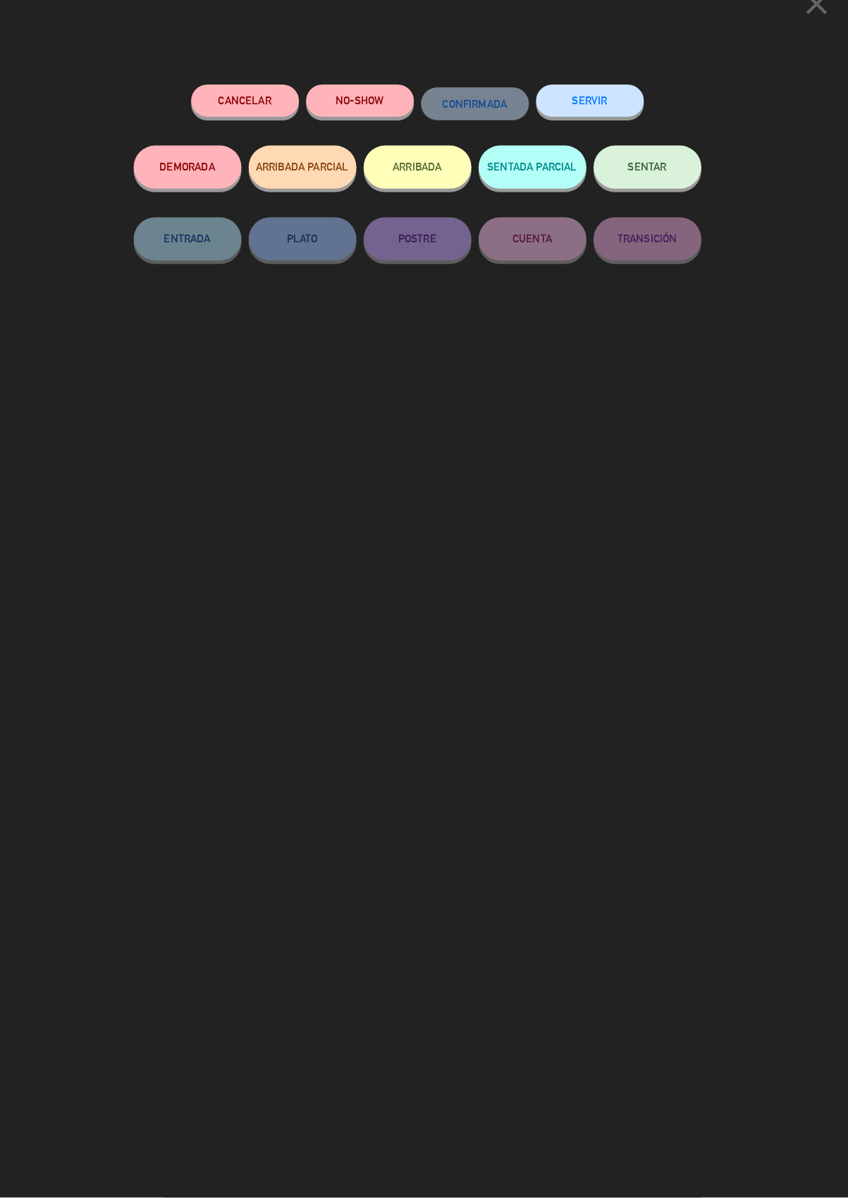
click at [600, 119] on button "SERVIR" at bounding box center [594, 124] width 106 height 32
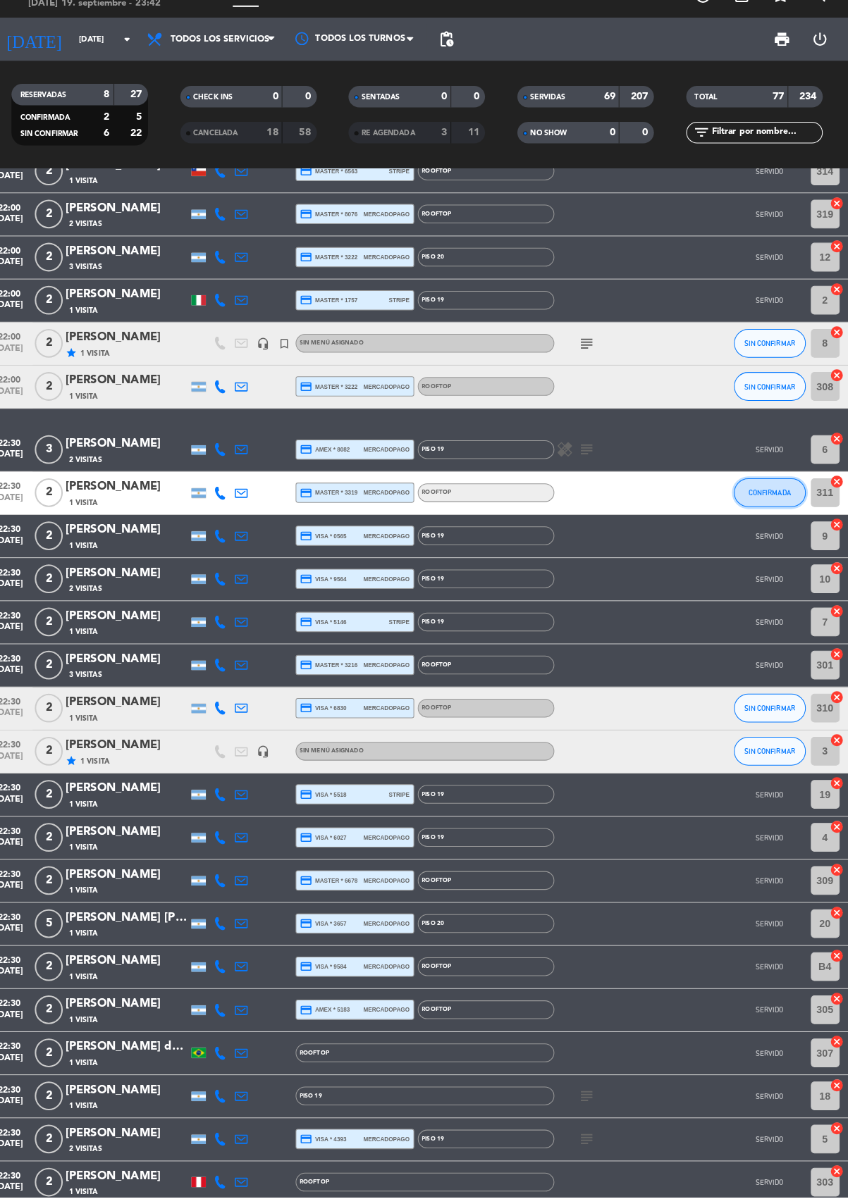
click at [751, 519] on button "CONFIRMADA" at bounding box center [769, 508] width 70 height 28
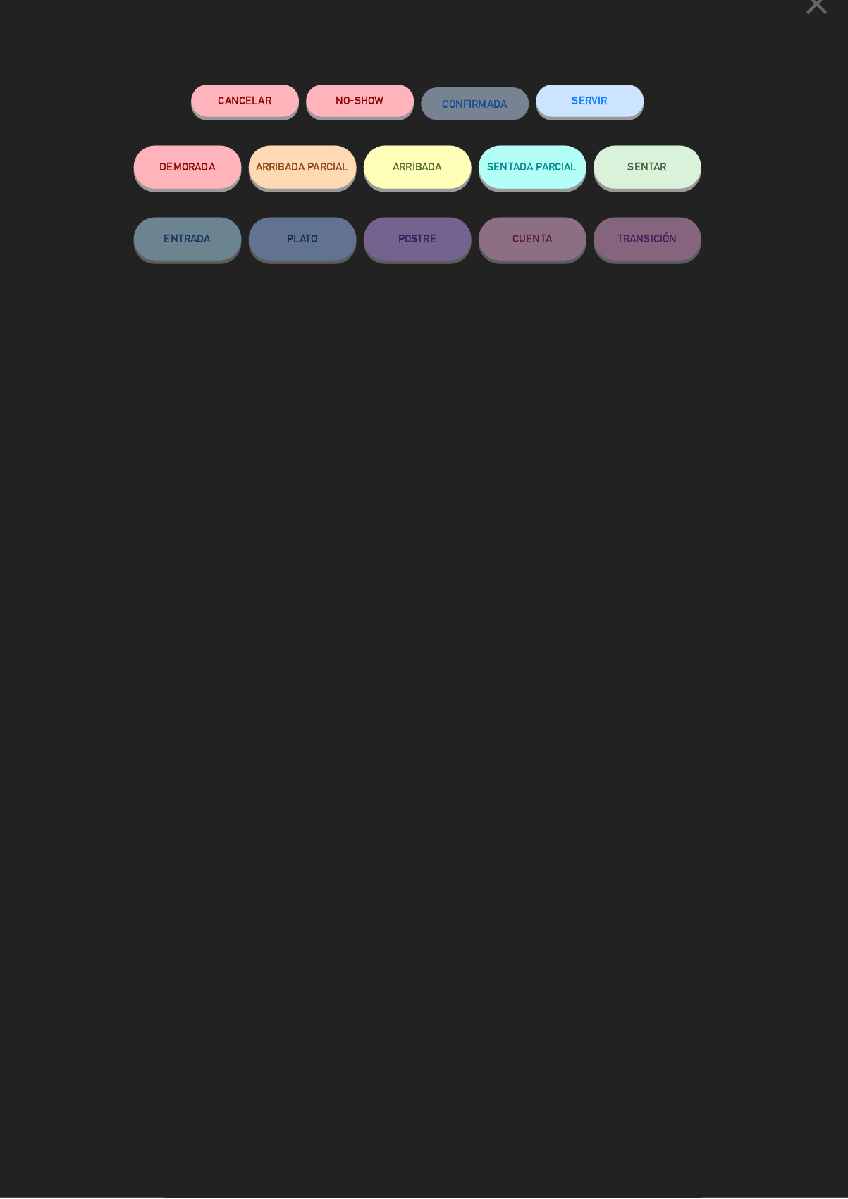
click at [601, 123] on button "SERVIR" at bounding box center [594, 124] width 106 height 32
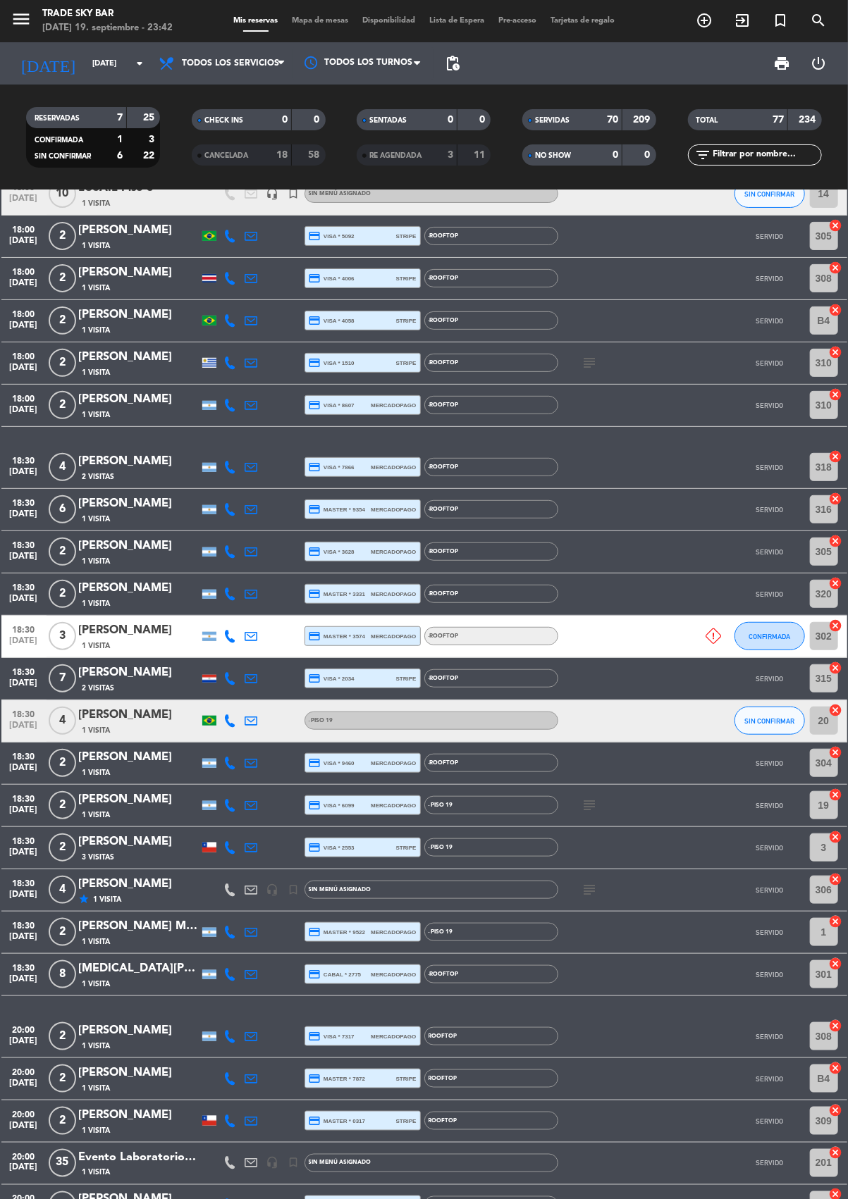
scroll to position [0, 0]
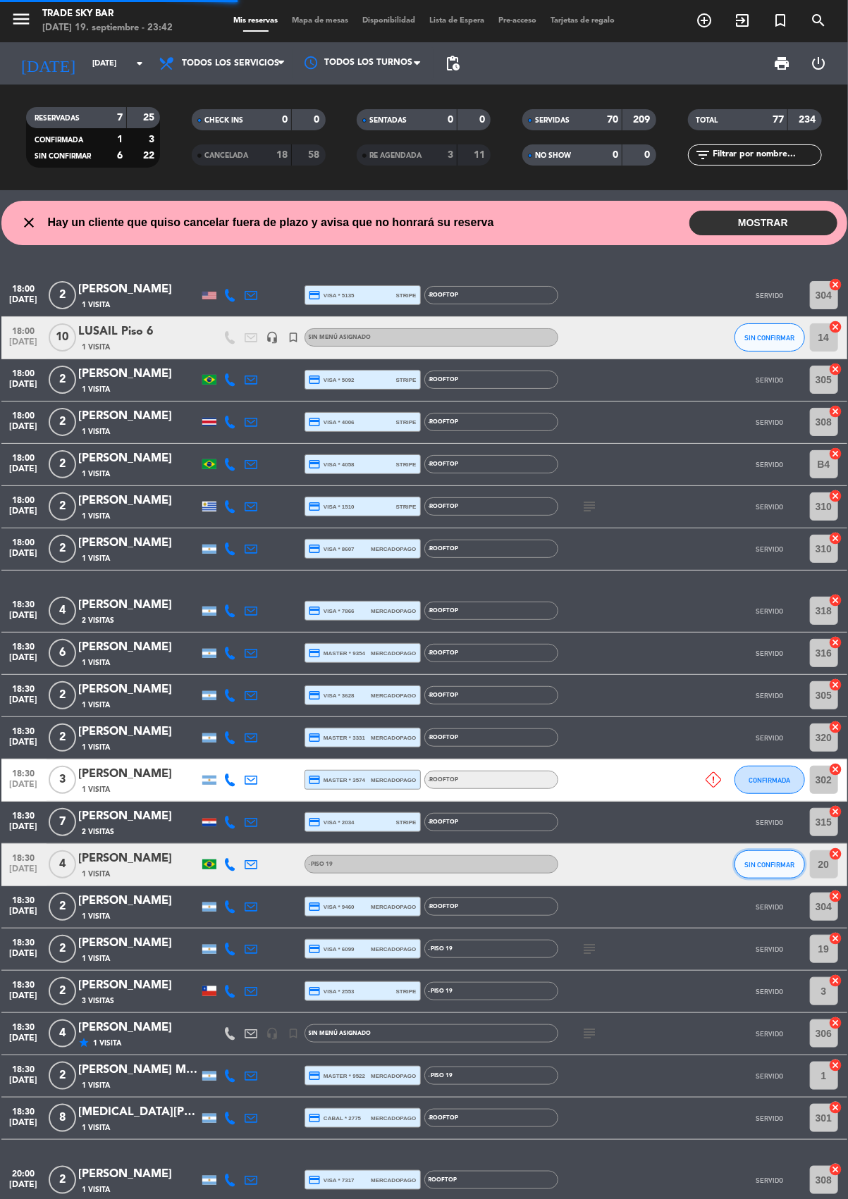
click at [789, 871] on button "SIN CONFIRMAR" at bounding box center [769, 865] width 70 height 28
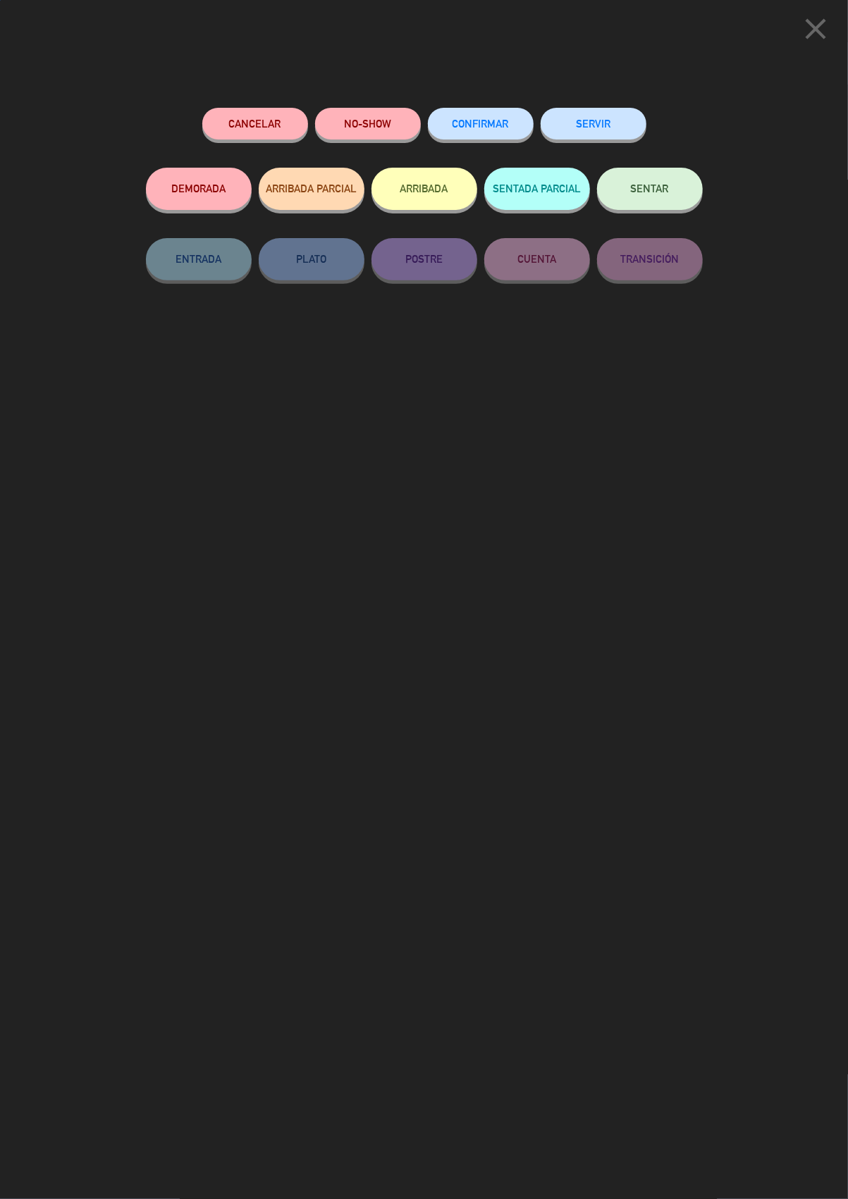
click at [599, 125] on button "SERVIR" at bounding box center [594, 124] width 106 height 32
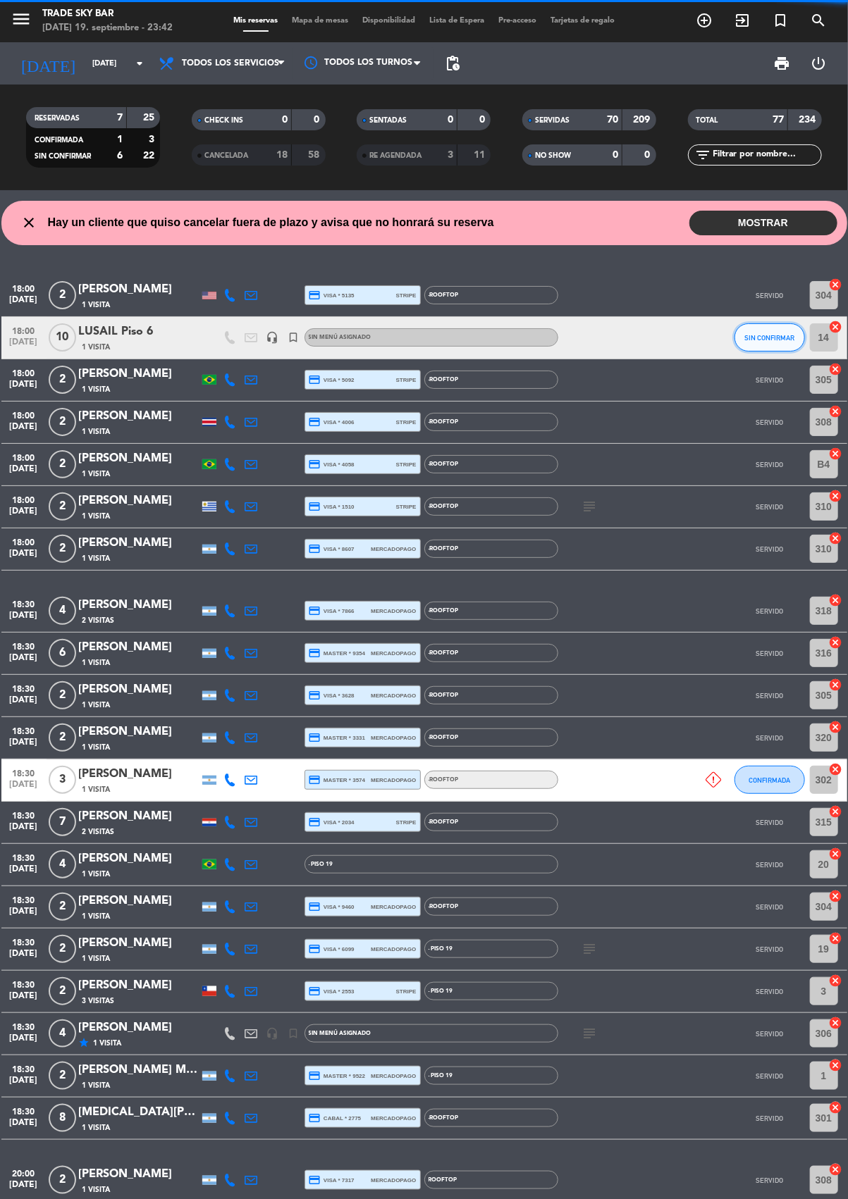
click at [753, 347] on button "SIN CONFIRMAR" at bounding box center [769, 337] width 70 height 28
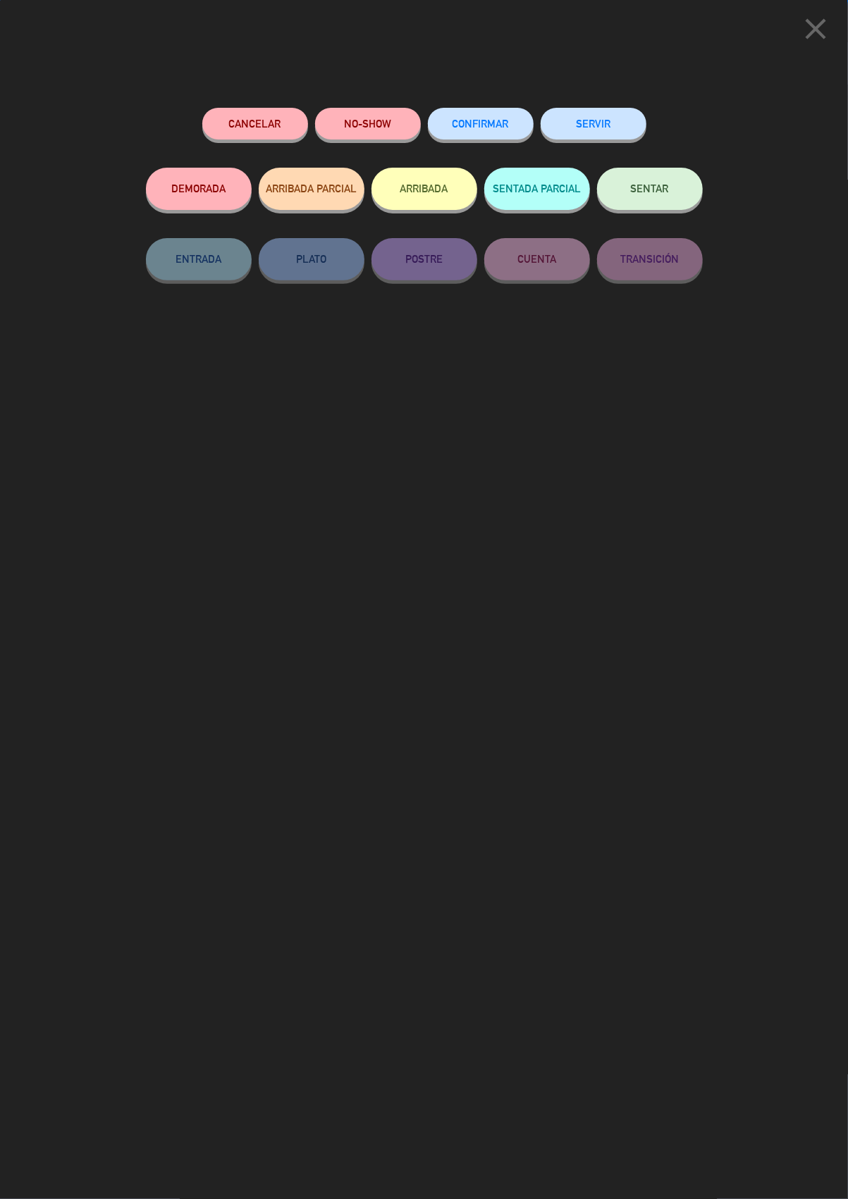
click at [593, 119] on button "SERVIR" at bounding box center [594, 124] width 106 height 32
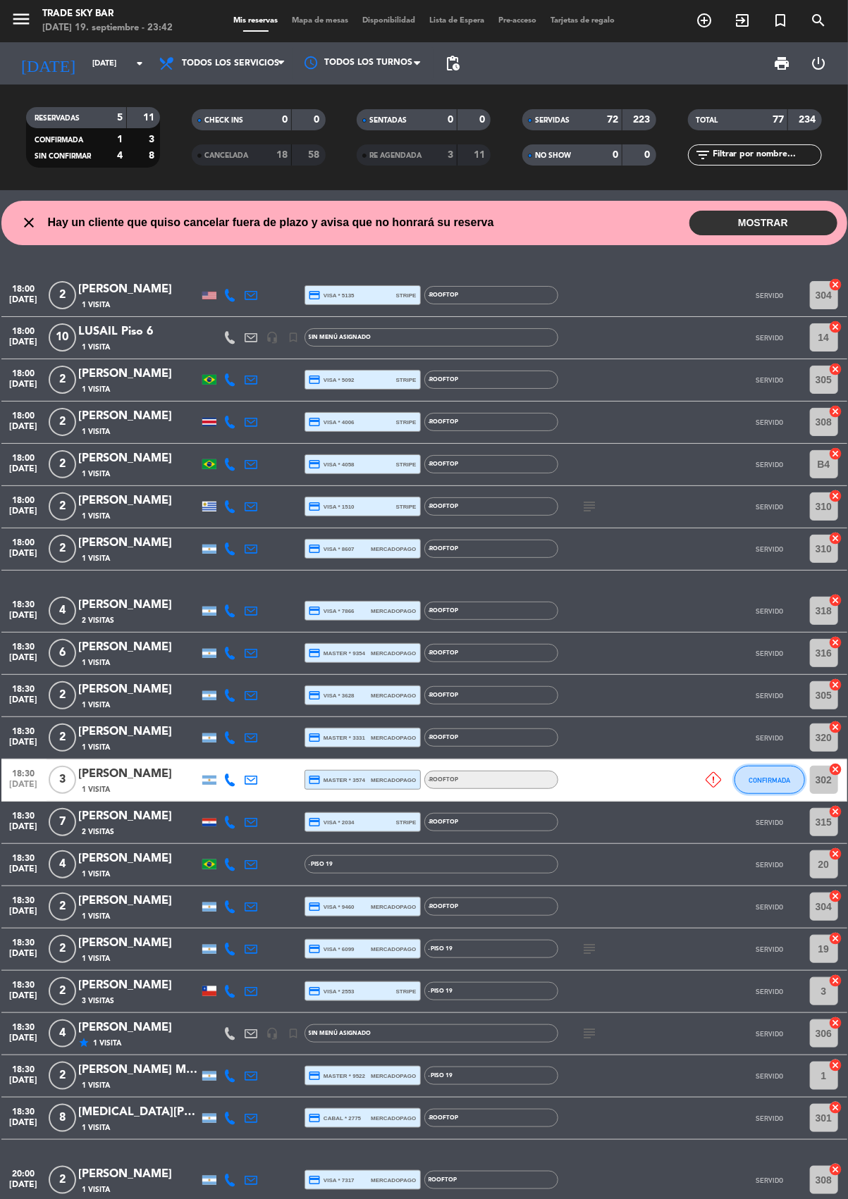
click at [755, 778] on span "CONFIRMADA" at bounding box center [769, 781] width 42 height 8
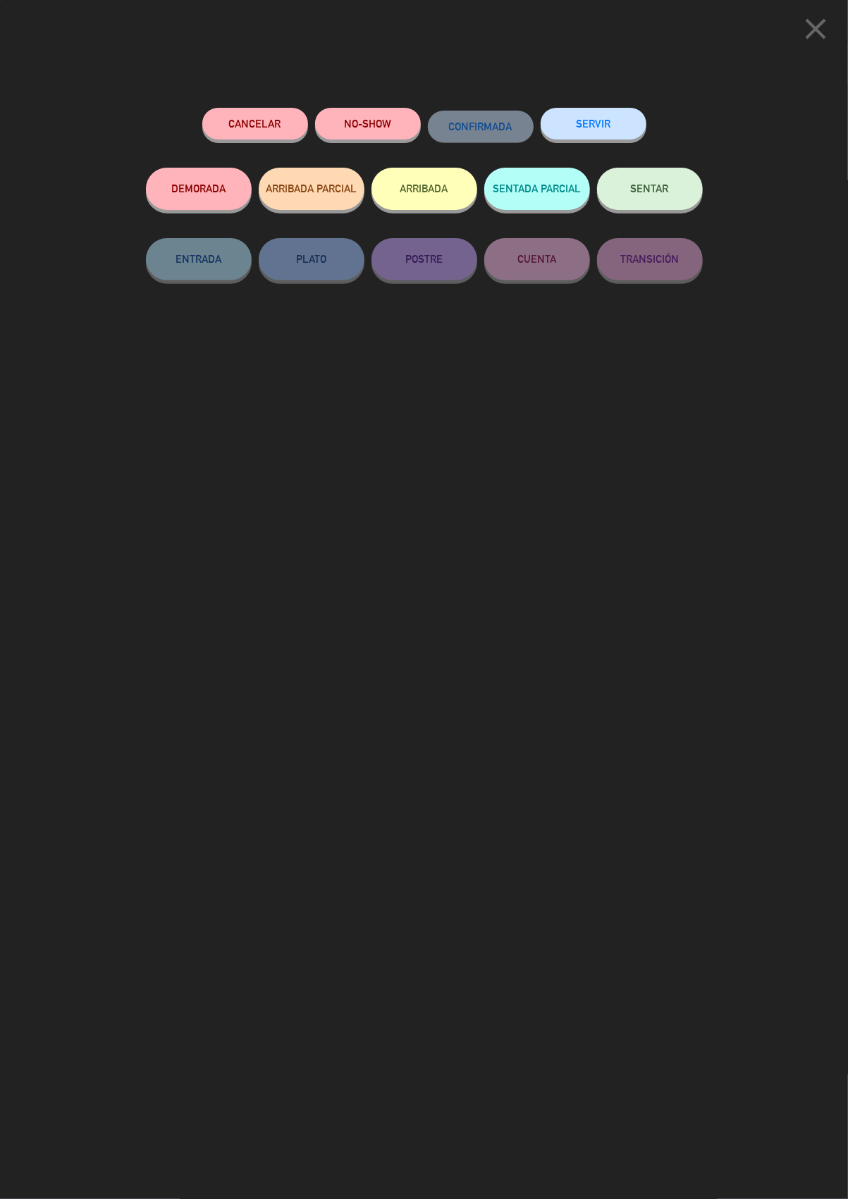
click at [604, 121] on button "SERVIR" at bounding box center [594, 124] width 106 height 32
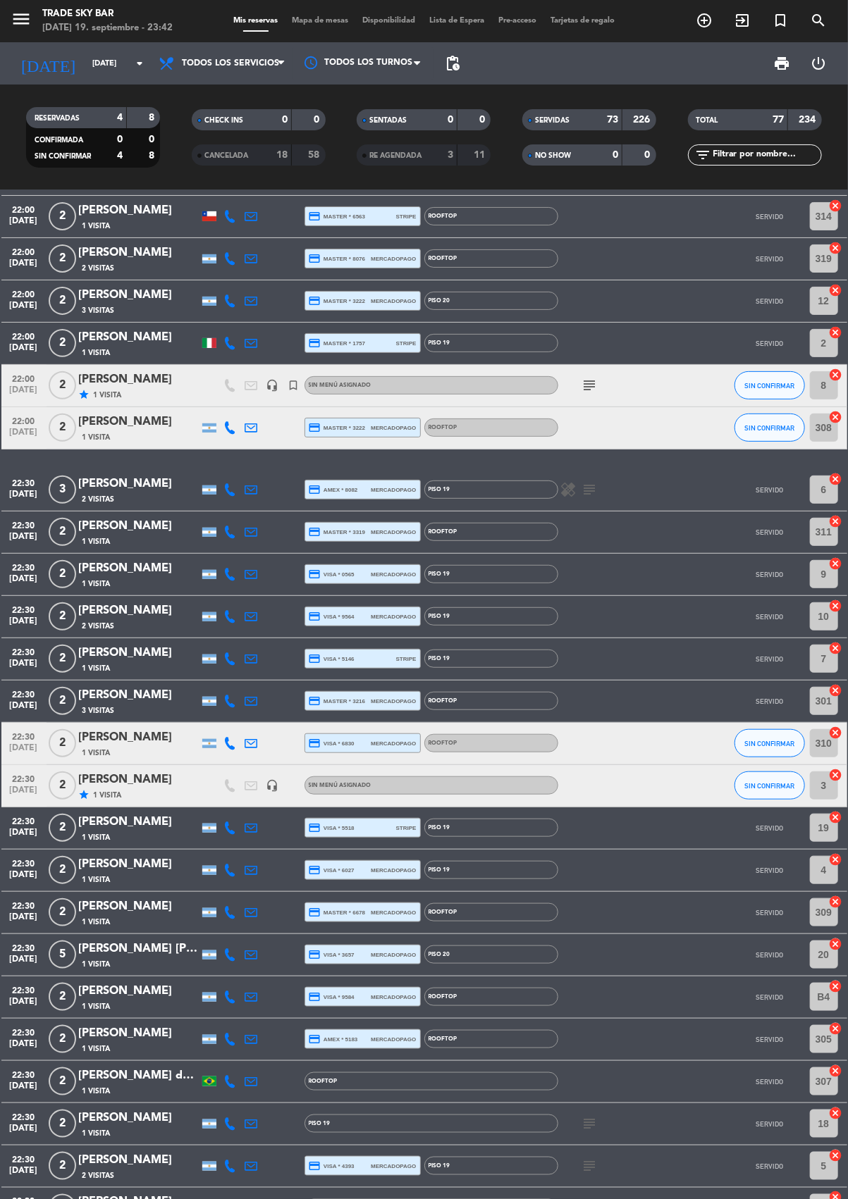
scroll to position [2381, 0]
